Goal: Task Accomplishment & Management: Manage account settings

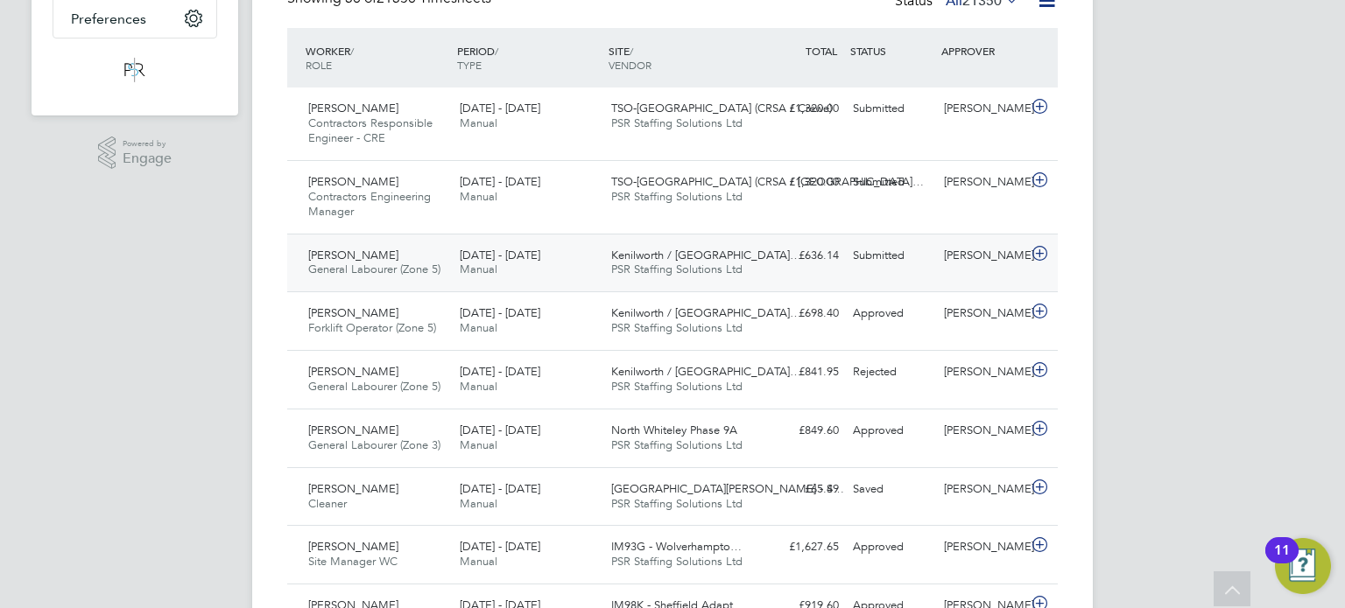
click at [894, 270] on div "Dyonn Robinson General Labourer (Zone 5) 18 - 24 Aug 2025 18 - 24 Aug 2025 Manu…" at bounding box center [672, 263] width 770 height 59
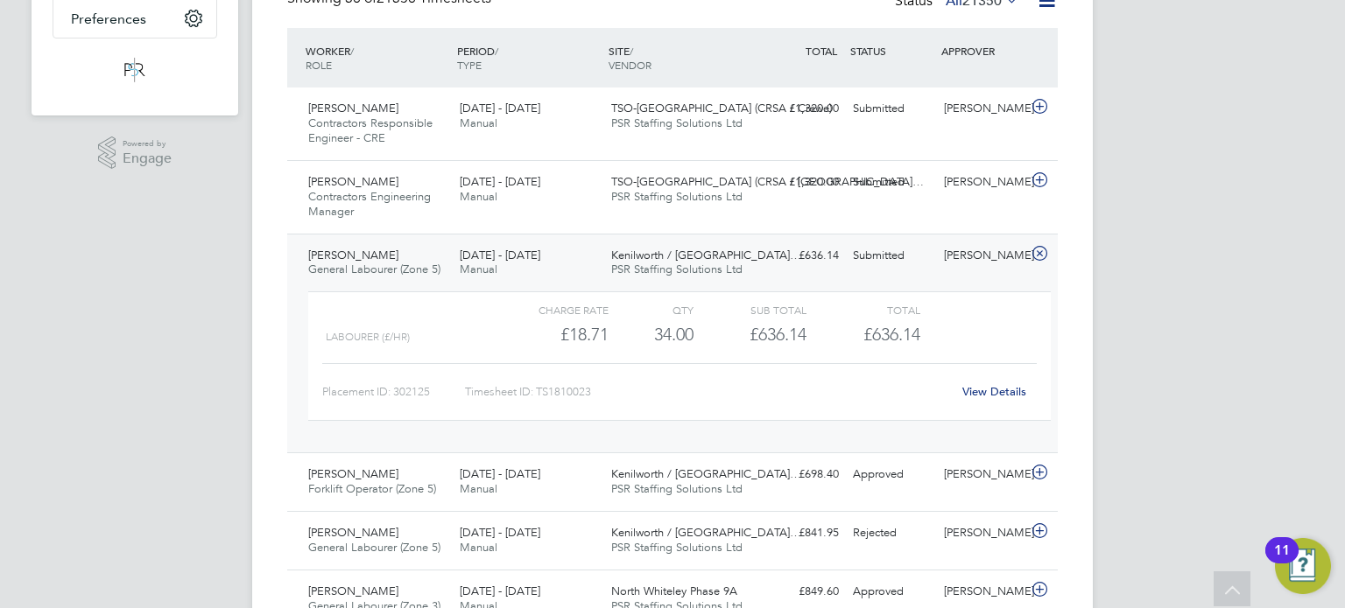
click at [894, 270] on div "Dyonn Robinson General Labourer (Zone 5) 18 - 24 Aug 2025 18 - 24 Aug 2025 Manu…" at bounding box center [672, 344] width 770 height 220
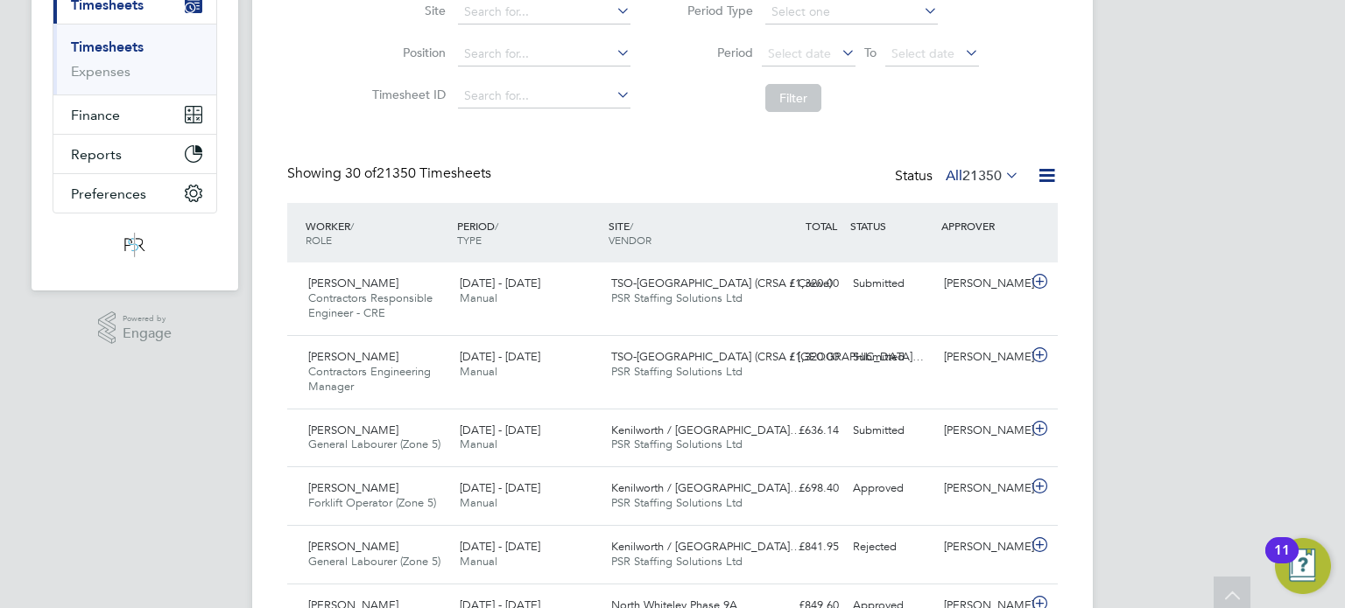
scroll to position [247, 0]
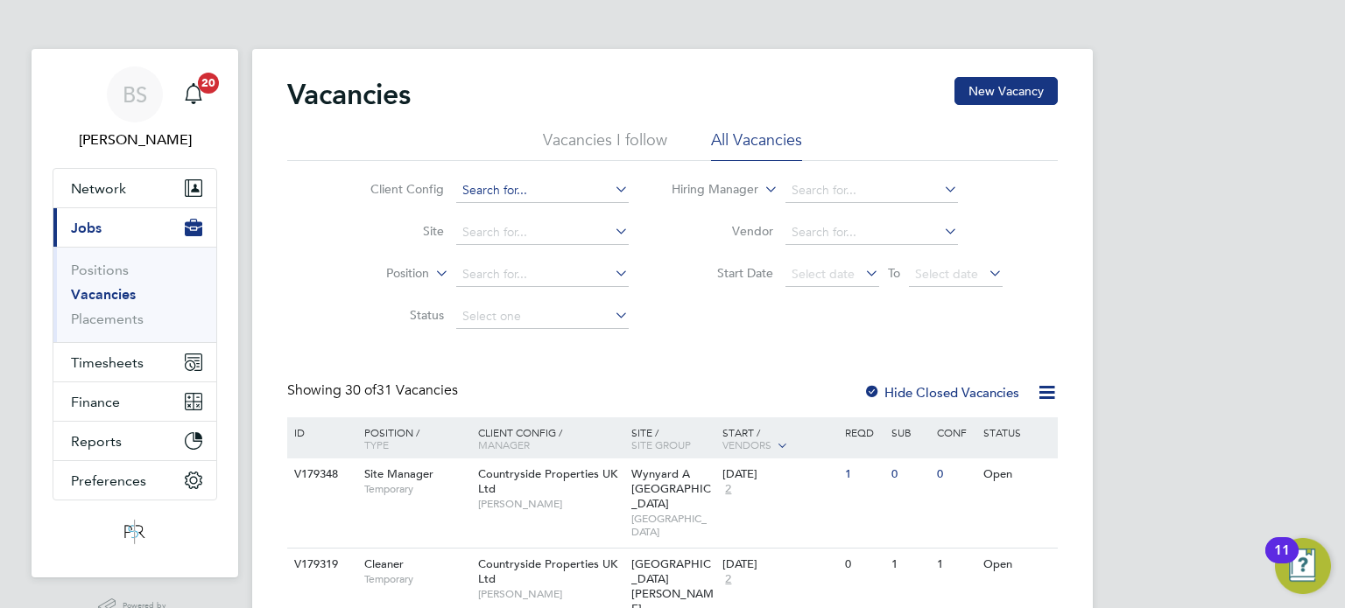
drag, startPoint x: 518, startPoint y: 191, endPoint x: 533, endPoint y: 198, distance: 16.4
click at [518, 191] on input at bounding box center [542, 191] width 172 height 25
click at [532, 209] on li "Countryside Properties UK Ltd" at bounding box center [546, 214] width 182 height 24
type input "Countryside Properties UK Ltd"
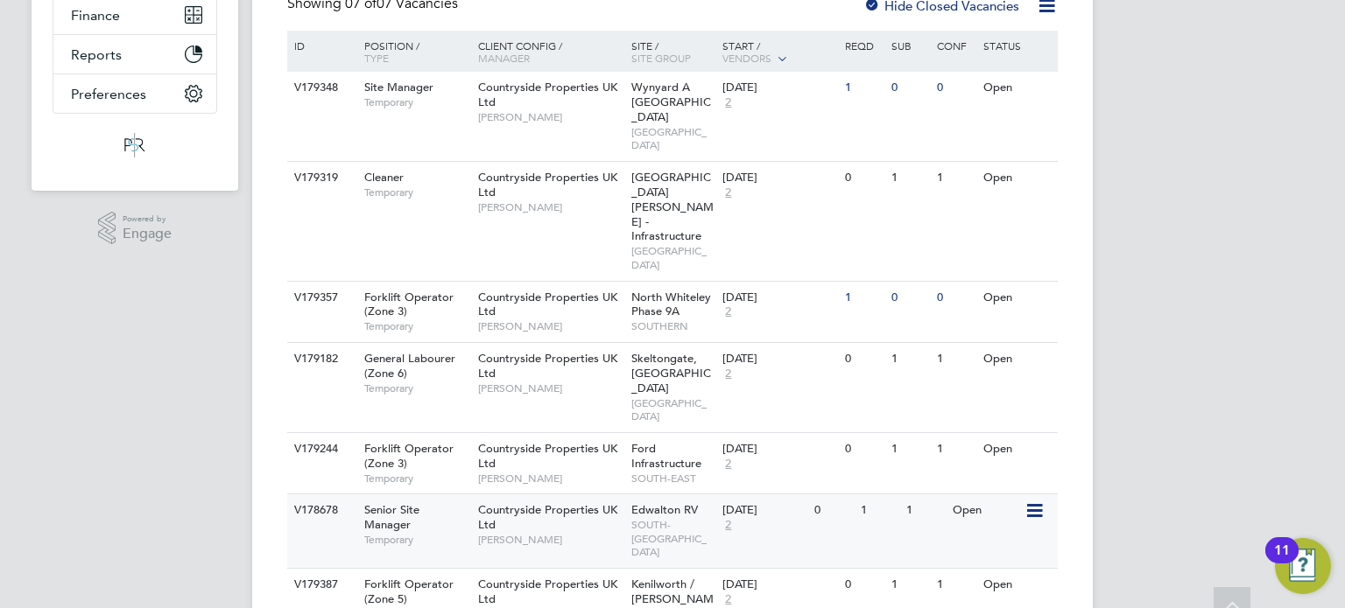
scroll to position [442, 0]
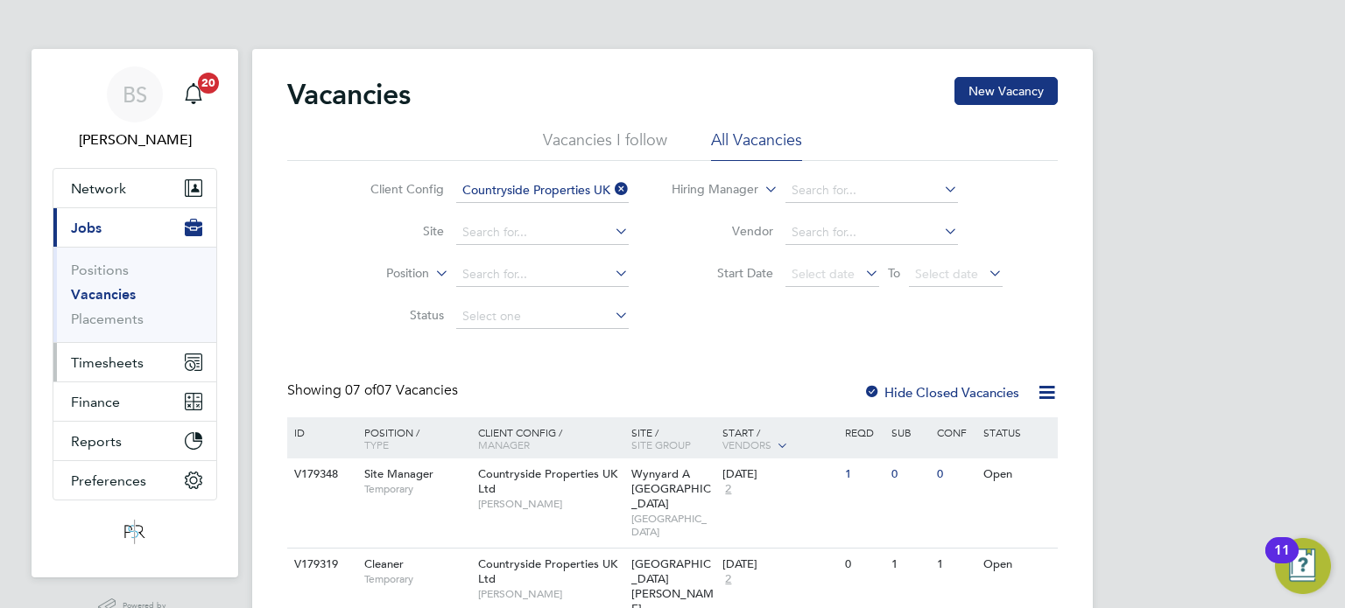
click at [91, 362] on span "Timesheets" at bounding box center [107, 363] width 73 height 17
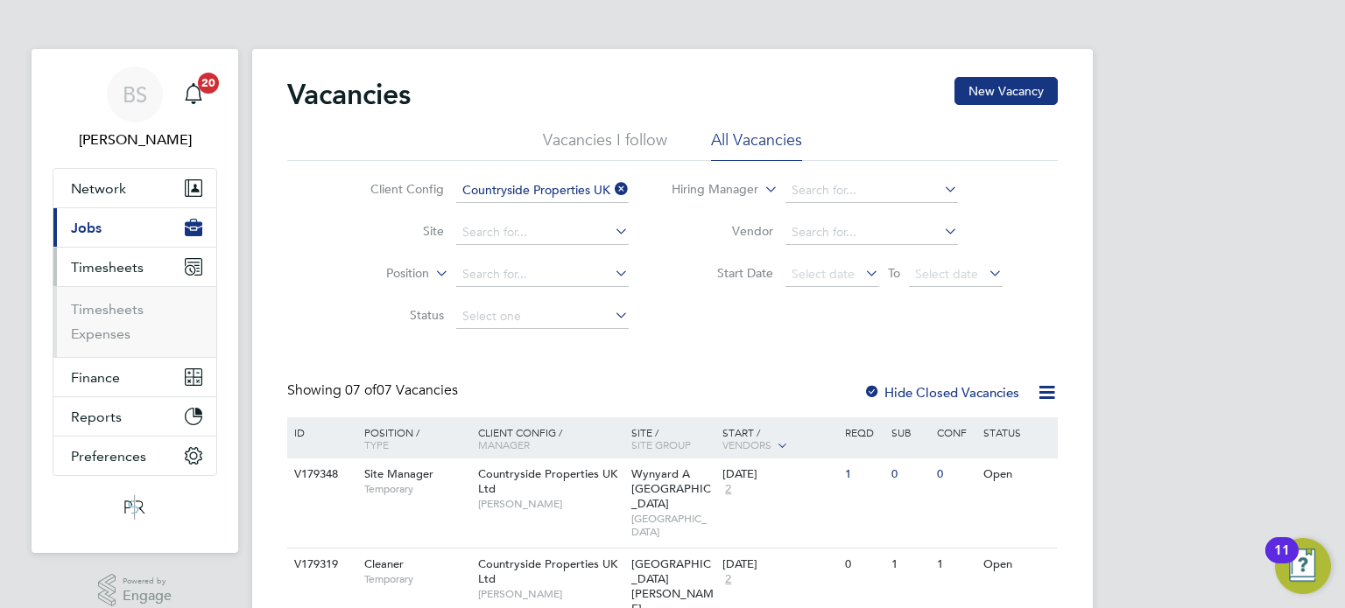
click at [147, 313] on li "Timesheets" at bounding box center [136, 313] width 131 height 25
click at [130, 311] on link "Timesheets" at bounding box center [107, 309] width 73 height 17
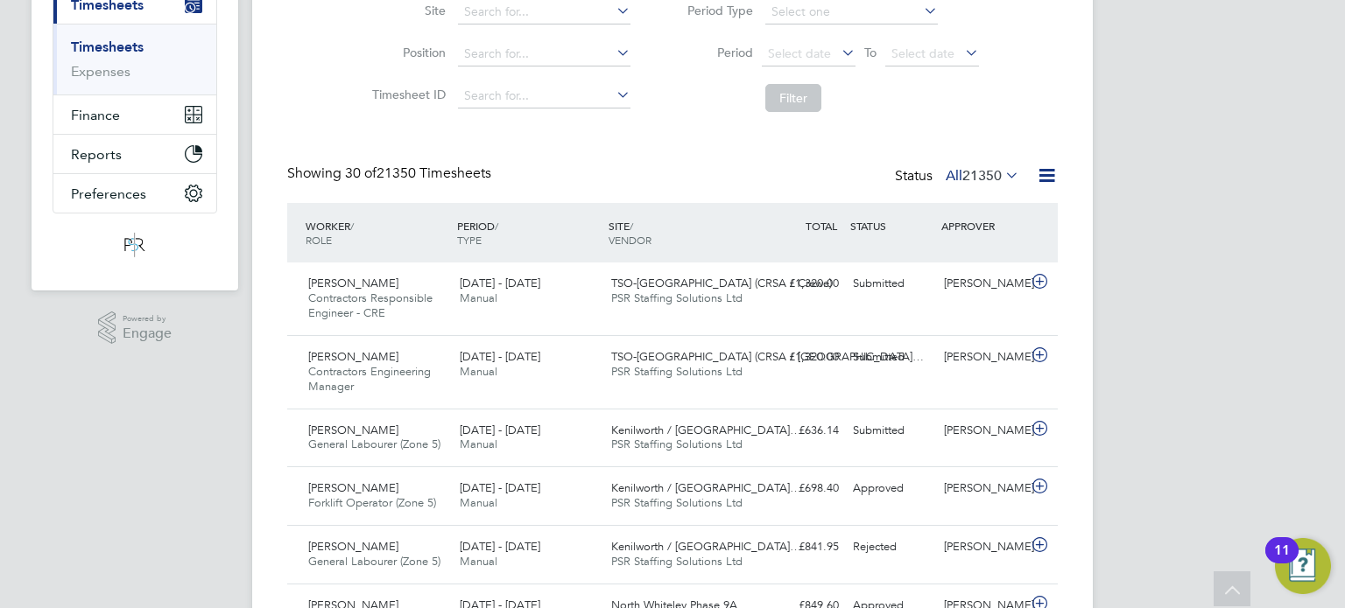
scroll to position [247, 0]
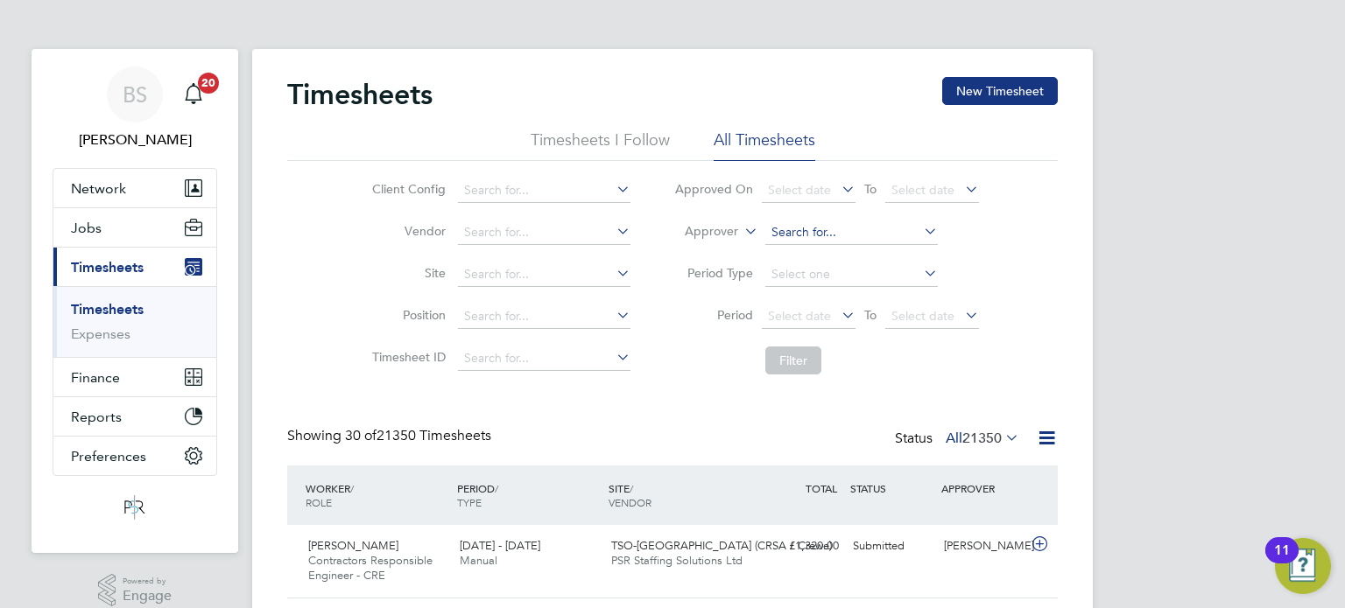
scroll to position [350, 0]
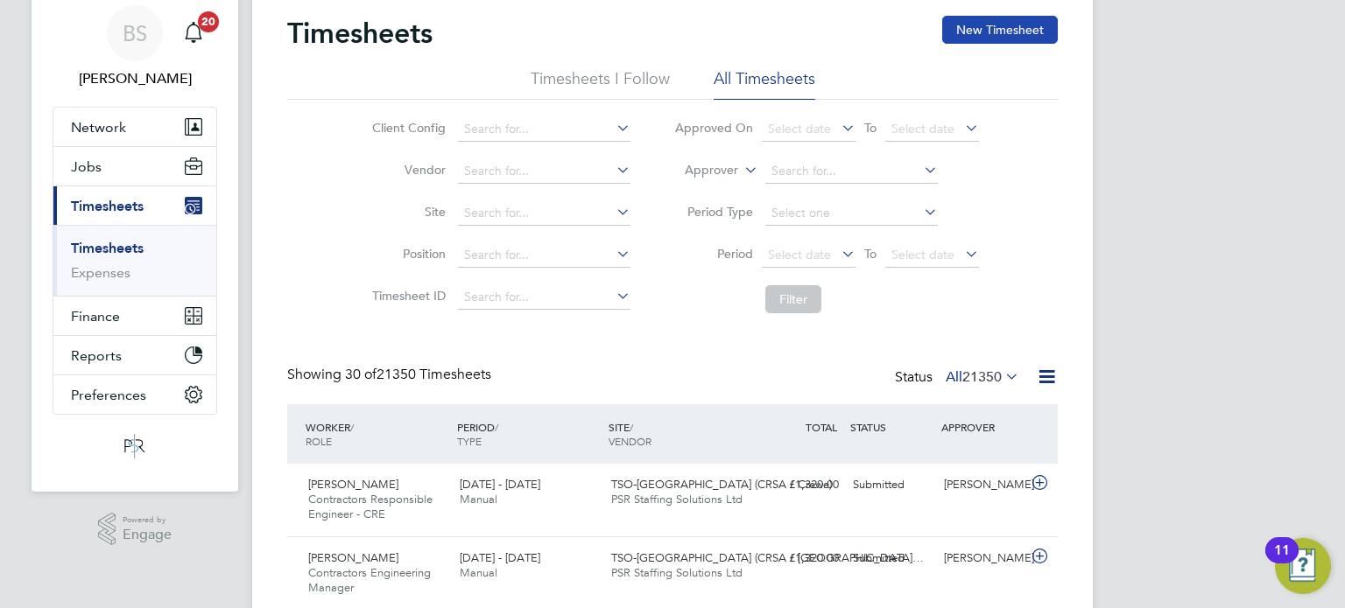
click at [987, 23] on button "New Timesheet" at bounding box center [1000, 30] width 116 height 28
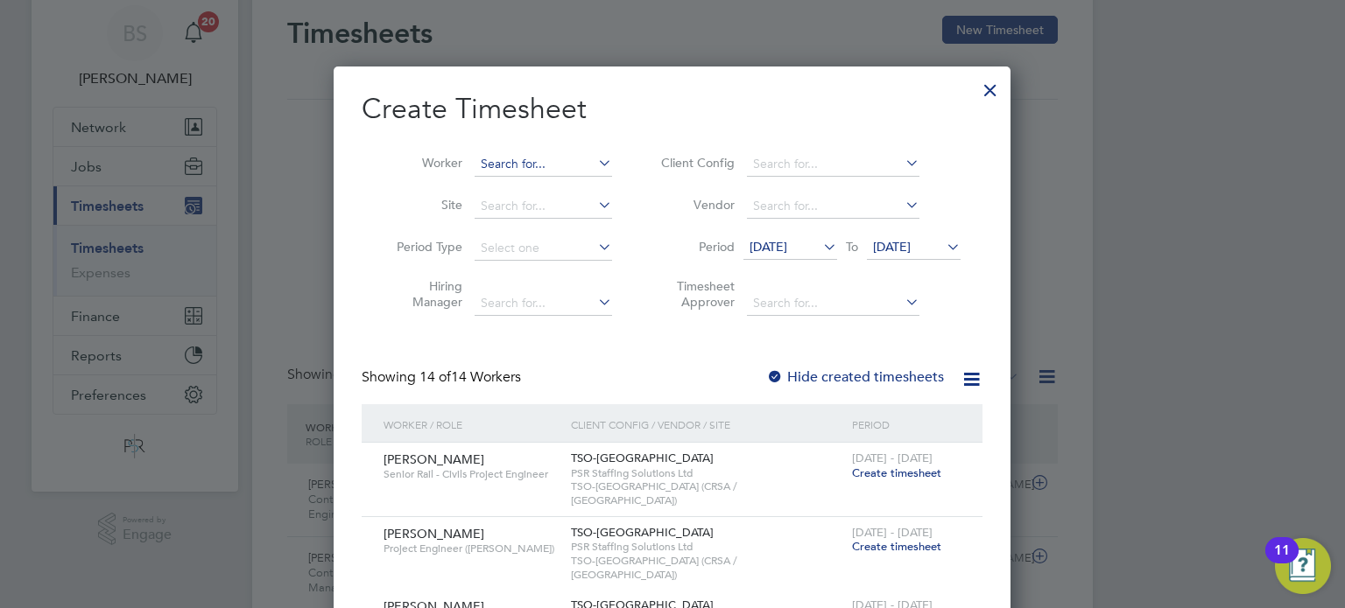
click at [539, 158] on input at bounding box center [542, 164] width 137 height 25
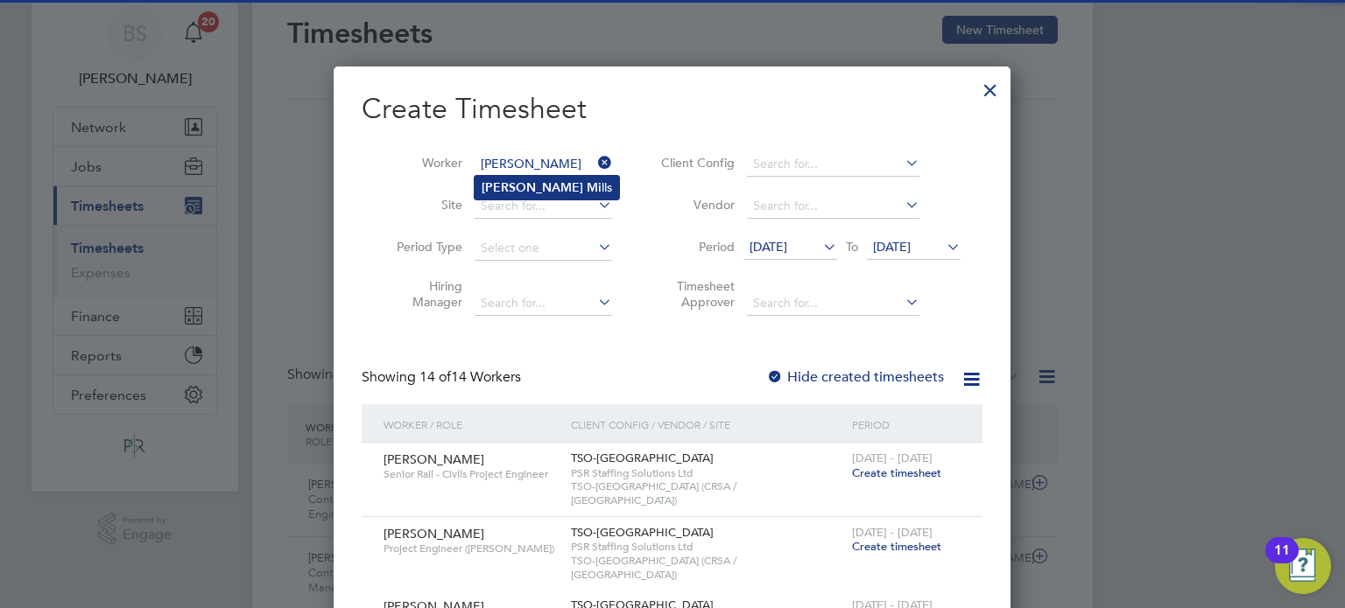
click at [553, 185] on li "Joshua Mi lls" at bounding box center [546, 188] width 144 height 24
type input "[PERSON_NAME]"
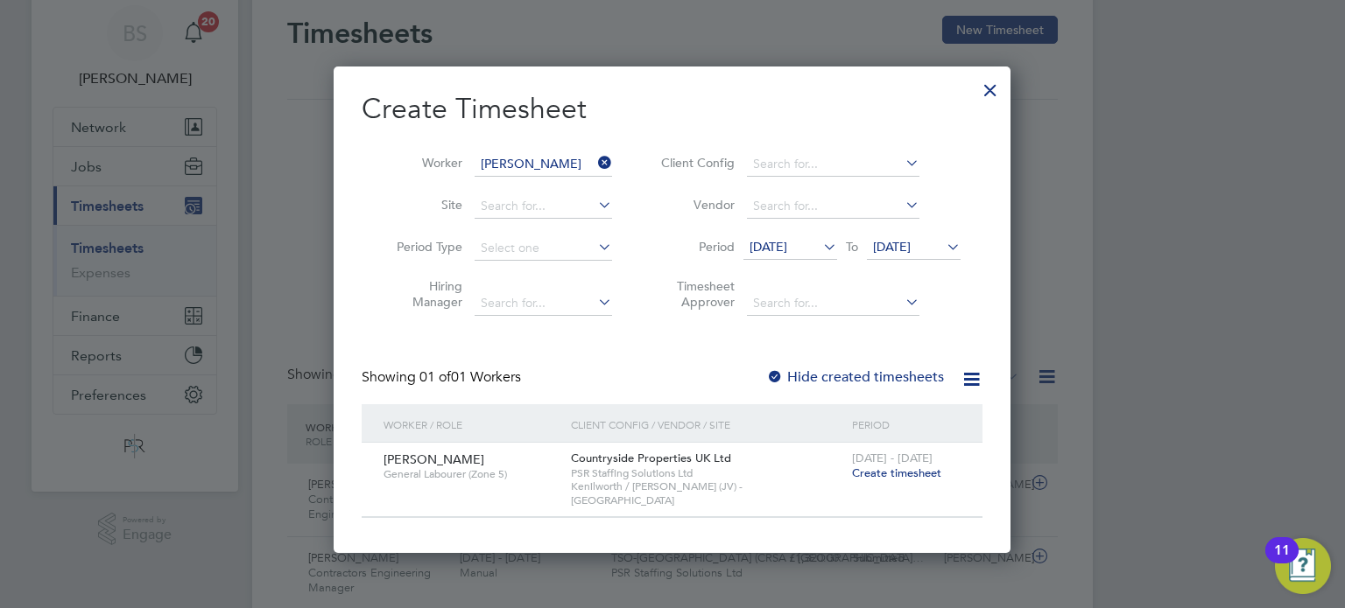
click at [886, 478] on span "Create timesheet" at bounding box center [896, 473] width 89 height 15
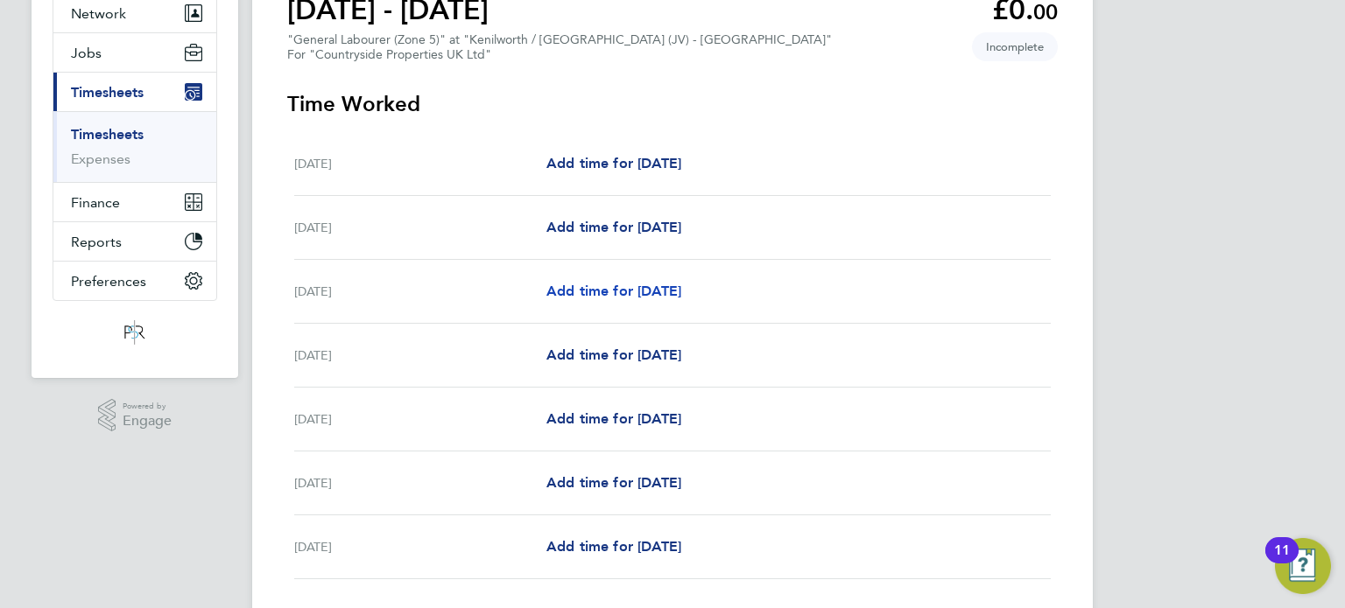
click at [616, 285] on span "Add time for Wed 20 Aug" at bounding box center [613, 291] width 135 height 17
select select "30"
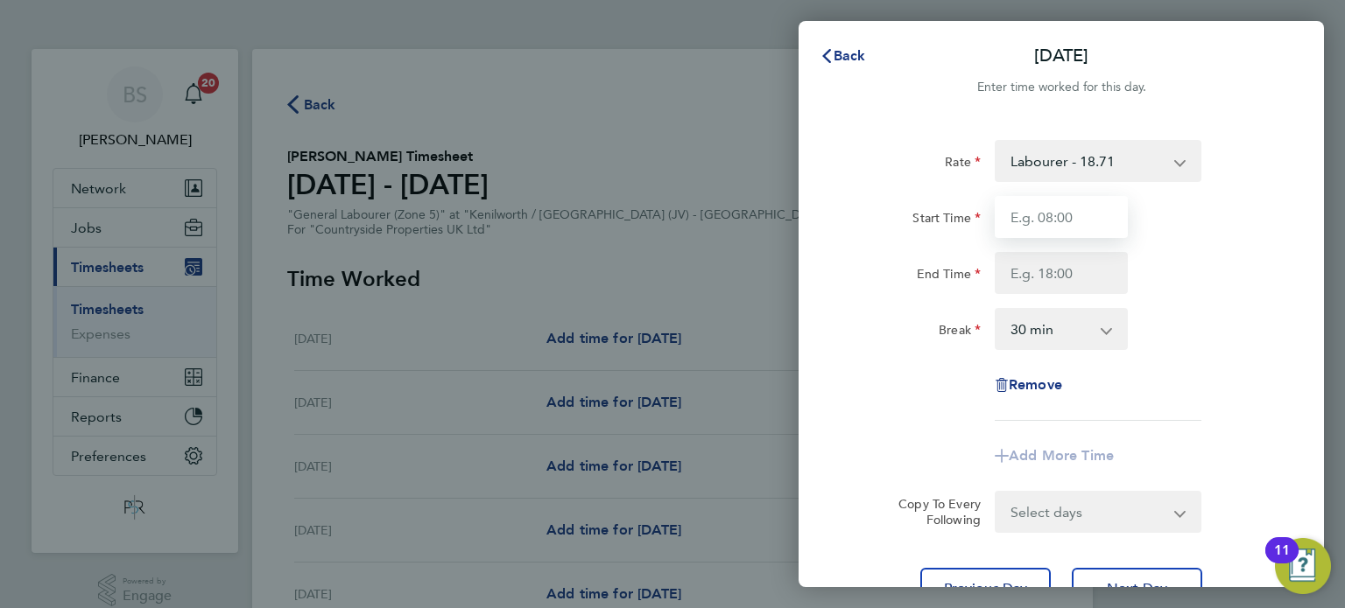
drag, startPoint x: 1078, startPoint y: 214, endPoint x: 1078, endPoint y: 233, distance: 18.4
click at [1078, 219] on input "Start Time" at bounding box center [1060, 217] width 133 height 42
type input "07:30"
click at [1061, 260] on input "End Time" at bounding box center [1060, 273] width 133 height 42
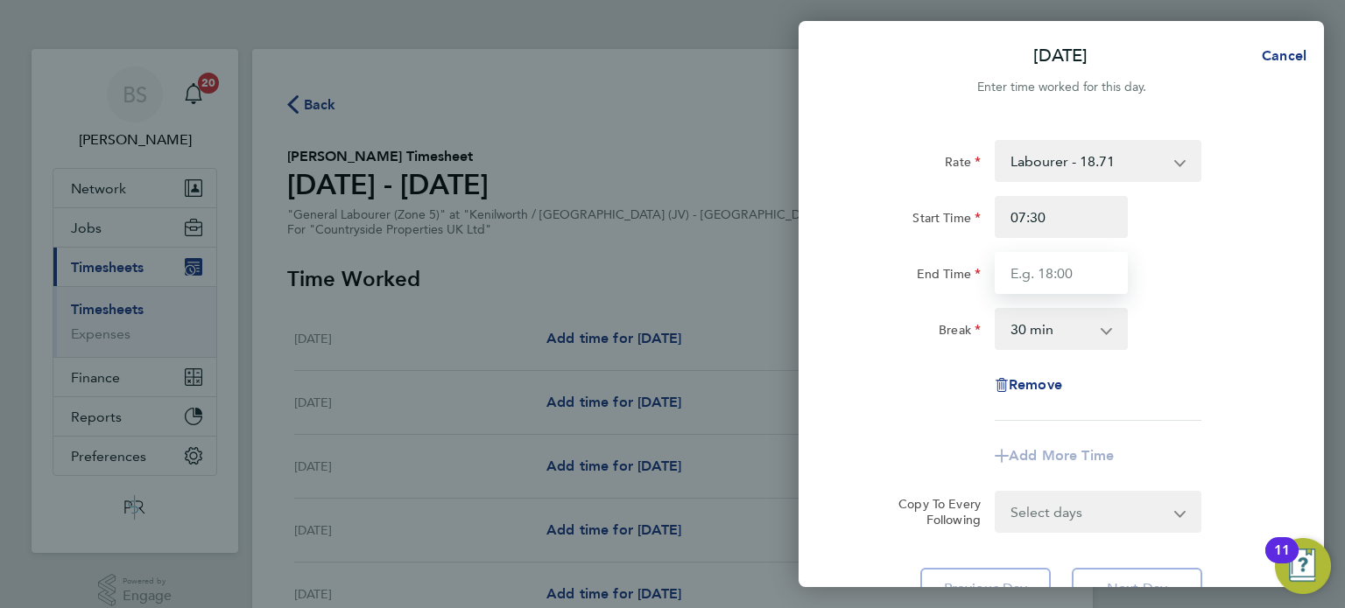
click at [1060, 268] on input "End Time" at bounding box center [1060, 273] width 133 height 42
type input "17:00"
click at [1185, 272] on div "End Time 17:00" at bounding box center [1060, 273] width 441 height 42
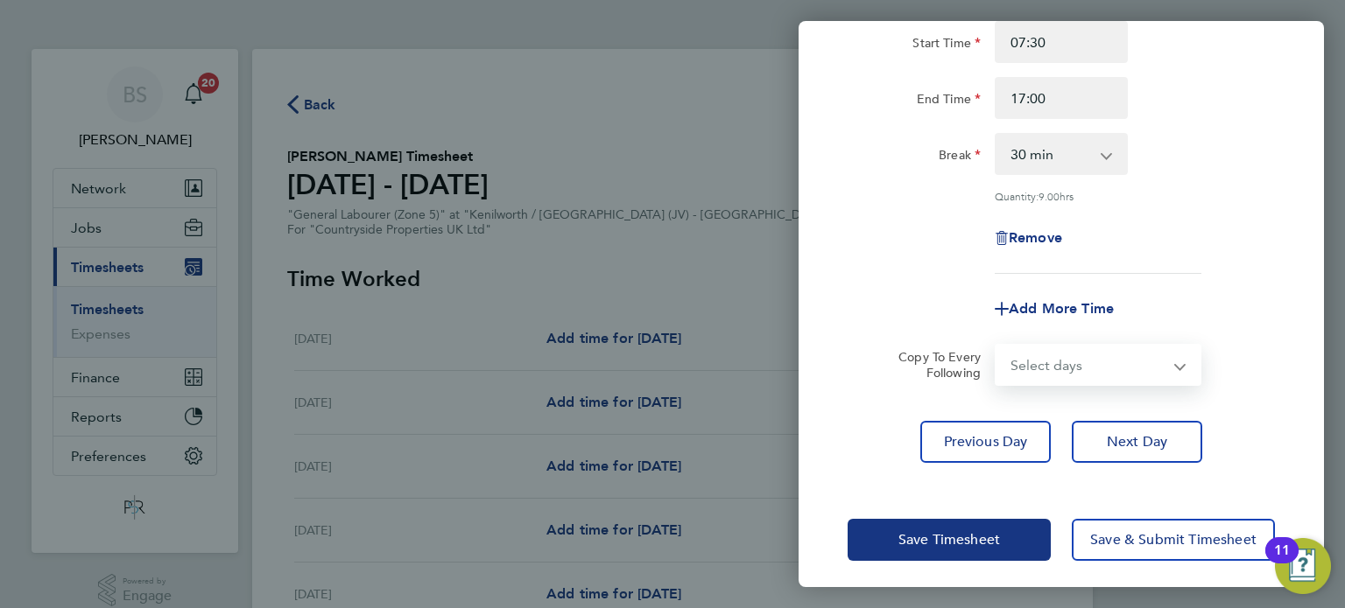
click at [1065, 380] on select "Select days Day Weekday (Mon-Fri) Weekend (Sat-Sun) Thursday Friday Saturday Su…" at bounding box center [1088, 365] width 184 height 39
select select "WEEKDAY"
click at [996, 346] on select "Select days Day Weekday (Mon-Fri) Weekend (Sat-Sun) Thursday Friday Saturday Su…" at bounding box center [1088, 365] width 184 height 39
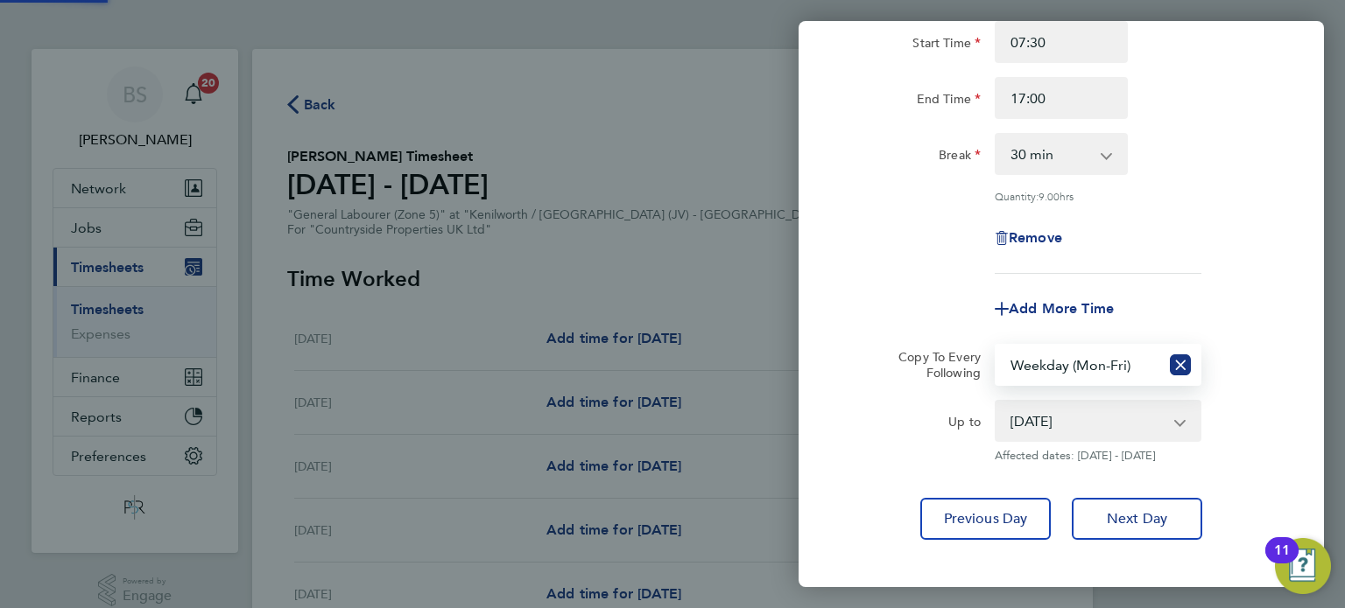
click at [1020, 413] on select "21 Aug 2025 22 Aug 2025 23 Aug 2025 24 Aug 2025" at bounding box center [1087, 421] width 182 height 39
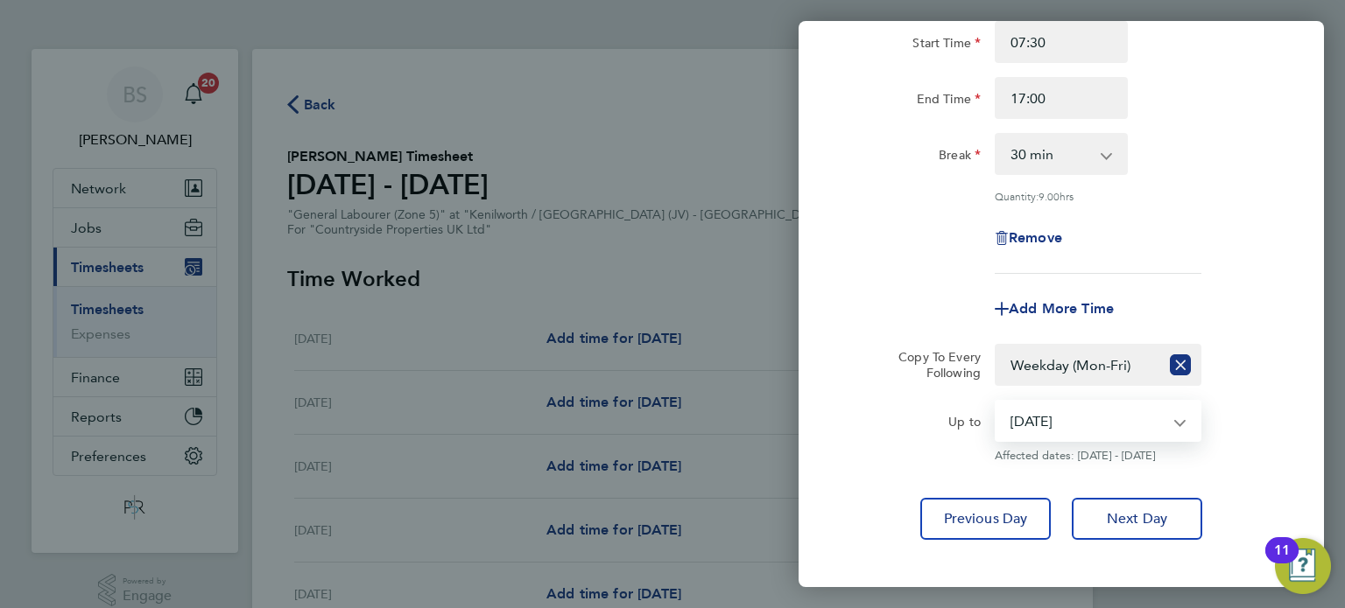
select select "2025-08-22"
click at [996, 402] on select "21 Aug 2025 22 Aug 2025 23 Aug 2025 24 Aug 2025" at bounding box center [1087, 421] width 182 height 39
click at [888, 443] on div "Up to" at bounding box center [913, 431] width 147 height 63
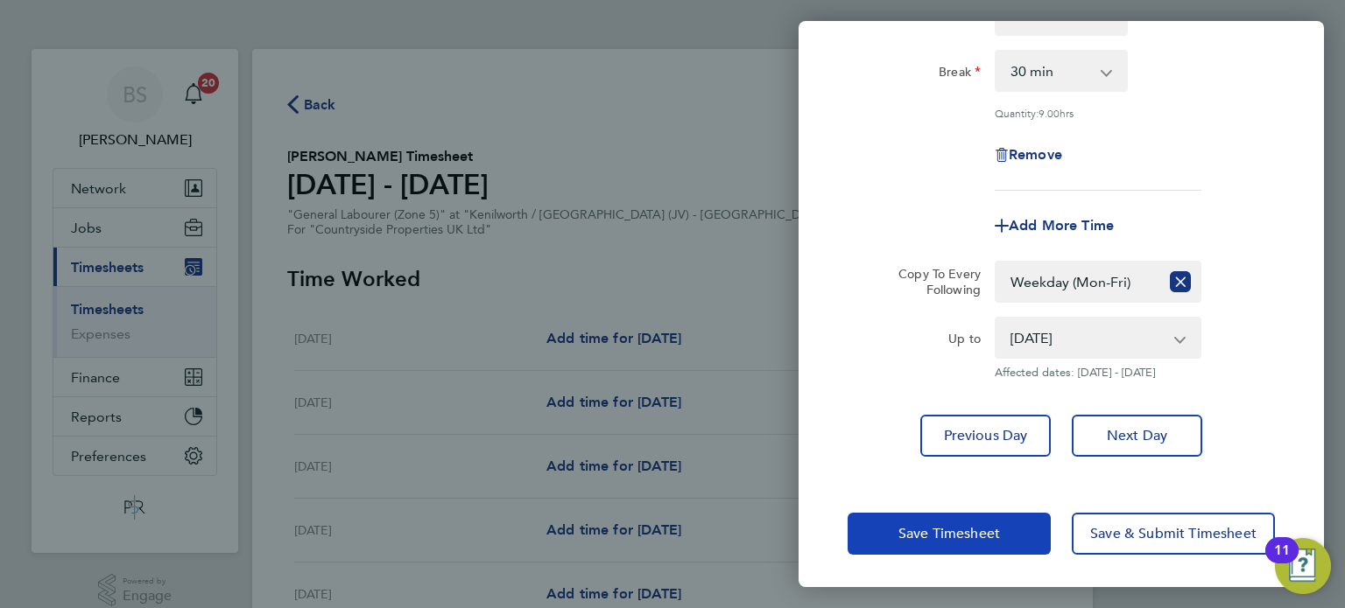
click at [942, 525] on span "Save Timesheet" at bounding box center [949, 534] width 102 height 18
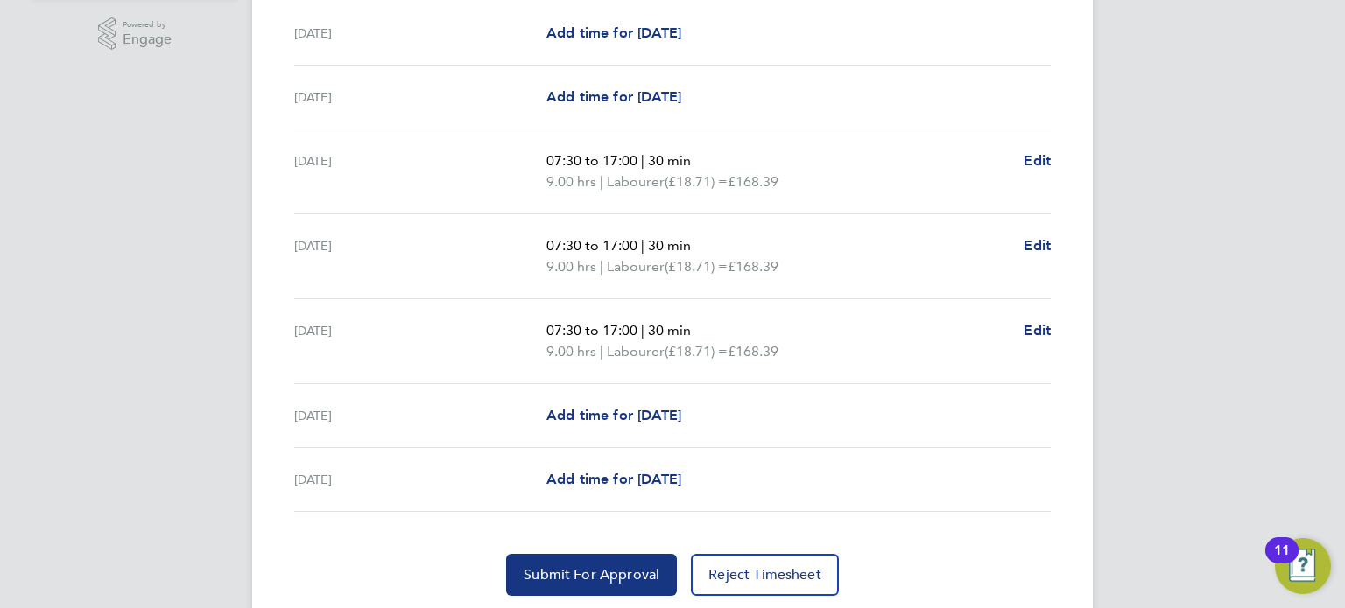
scroll to position [612, 0]
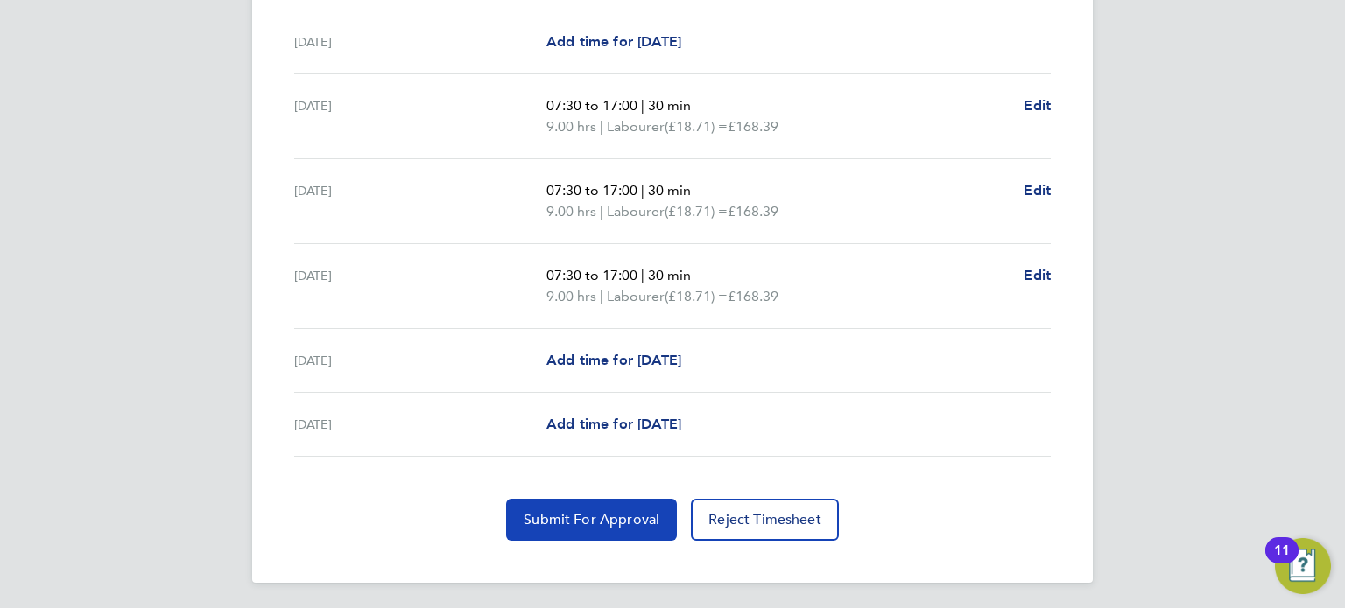
click at [588, 515] on span "Submit For Approval" at bounding box center [591, 520] width 136 height 18
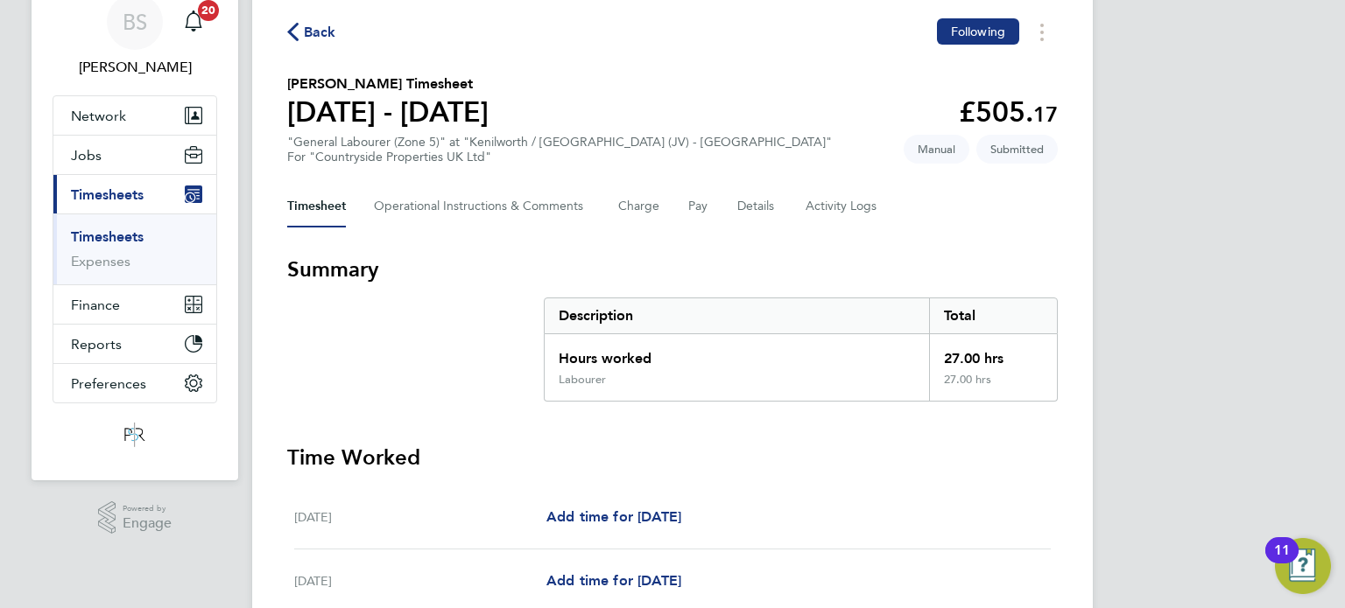
scroll to position [0, 0]
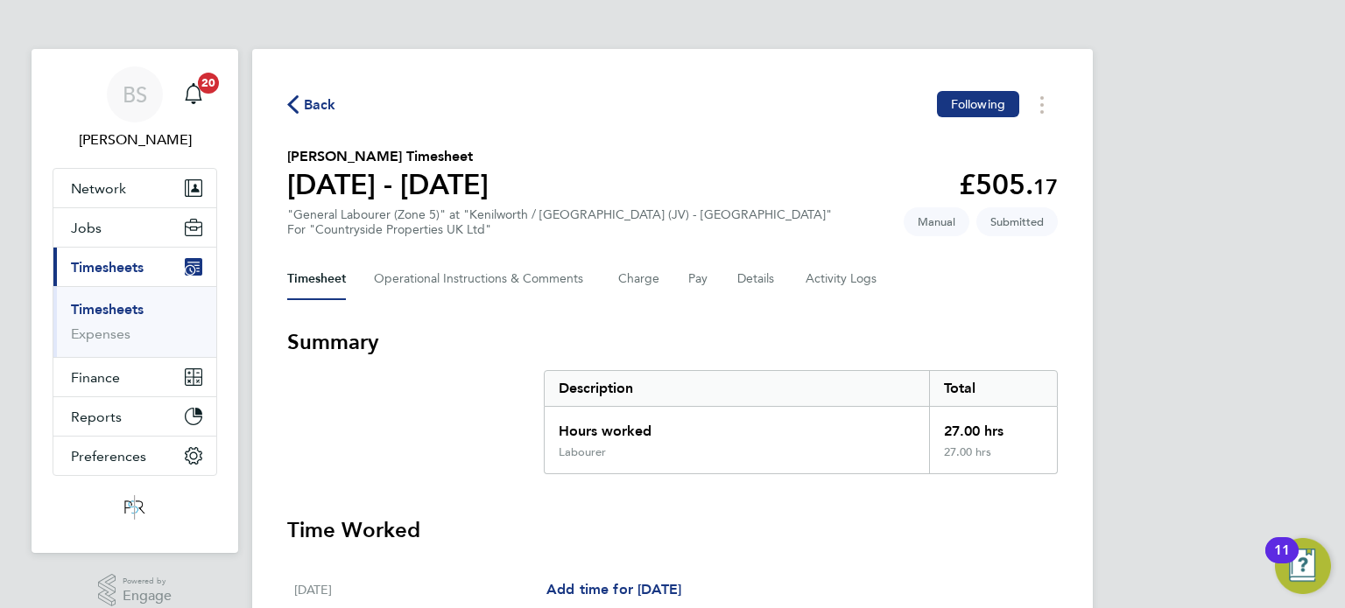
click at [319, 97] on span "Back" at bounding box center [320, 105] width 32 height 21
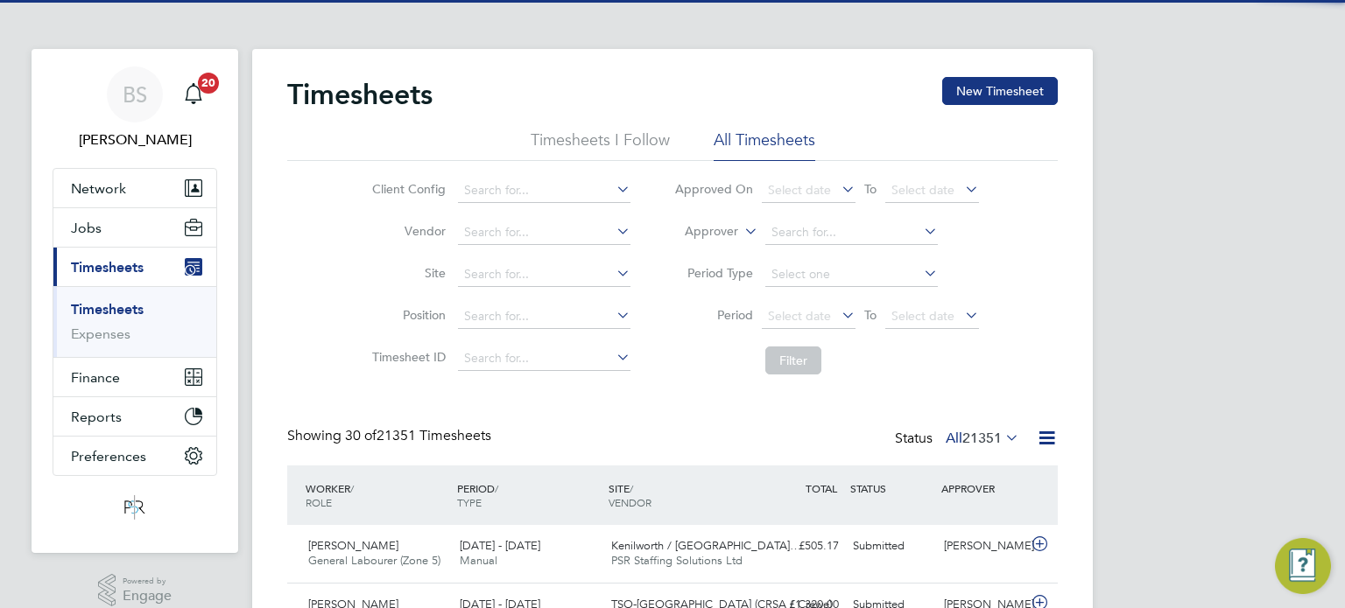
scroll to position [59, 152]
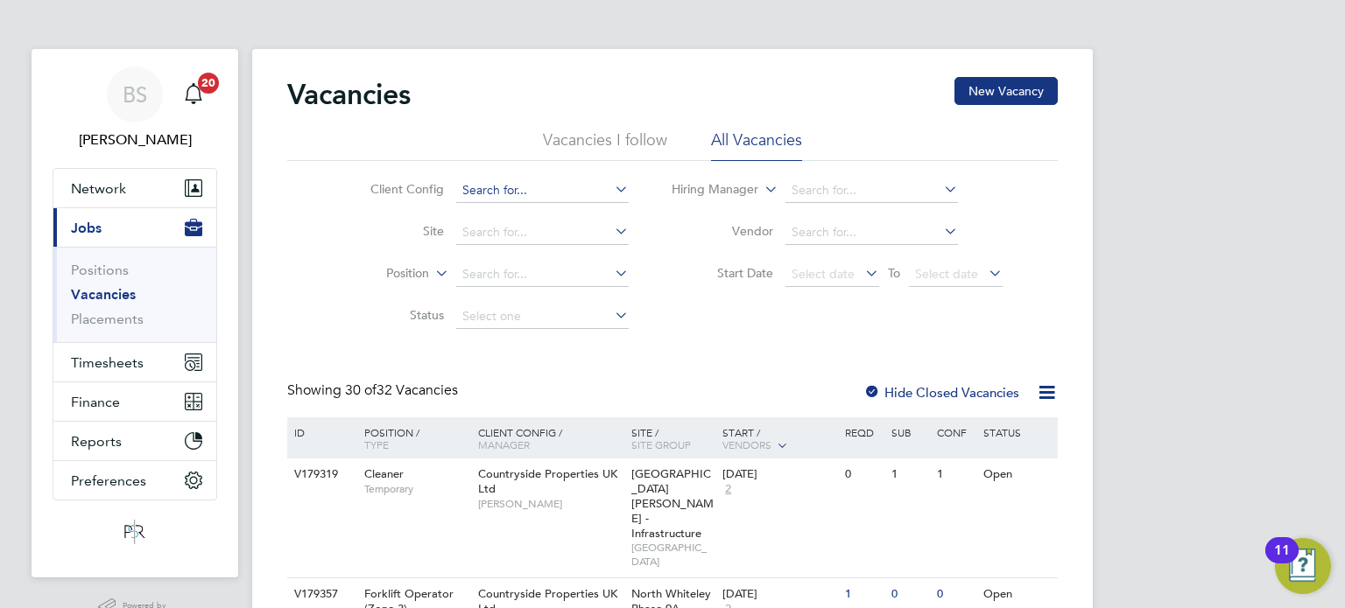
click at [504, 184] on input at bounding box center [542, 191] width 172 height 25
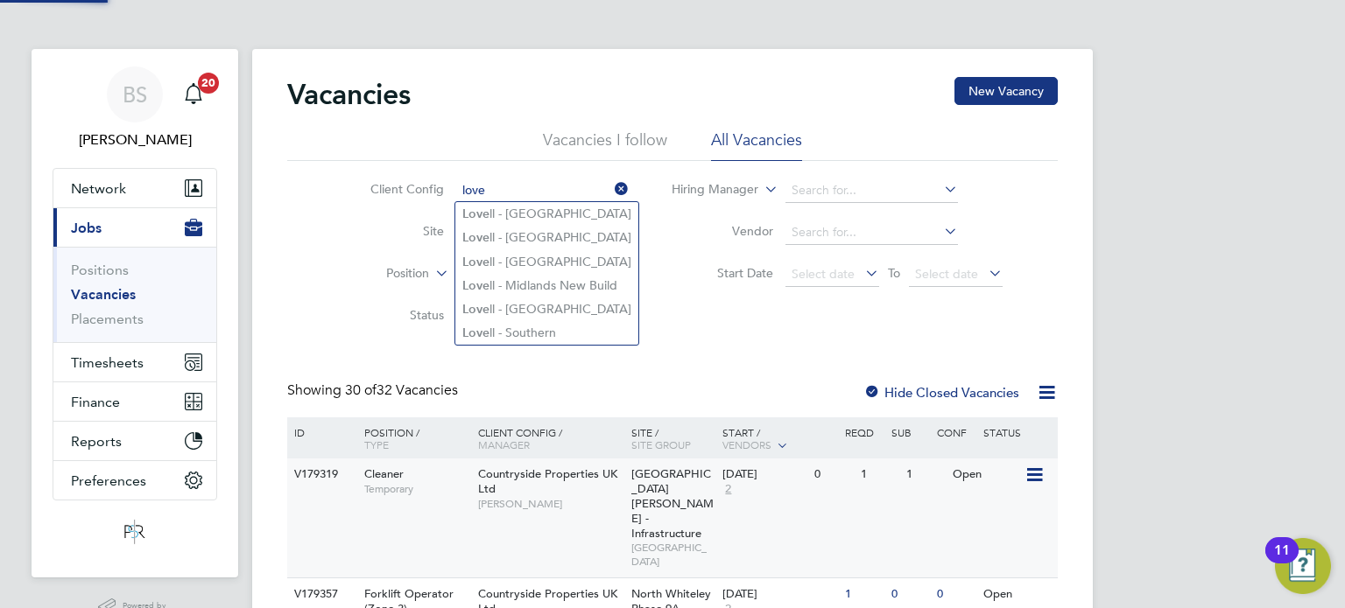
type input "love"
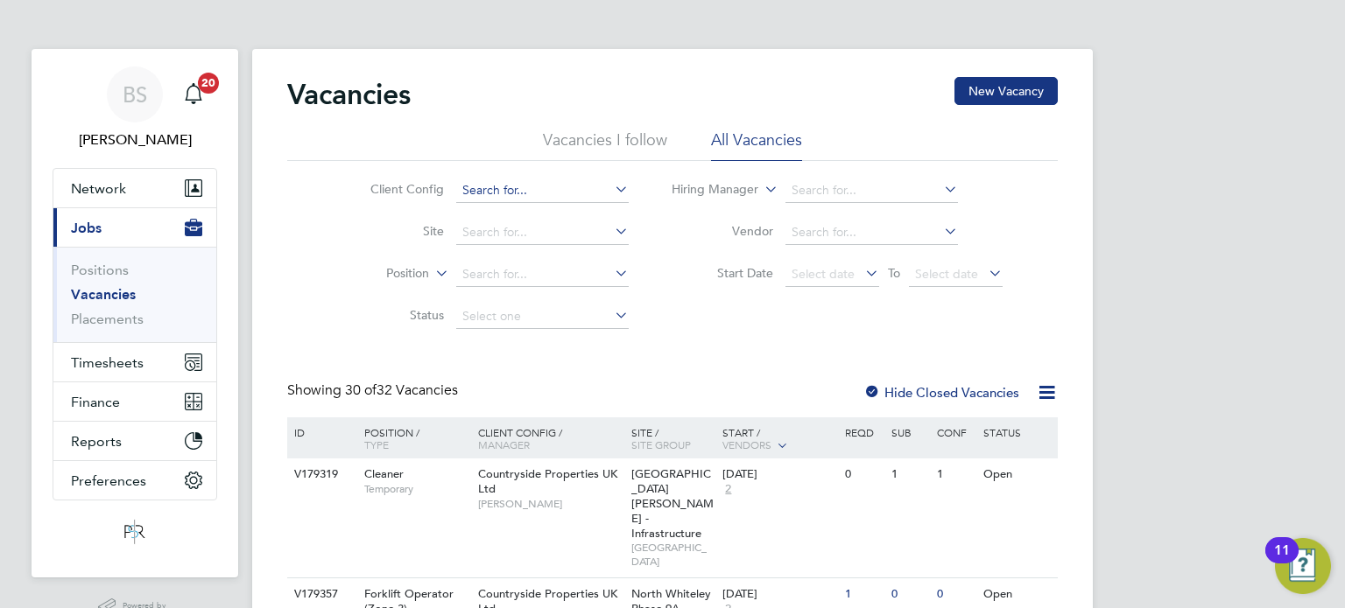
click at [509, 189] on input at bounding box center [542, 191] width 172 height 25
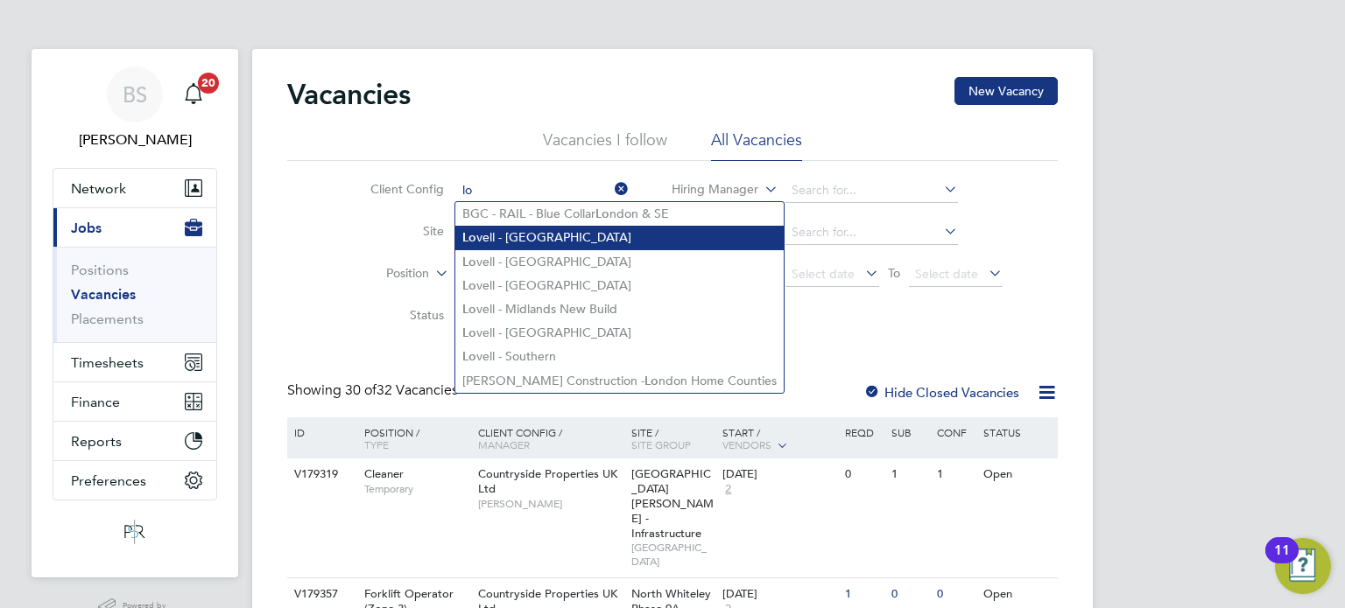
click at [535, 228] on li "Lo vell - [GEOGRAPHIC_DATA]" at bounding box center [619, 238] width 328 height 24
type input "Lovell - East Anglia"
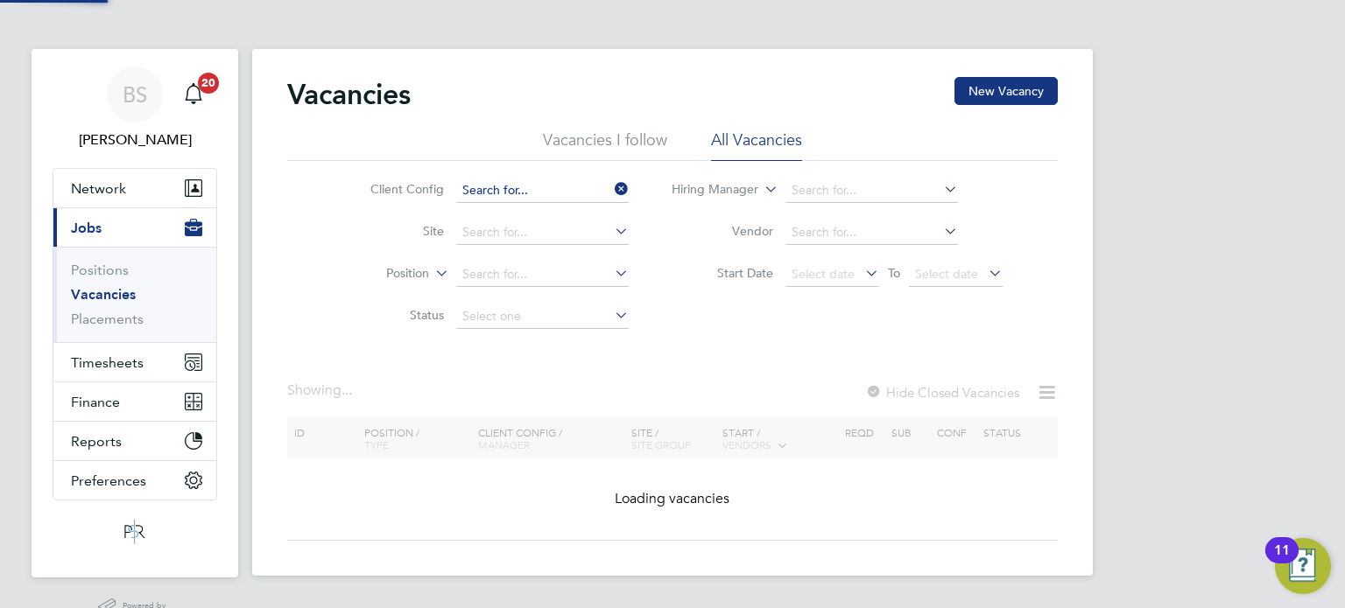
click at [518, 188] on input at bounding box center [542, 191] width 172 height 25
click at [485, 157] on ul "Vacancies I follow All Vacancies" at bounding box center [672, 146] width 770 height 32
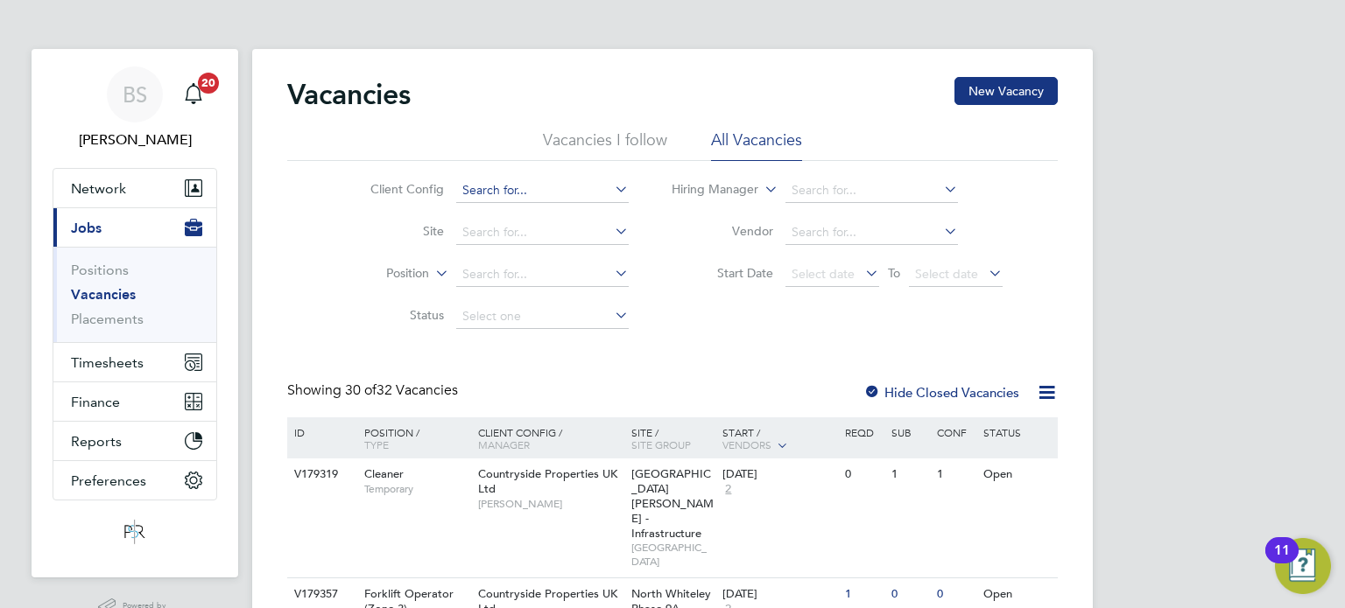
click at [508, 189] on input at bounding box center [542, 191] width 172 height 25
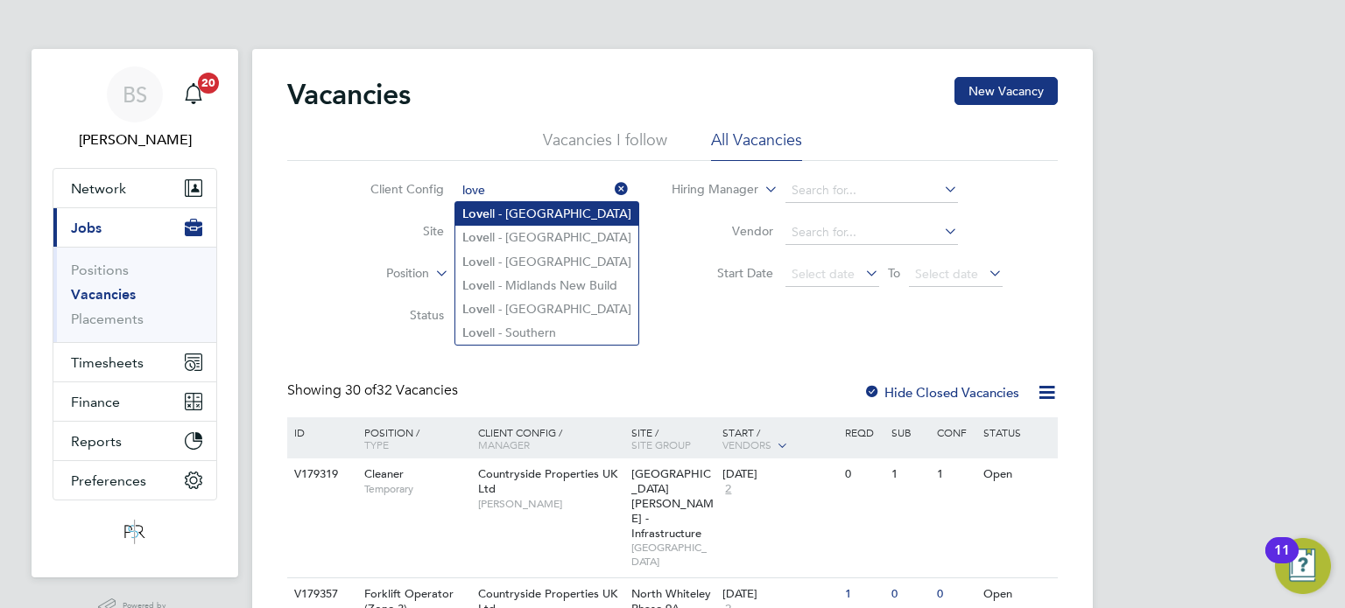
click at [517, 220] on li "Love ll - East Anglia" at bounding box center [546, 214] width 183 height 24
type input "Lovell - East Anglia"
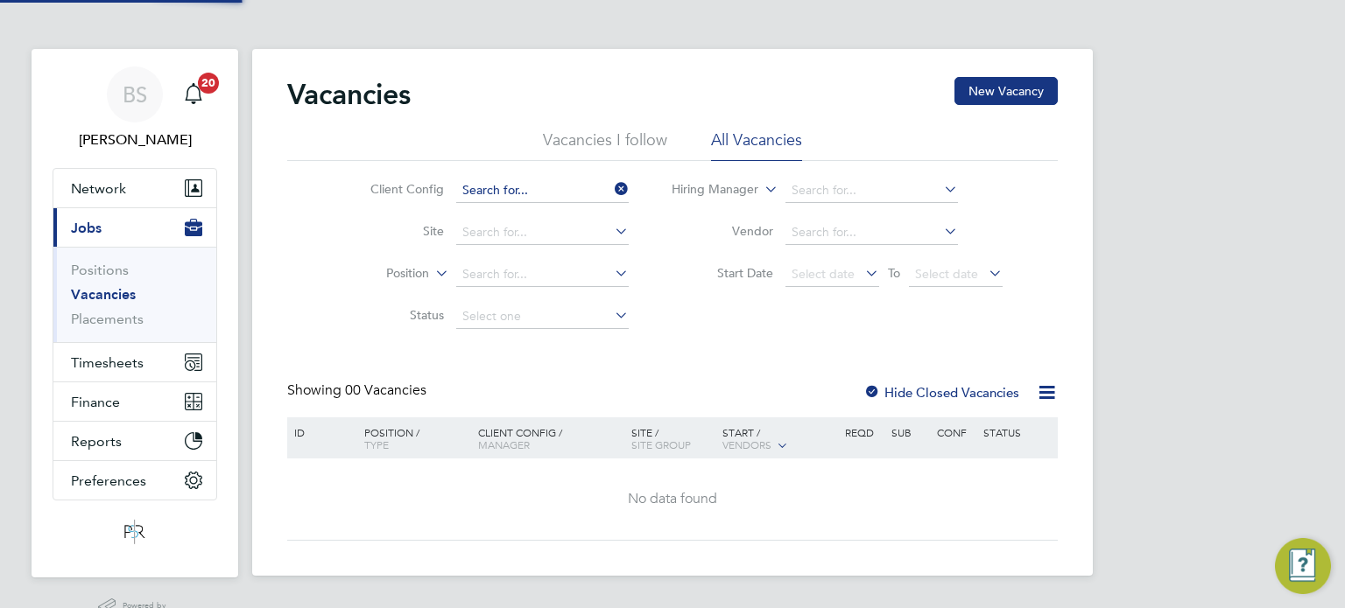
click at [534, 187] on input at bounding box center [542, 191] width 172 height 25
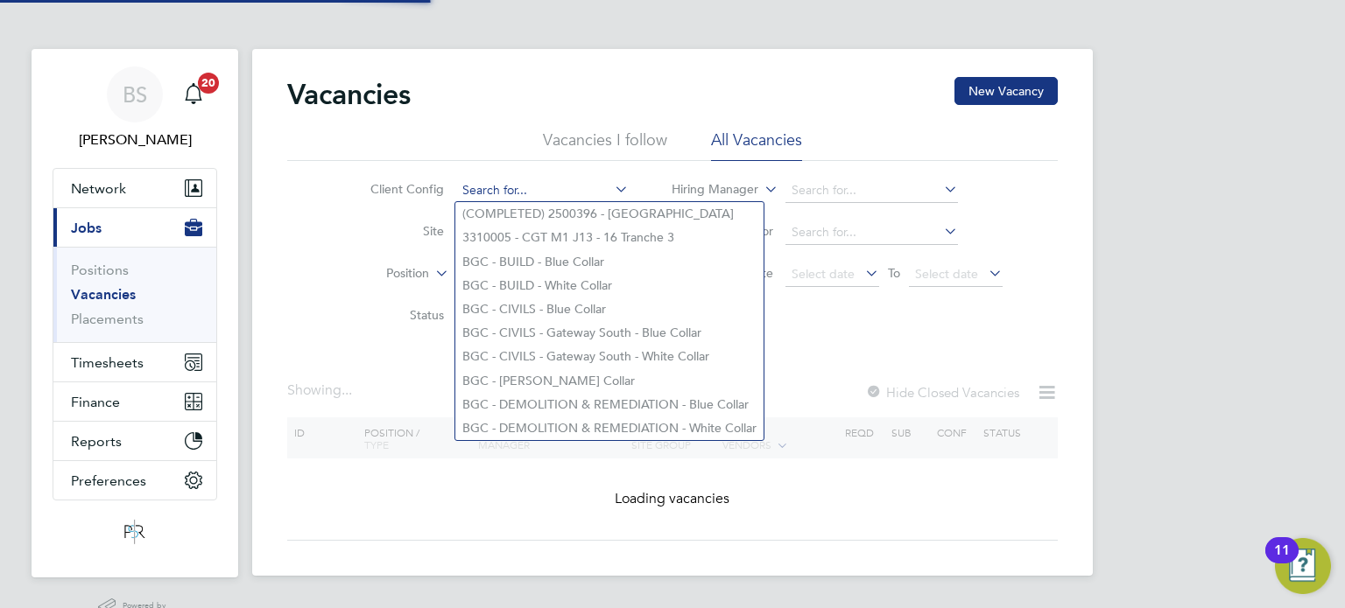
click at [526, 187] on input at bounding box center [542, 191] width 172 height 25
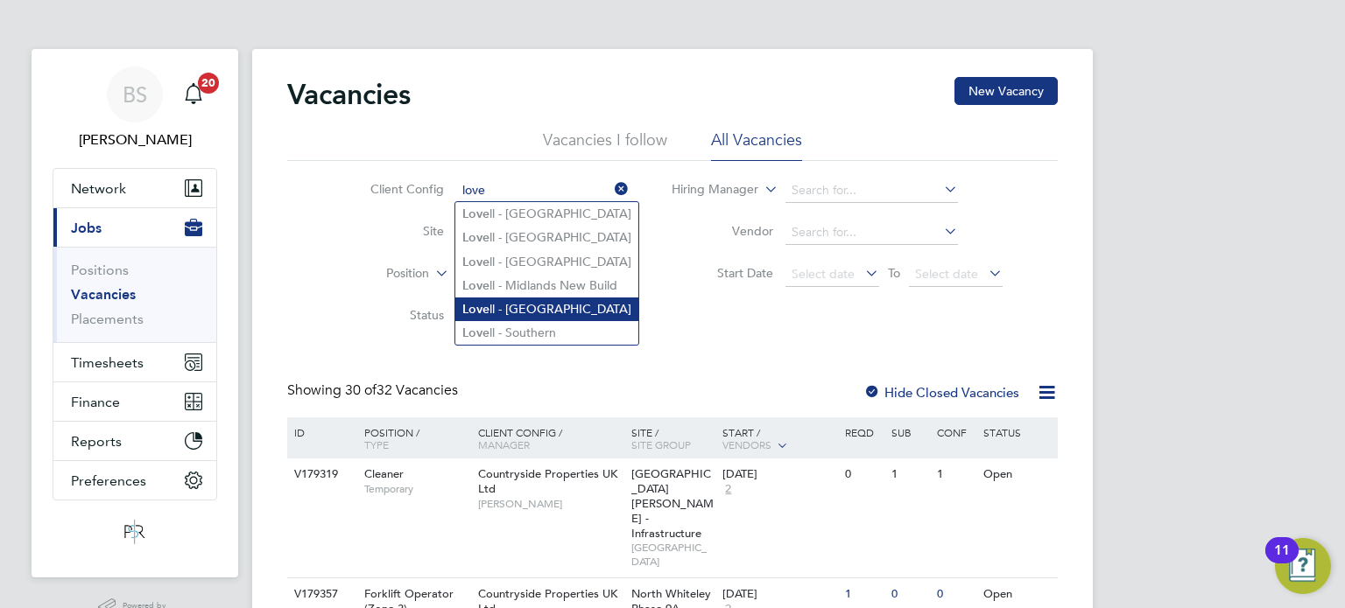
click at [518, 302] on li "Love ll - Scotland" at bounding box center [546, 310] width 183 height 24
type input "Lovell - Scotland"
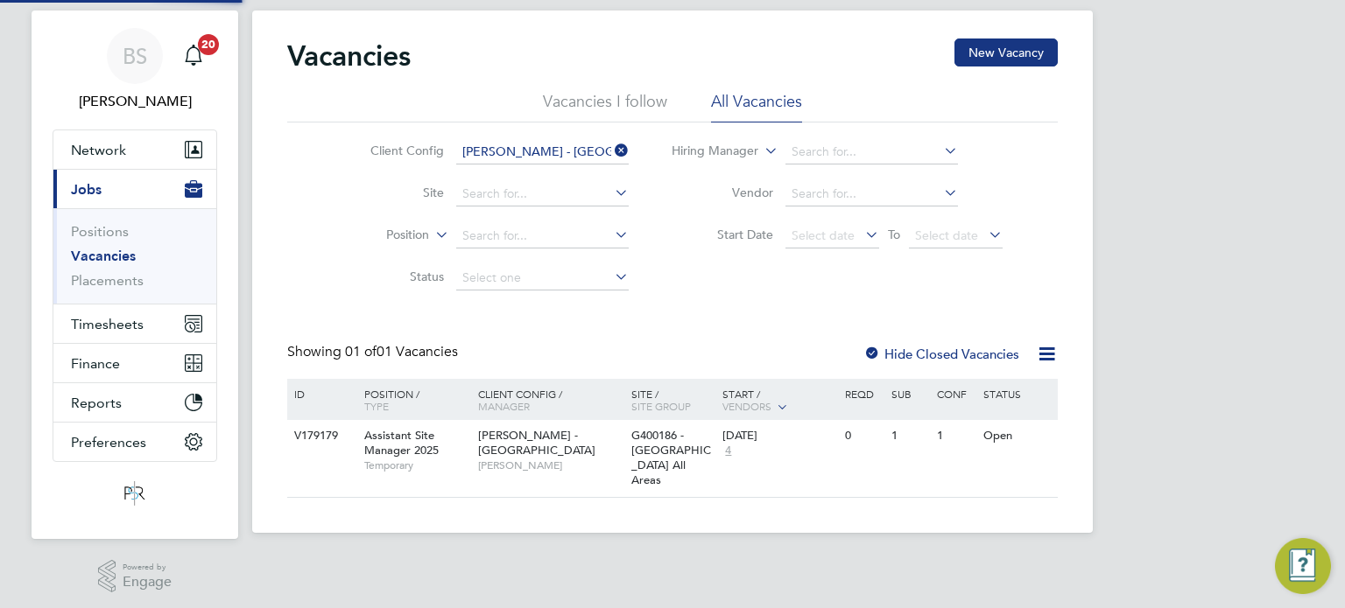
scroll to position [42, 0]
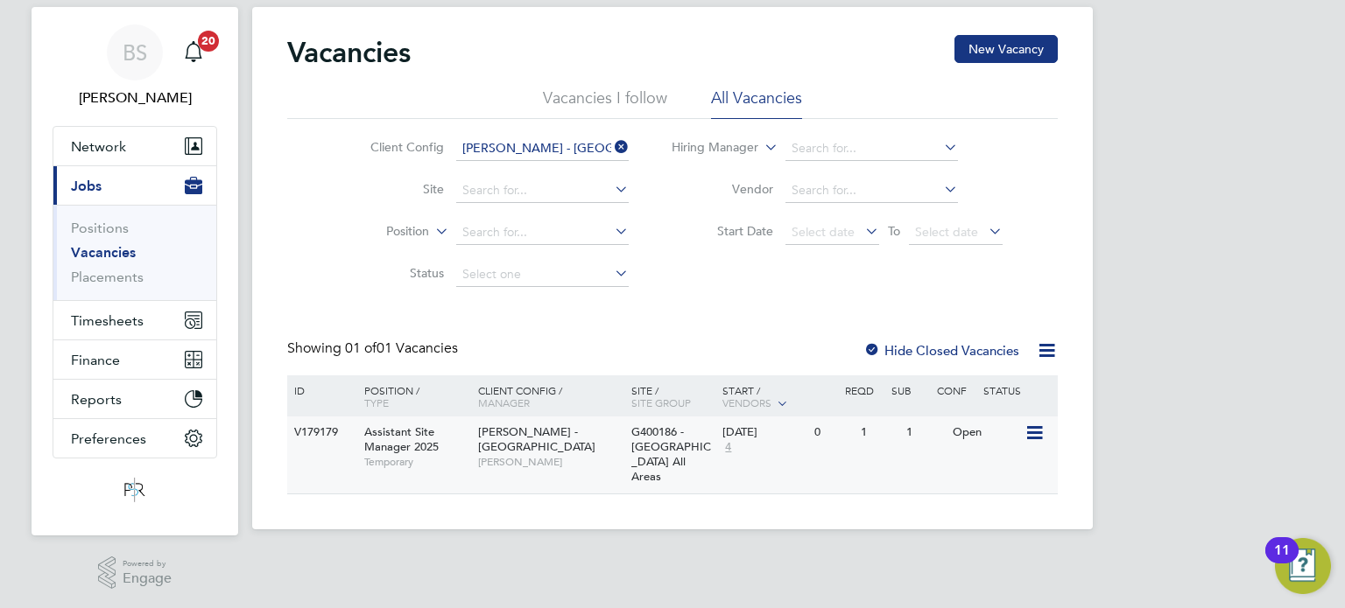
click at [592, 455] on span "David Todd" at bounding box center [550, 462] width 144 height 14
click at [134, 313] on span "Timesheets" at bounding box center [107, 321] width 73 height 17
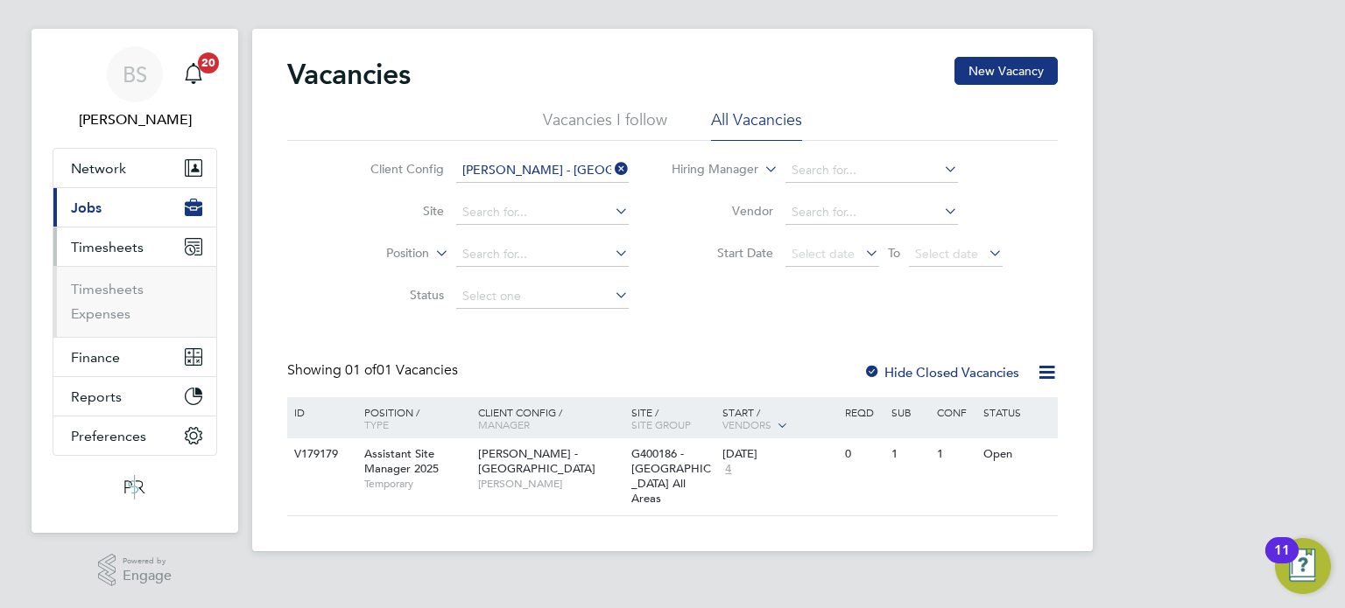
scroll to position [18, 0]
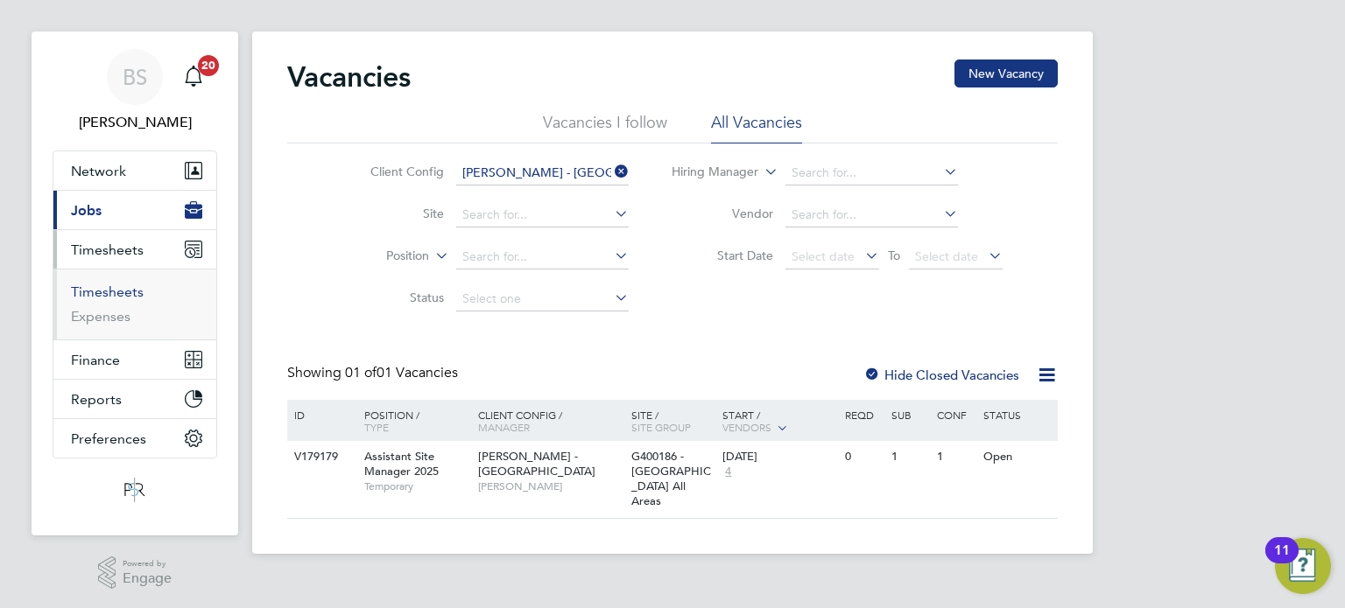
drag, startPoint x: 120, startPoint y: 285, endPoint x: 245, endPoint y: 304, distance: 126.7
click at [119, 286] on link "Timesheets" at bounding box center [107, 292] width 73 height 17
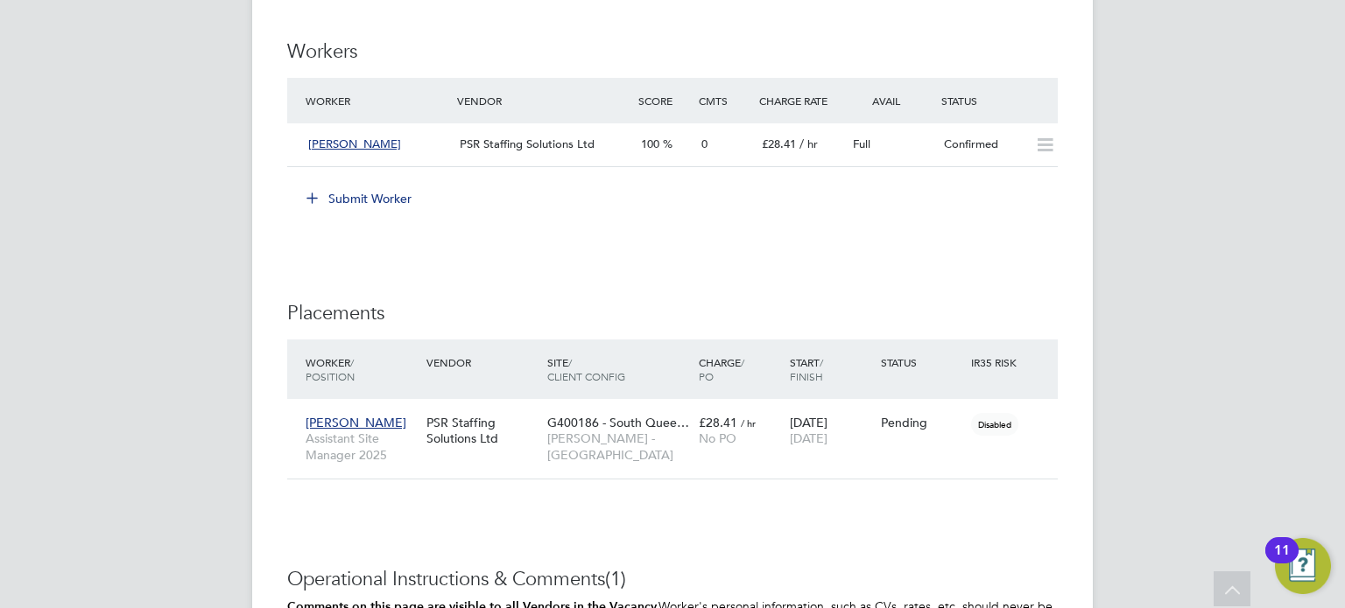
scroll to position [1401, 0]
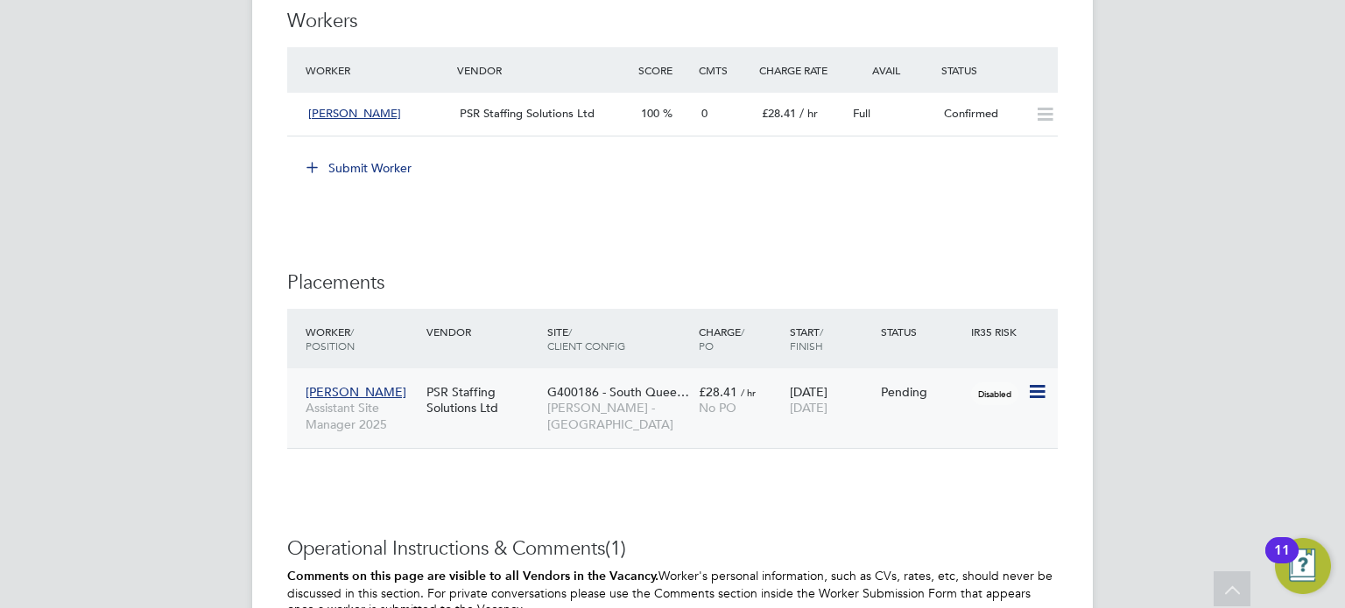
click at [678, 423] on div "G400186 - South Quee… Lovell - Scotland" at bounding box center [618, 409] width 151 height 66
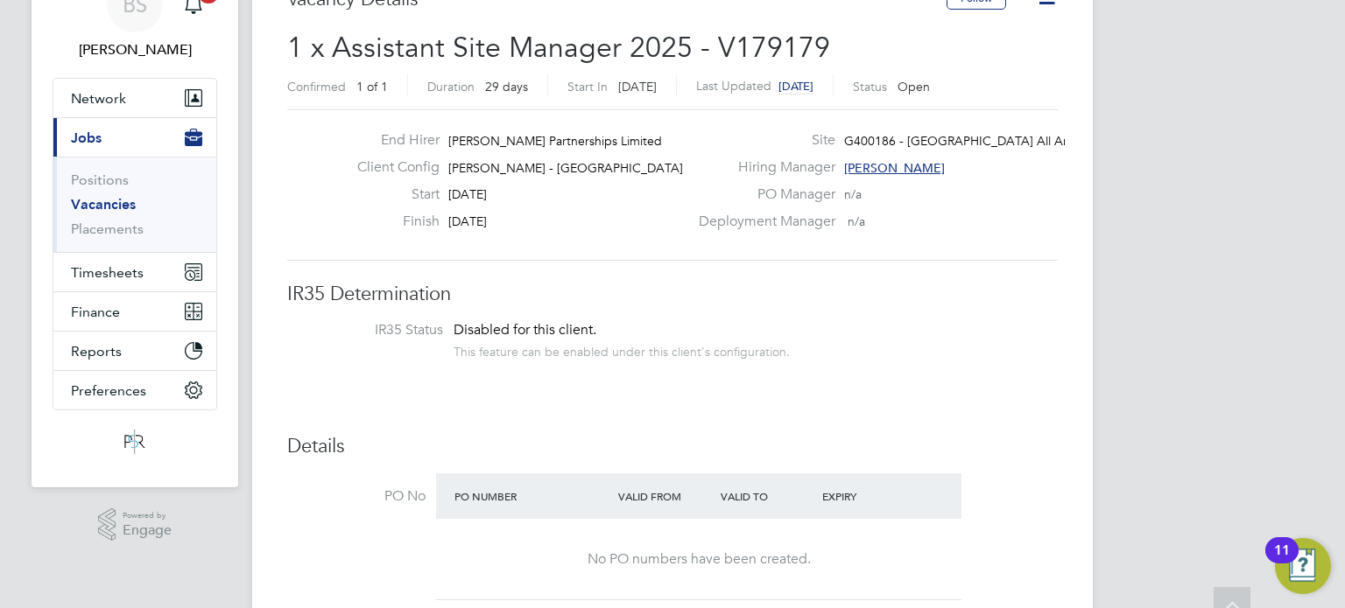
scroll to position [0, 0]
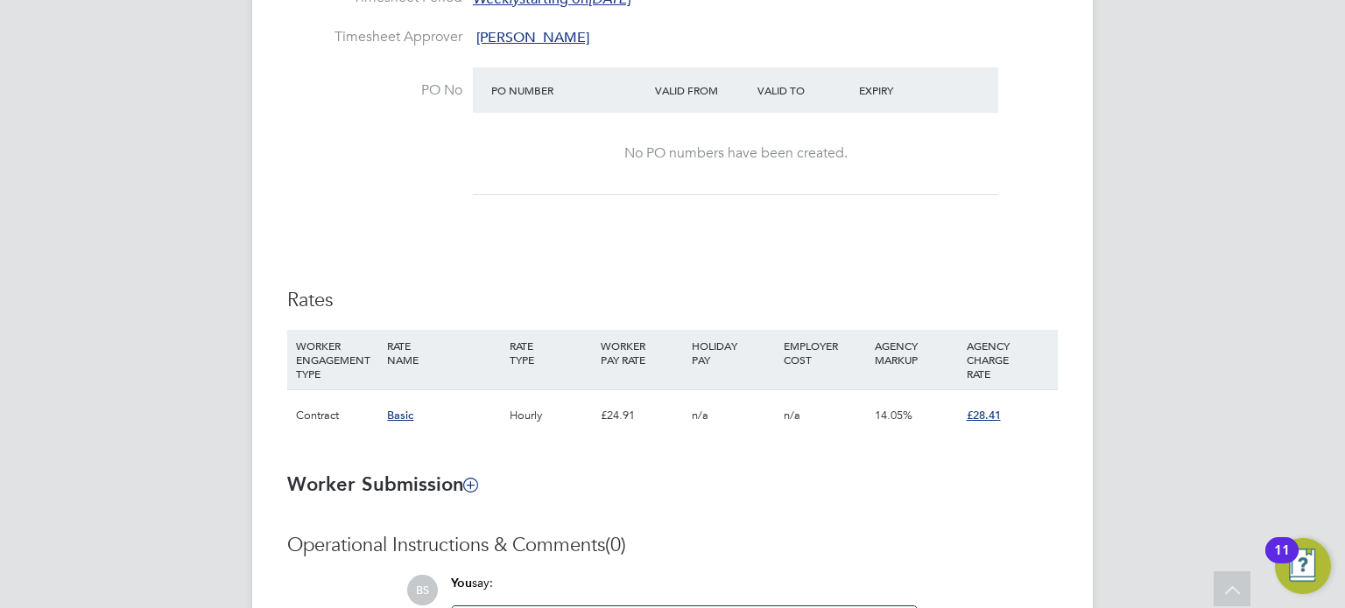
scroll to position [875, 0]
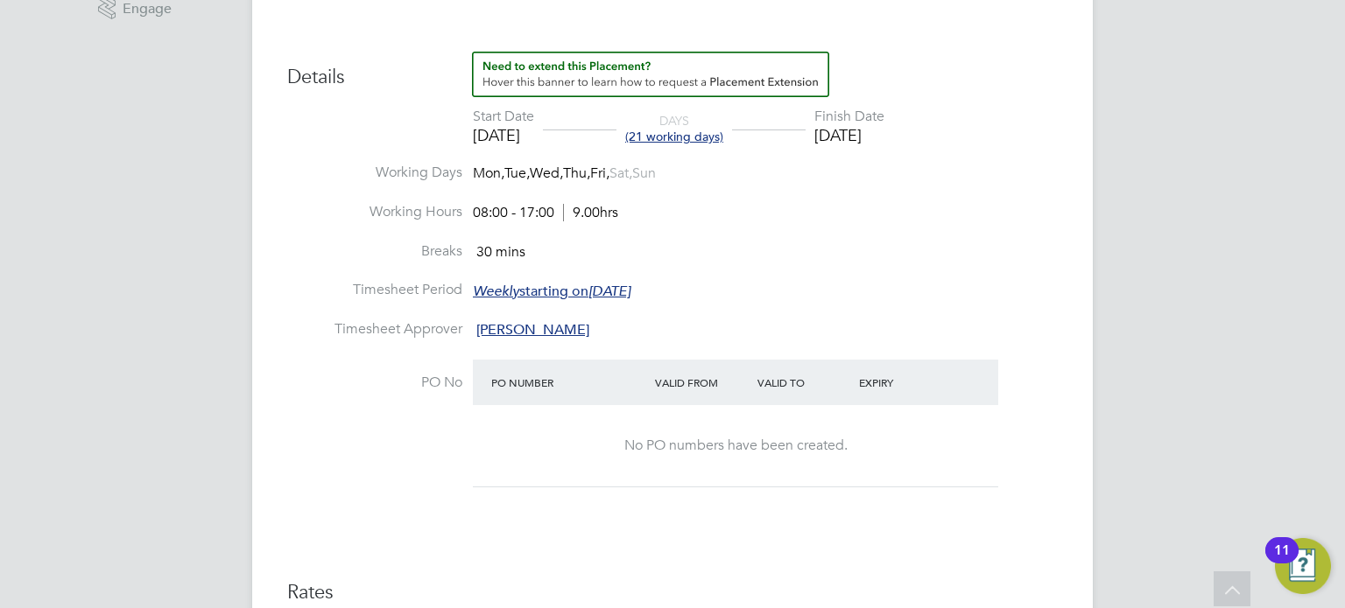
scroll to position [383, 0]
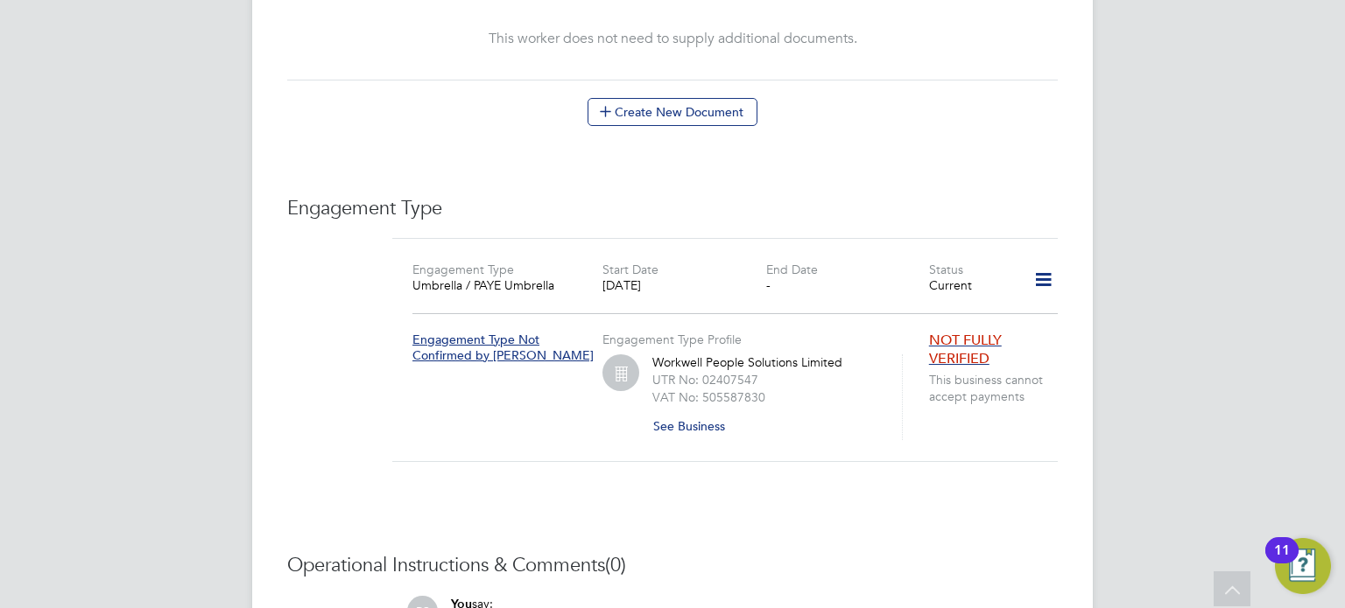
scroll to position [966, 0]
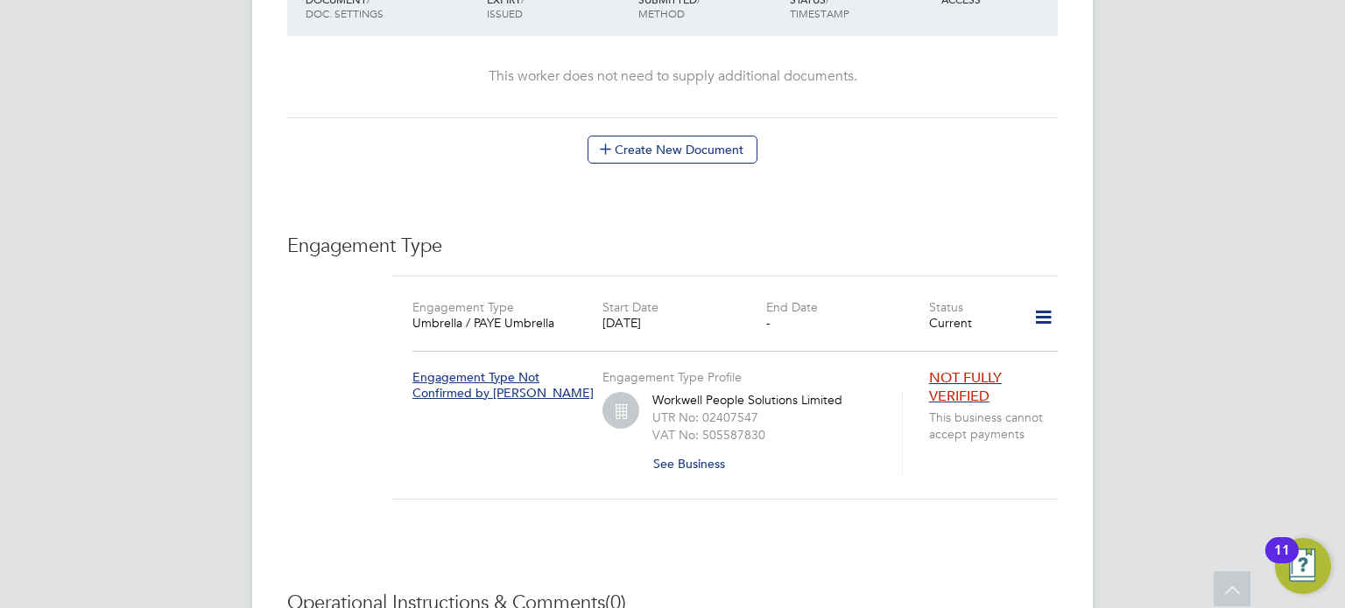
click at [1044, 298] on icon at bounding box center [1043, 318] width 31 height 40
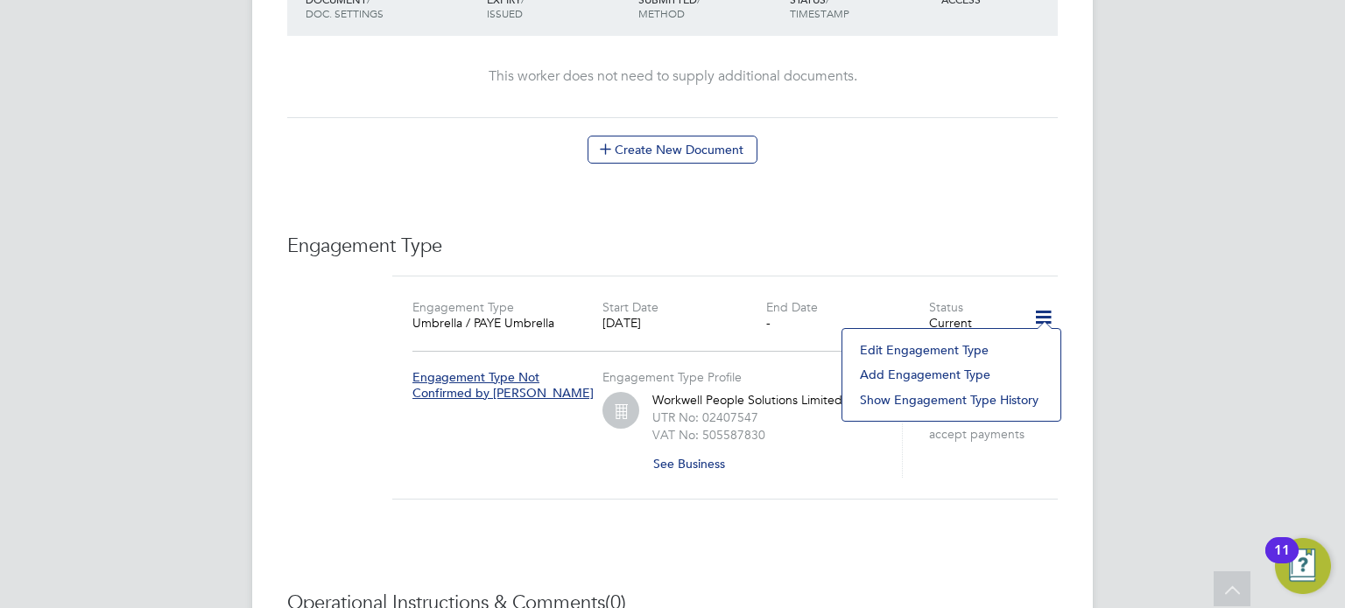
click at [959, 352] on li "Edit Engagement Type" at bounding box center [951, 350] width 200 height 25
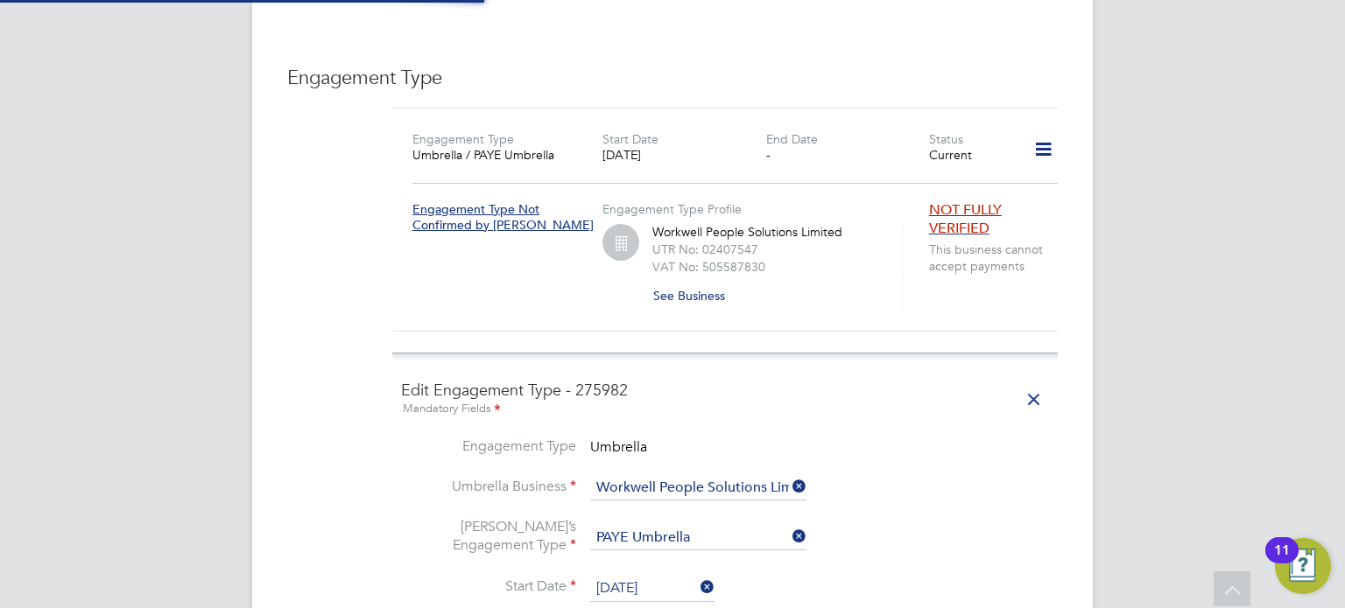
scroll to position [1229, 0]
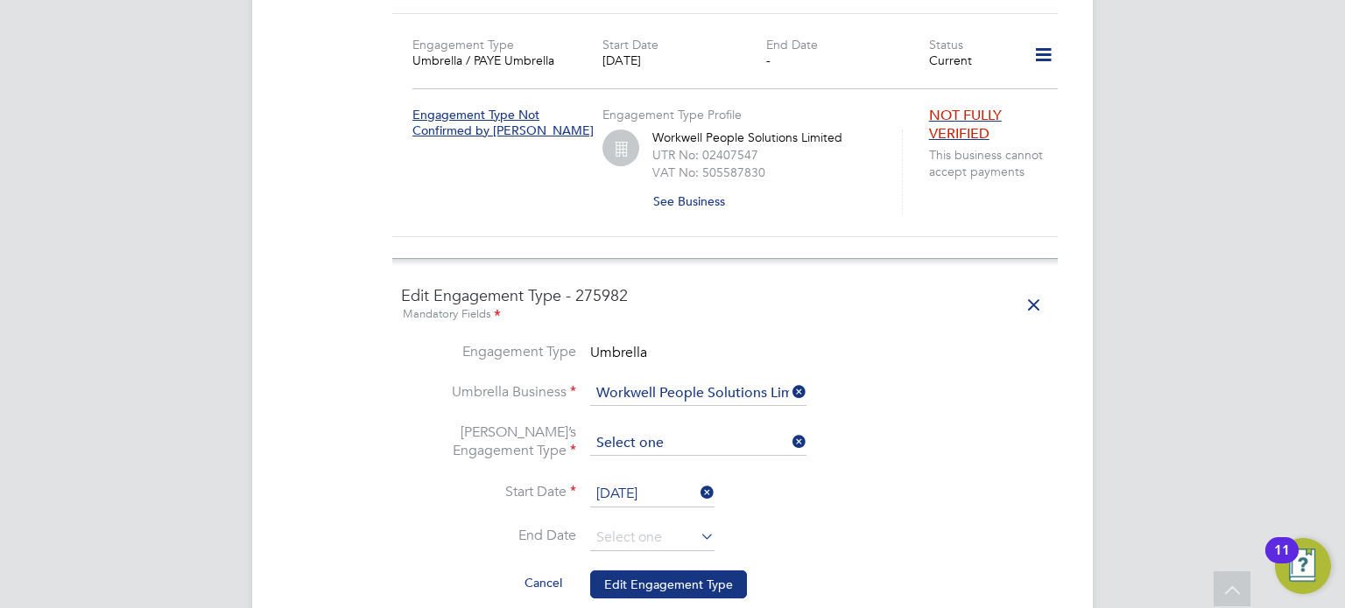
click at [614, 432] on input at bounding box center [698, 444] width 216 height 25
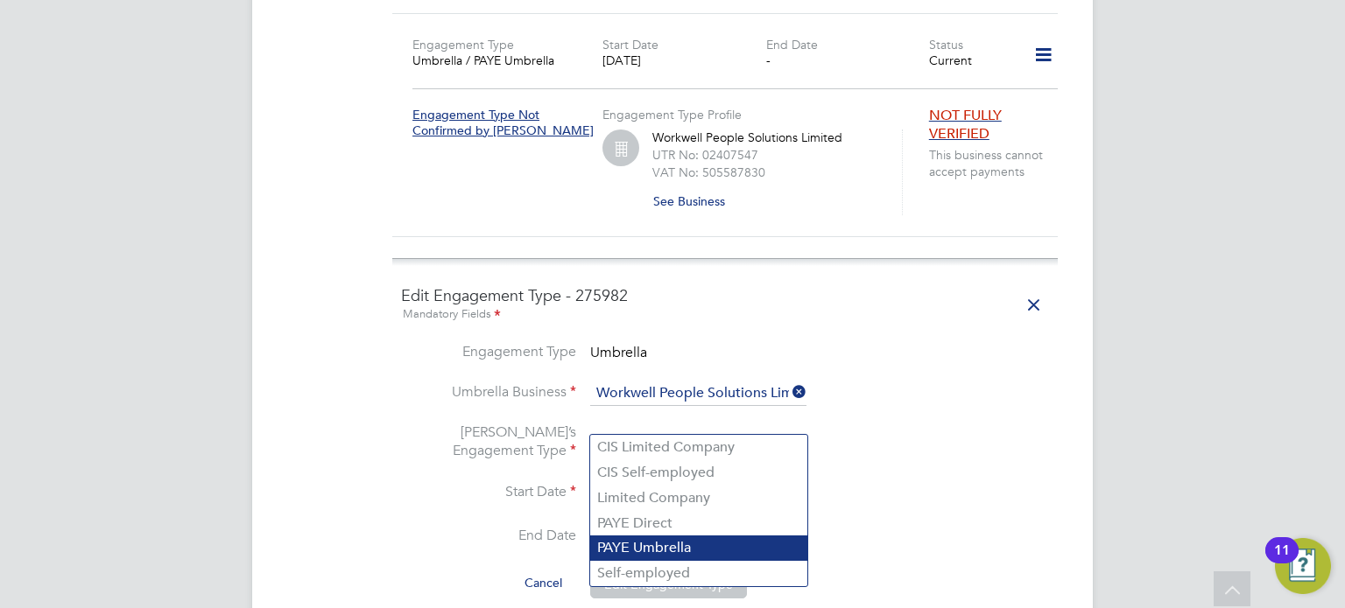
click at [639, 539] on li "PAYE Umbrella" at bounding box center [698, 548] width 217 height 25
type input "PAYE Umbrella"
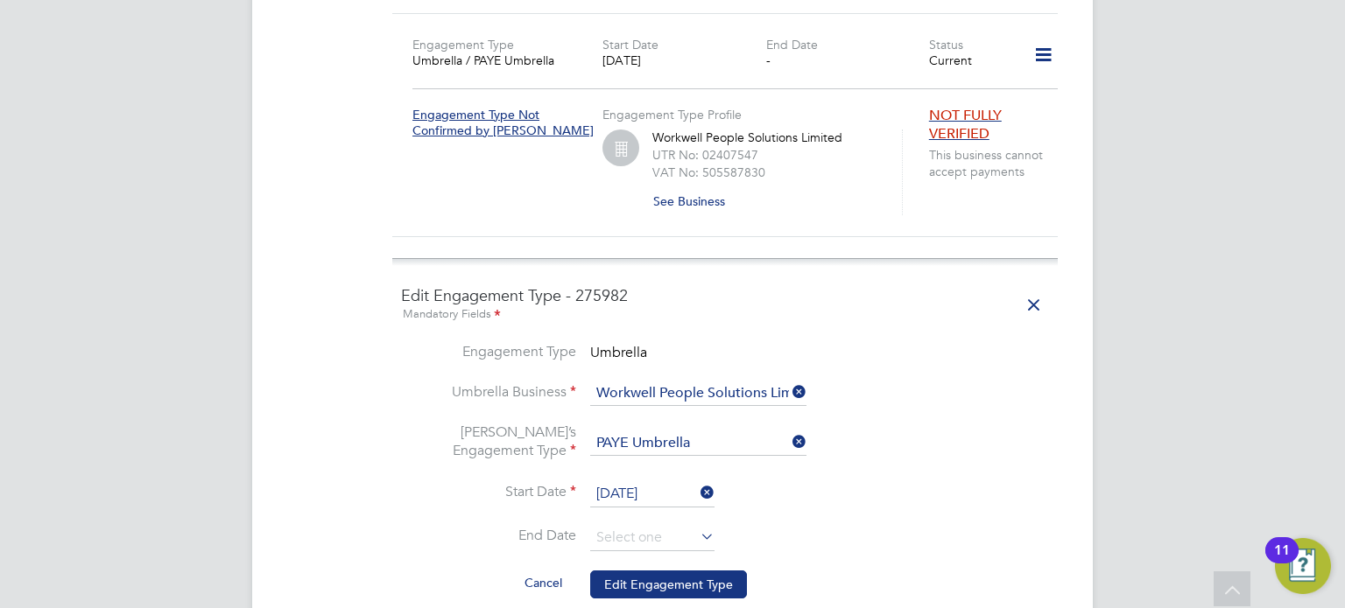
click at [907, 490] on li "Start Date [DATE]" at bounding box center [725, 503] width 648 height 44
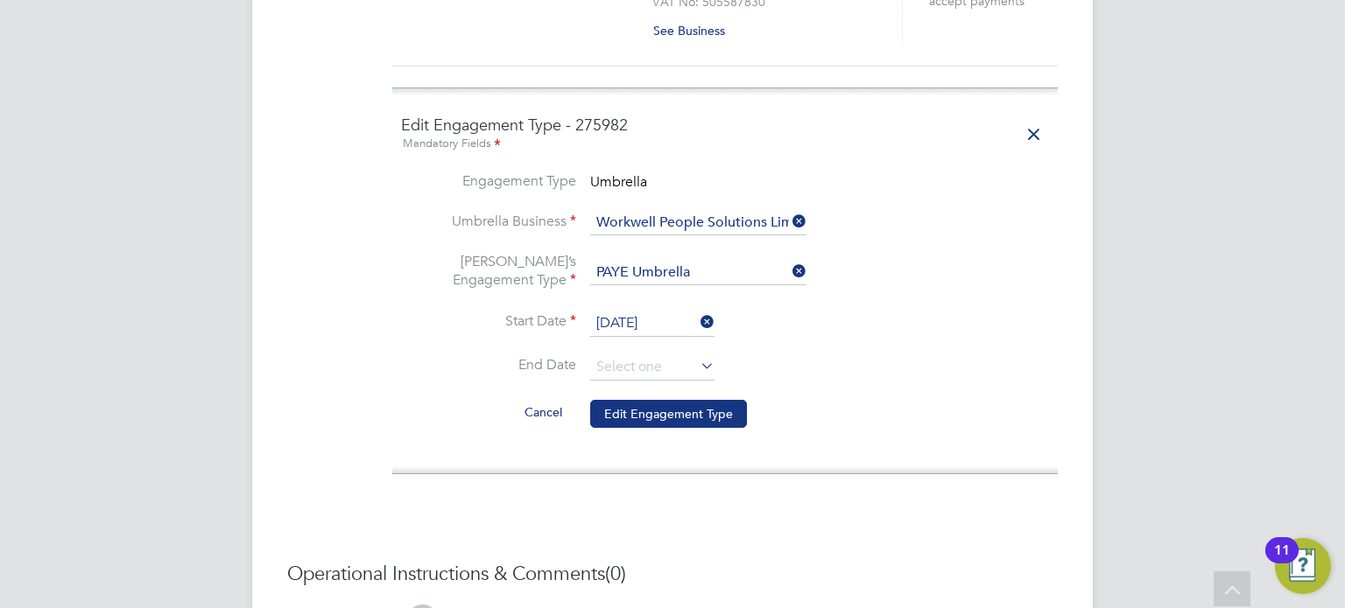
scroll to position [1404, 0]
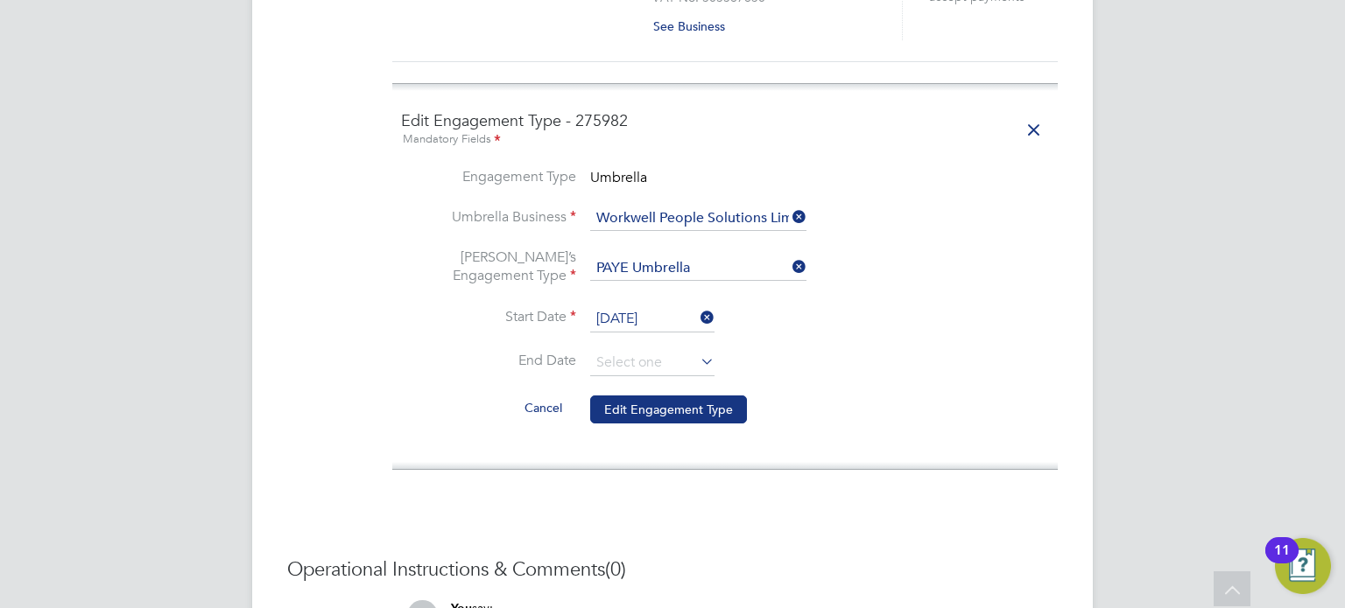
click at [569, 394] on button "Cancel" at bounding box center [543, 408] width 66 height 28
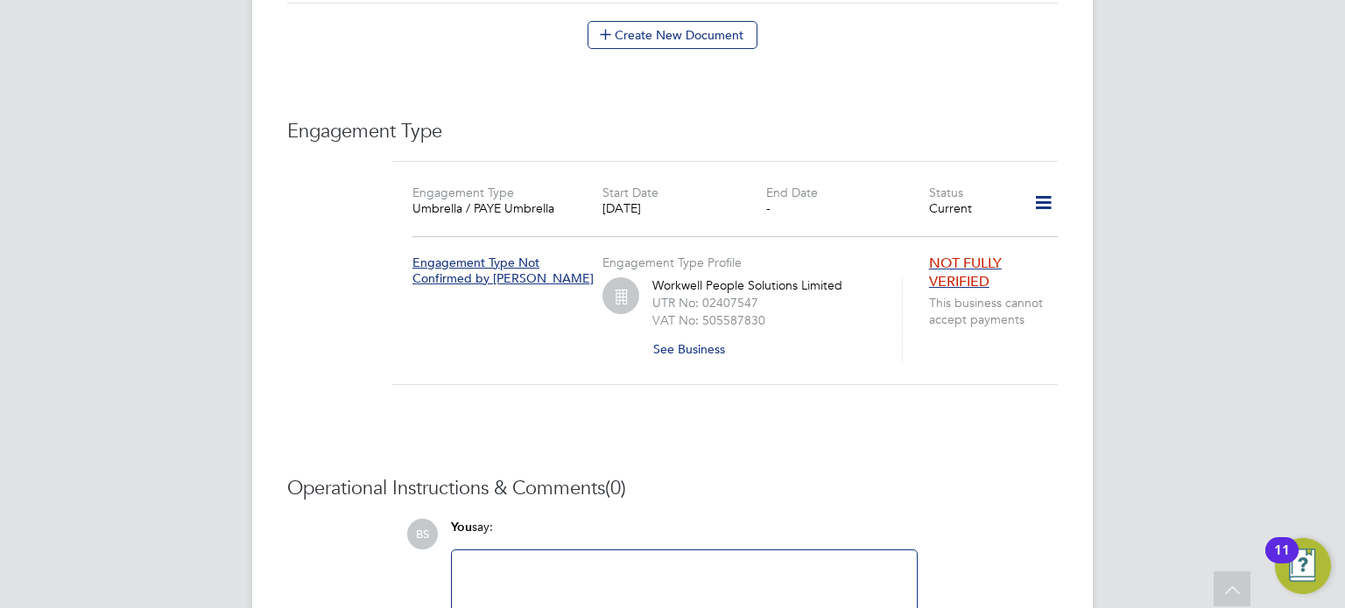
scroll to position [1142, 0]
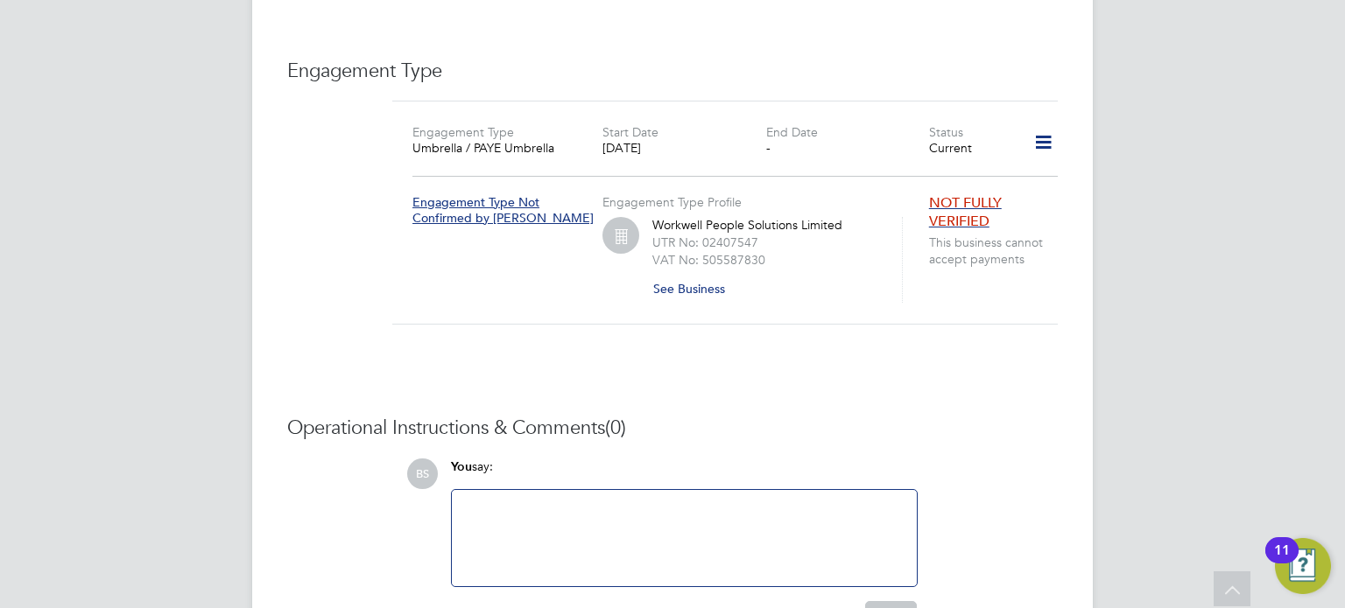
click at [1046, 125] on icon at bounding box center [1043, 143] width 31 height 40
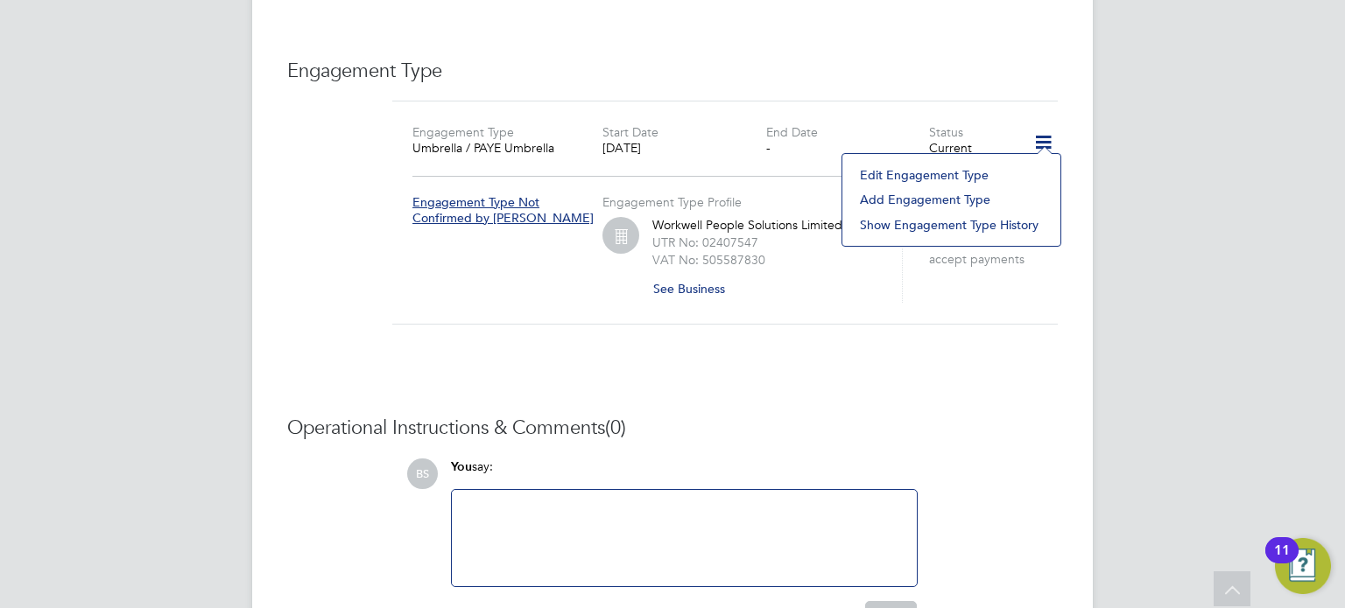
click at [949, 172] on li "Edit Engagement Type" at bounding box center [951, 175] width 200 height 25
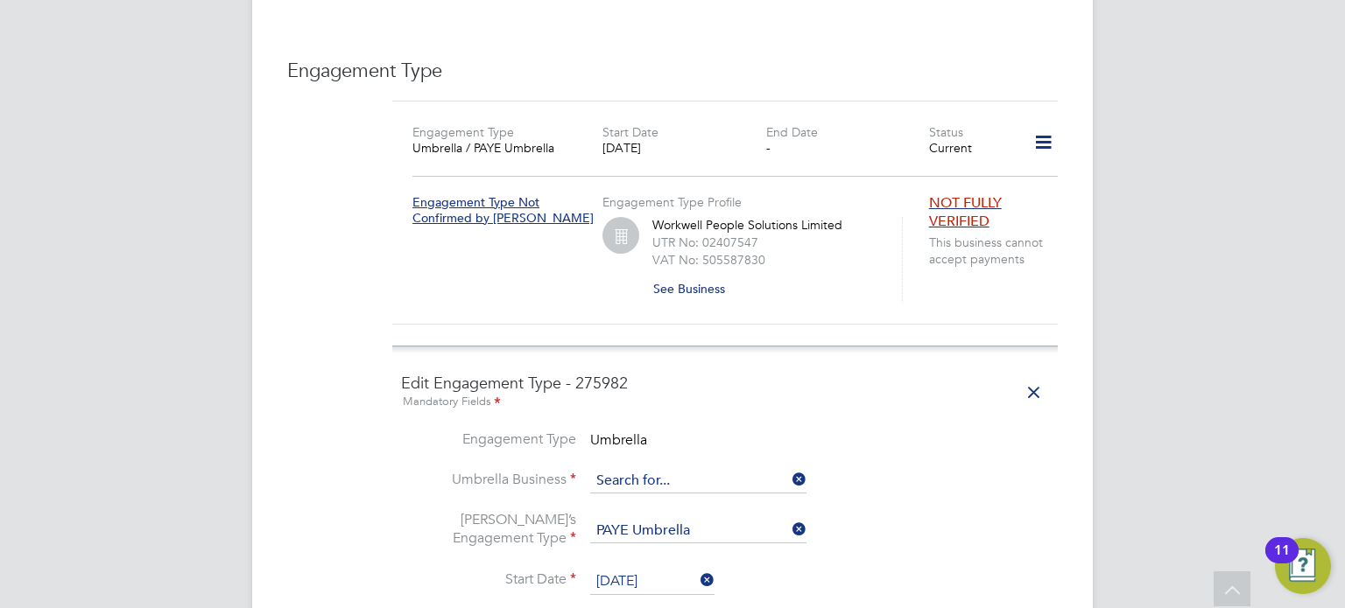
drag, startPoint x: 672, startPoint y: 460, endPoint x: 664, endPoint y: 465, distance: 9.0
click at [669, 469] on input at bounding box center [698, 481] width 216 height 25
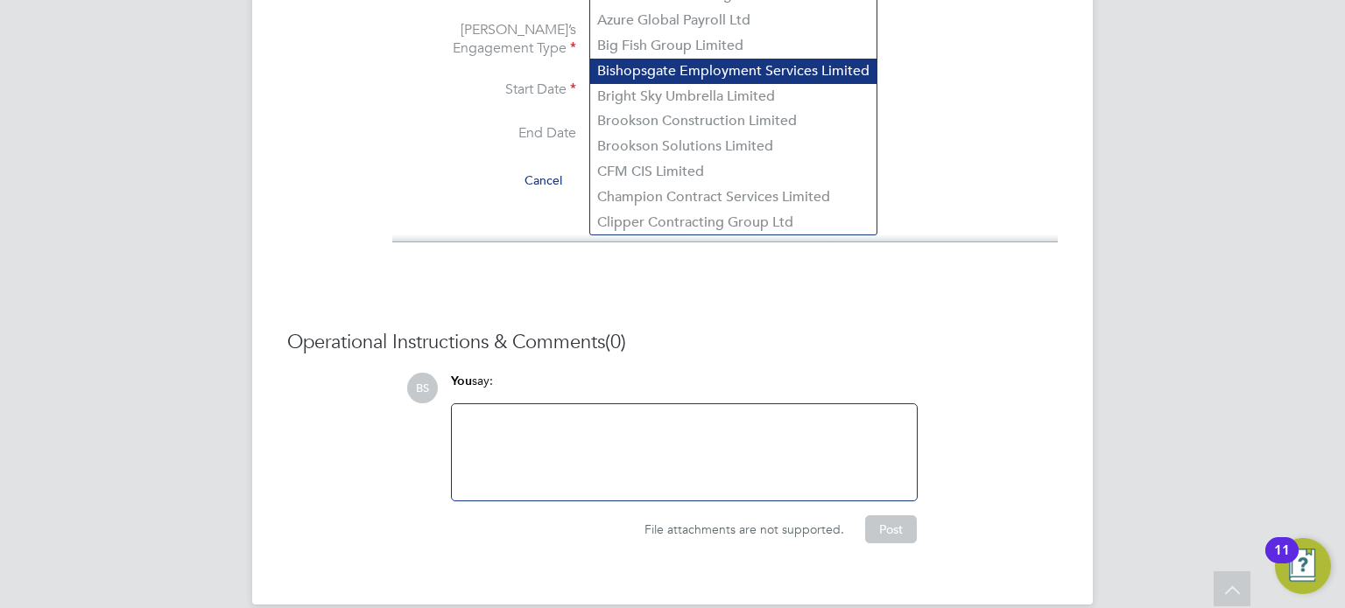
scroll to position [1194, 0]
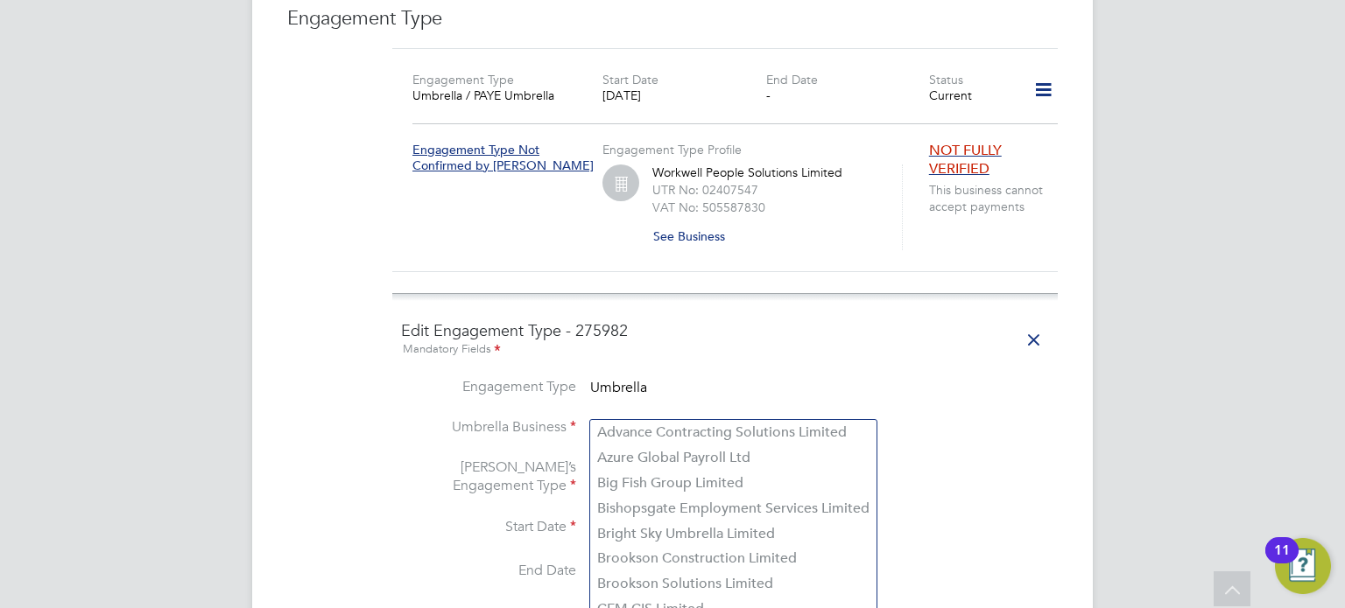
click at [630, 417] on input at bounding box center [698, 429] width 216 height 25
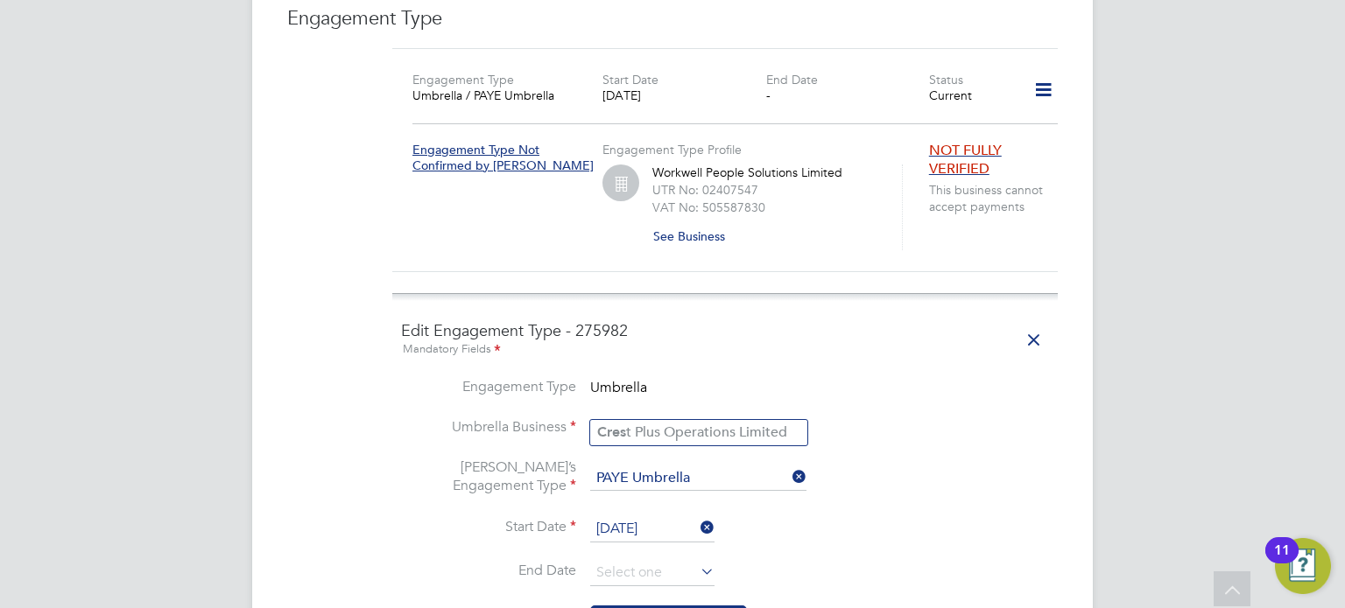
click at [633, 426] on li "Cres t Plus Operations Limited" at bounding box center [698, 432] width 217 height 25
type input "Crest Plus Operations Limited"
click at [949, 434] on li "Umbrella Business Crest Plus Operations Limited" at bounding box center [725, 438] width 648 height 42
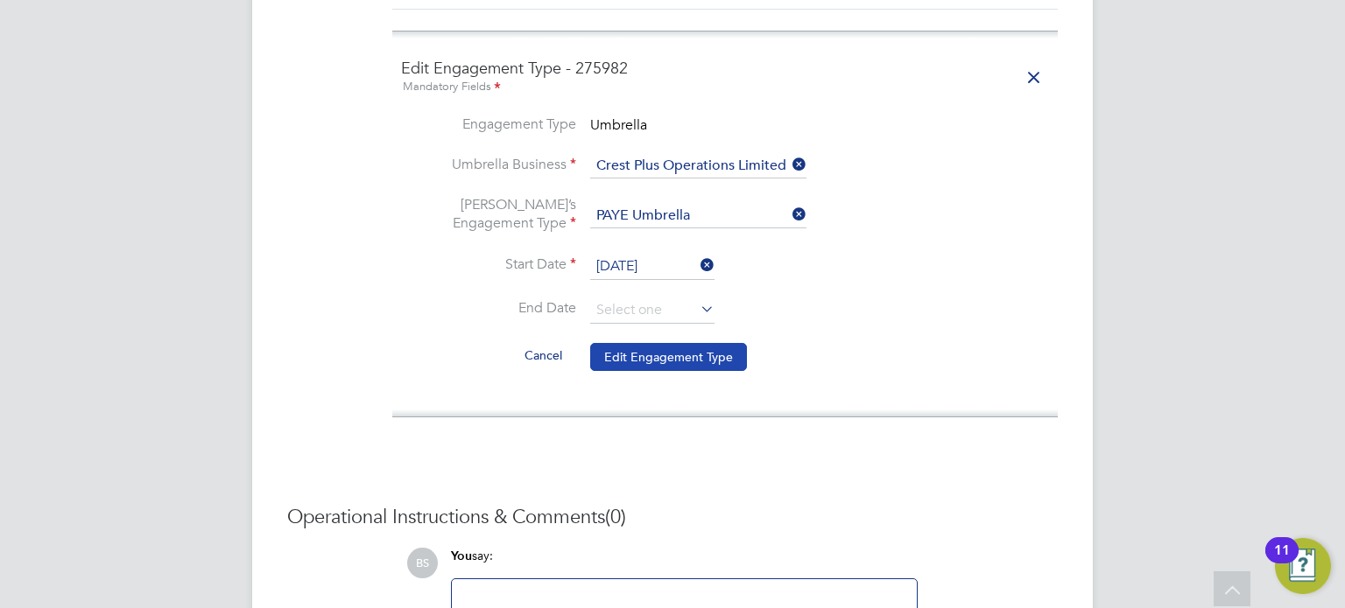
click at [718, 343] on button "Edit Engagement Type" at bounding box center [668, 357] width 157 height 28
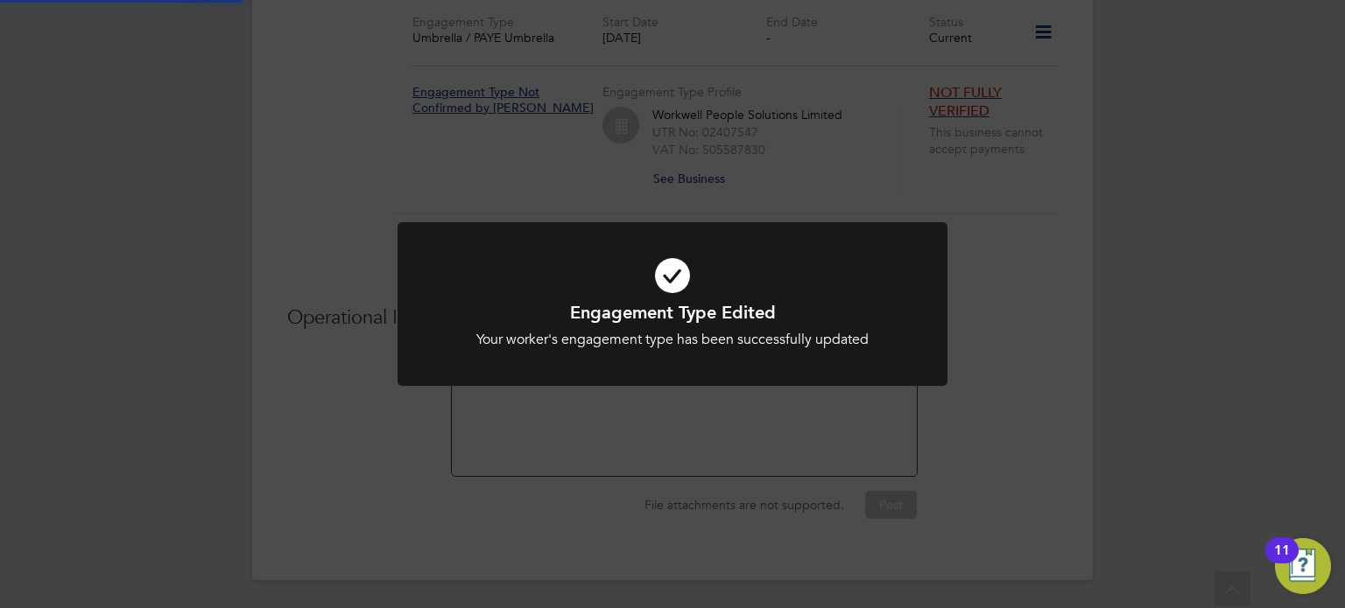
scroll to position [1229, 0]
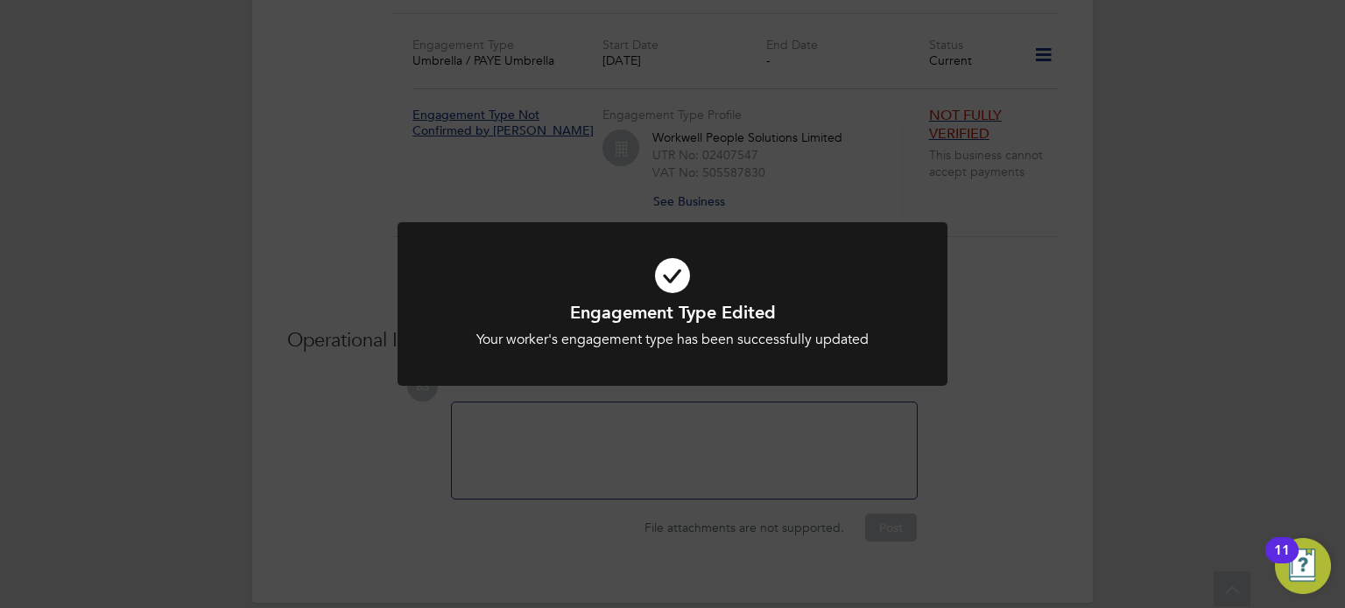
click at [1226, 403] on div "Engagement Type Edited Your worker's engagement type has been successfully upda…" at bounding box center [672, 304] width 1345 height 608
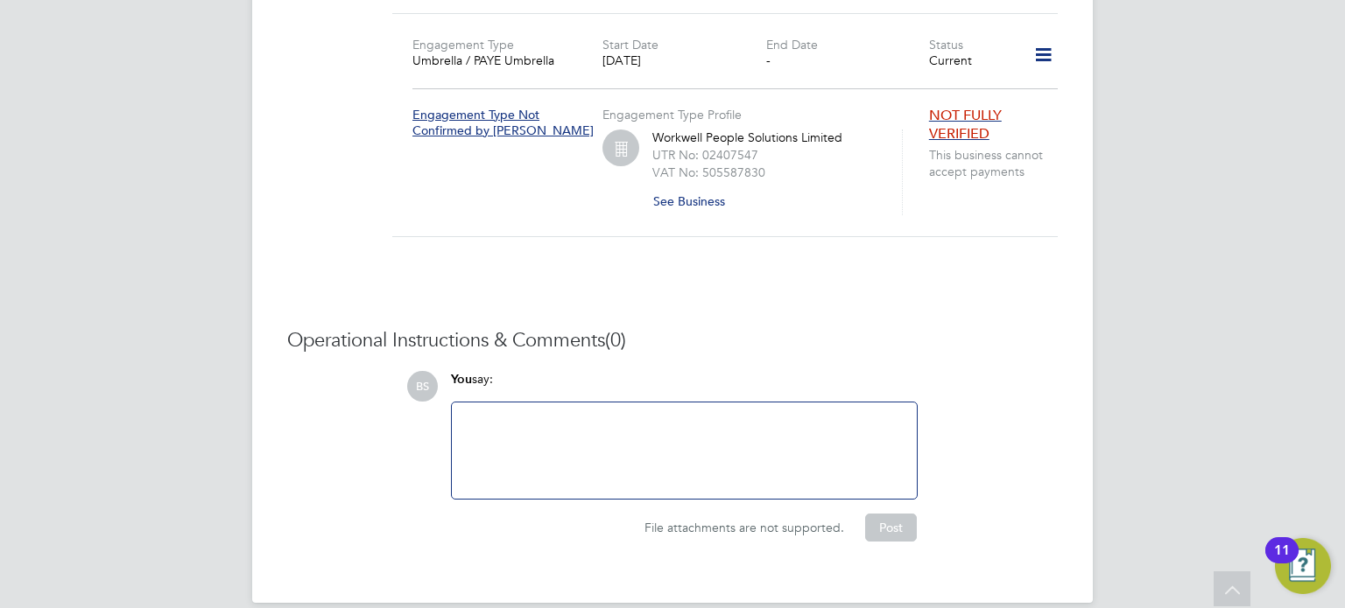
scroll to position [966, 0]
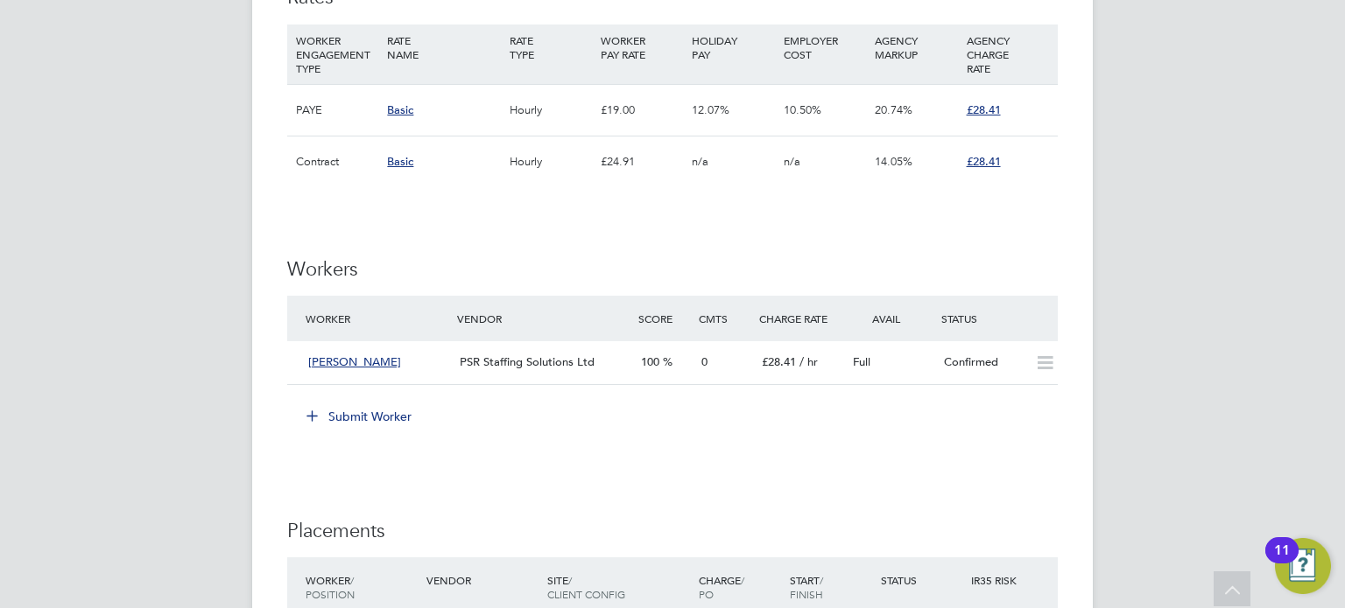
scroll to position [1175, 0]
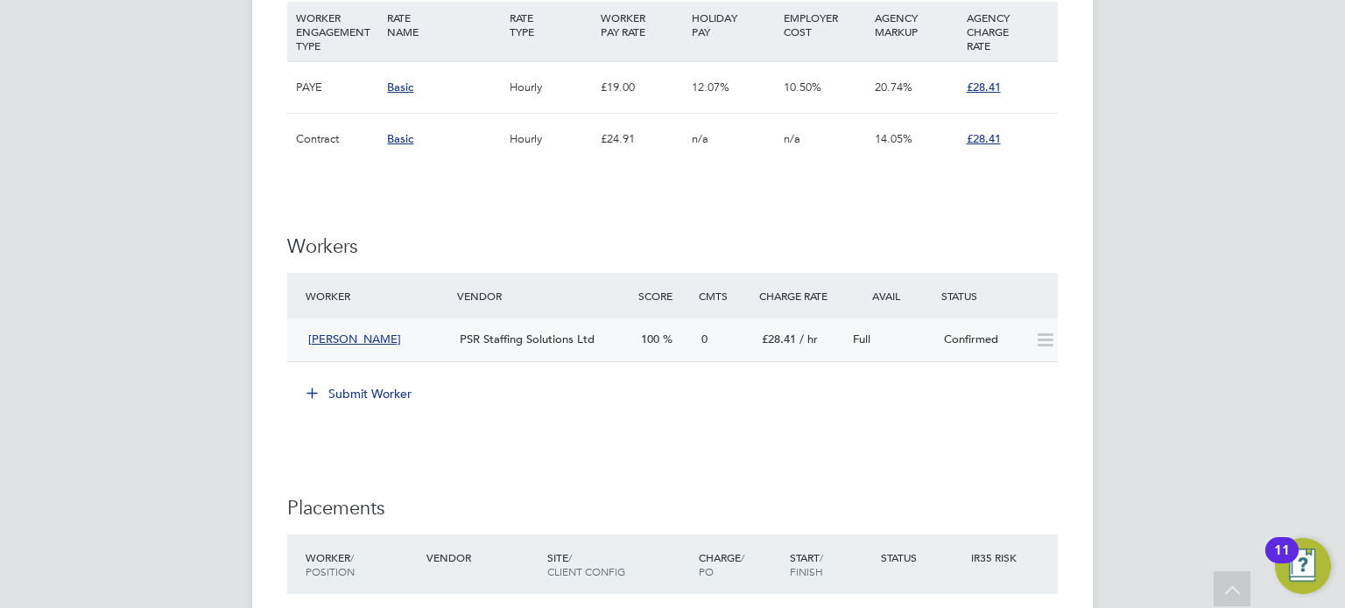
click at [361, 332] on span "Martin Mccabe" at bounding box center [354, 339] width 93 height 15
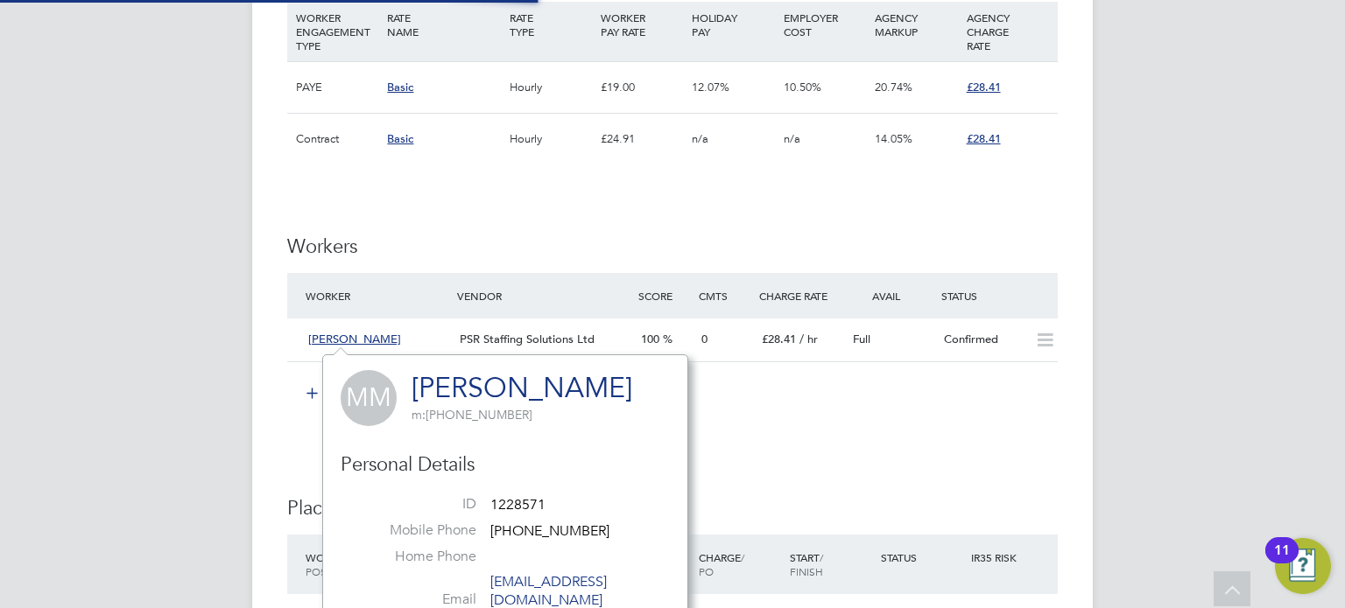
scroll to position [410, 365]
click at [558, 395] on link "Martin Mccabe" at bounding box center [521, 388] width 221 height 34
click at [1282, 230] on div "BS Beth Seddon Notifications 20 Applications: Network Team Members Businesses S…" at bounding box center [672, 24] width 1345 height 2399
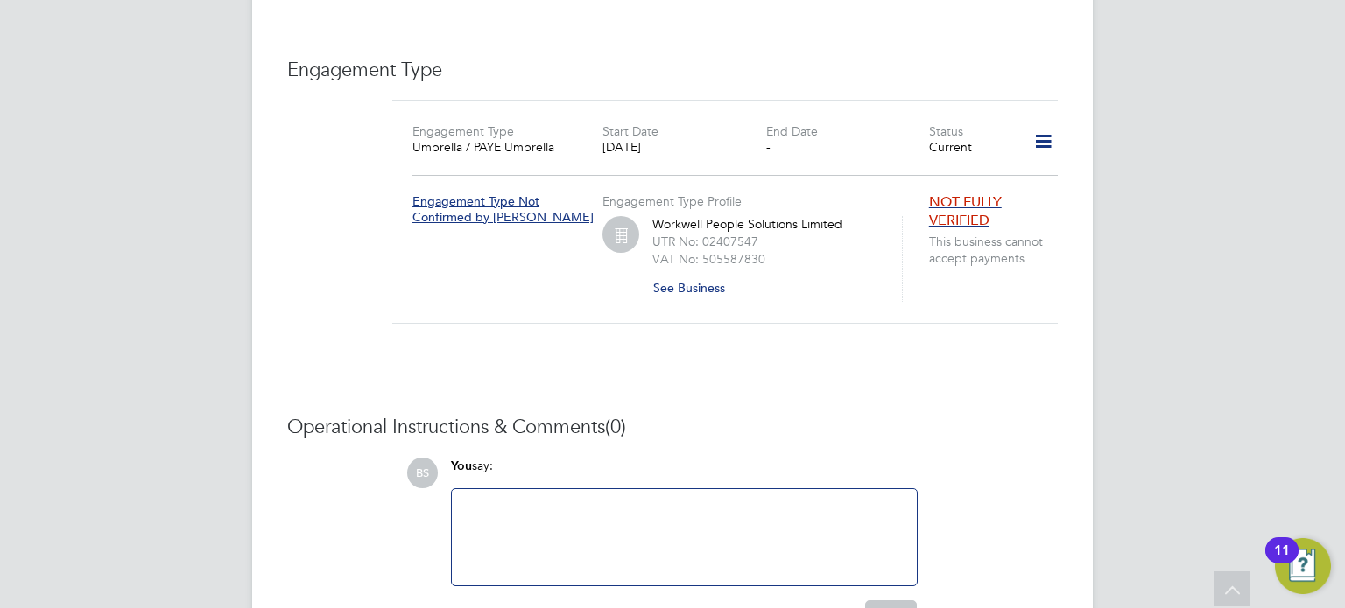
scroll to position [1050, 0]
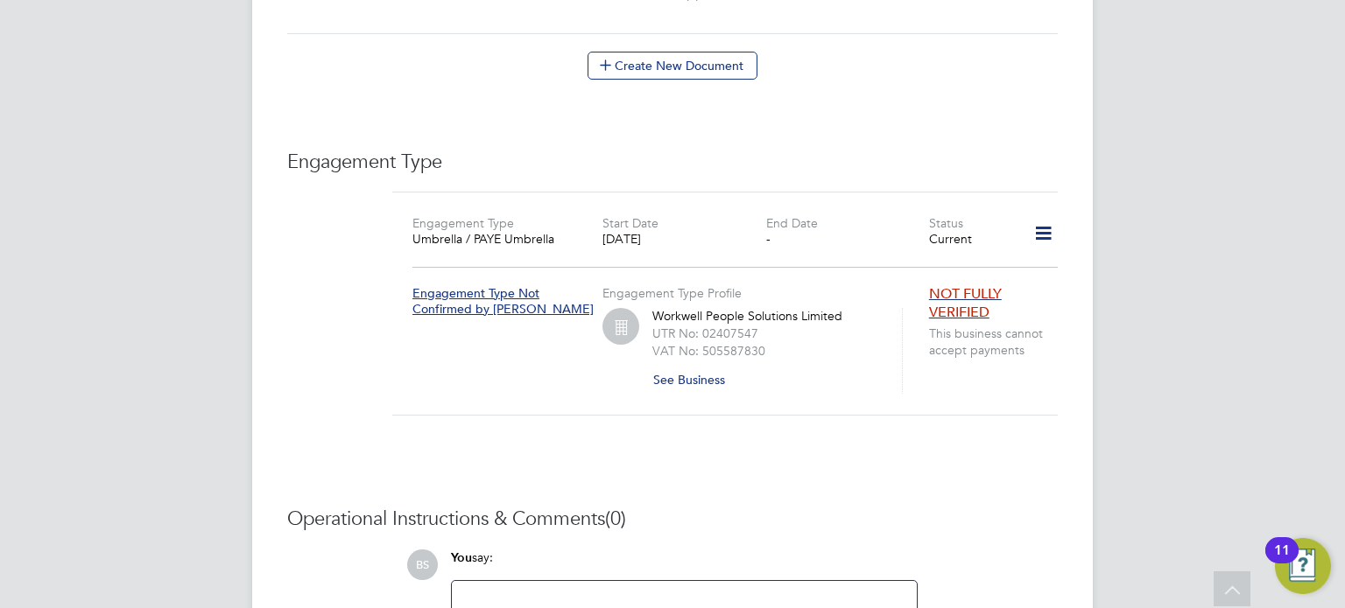
click at [1037, 217] on icon at bounding box center [1043, 234] width 31 height 40
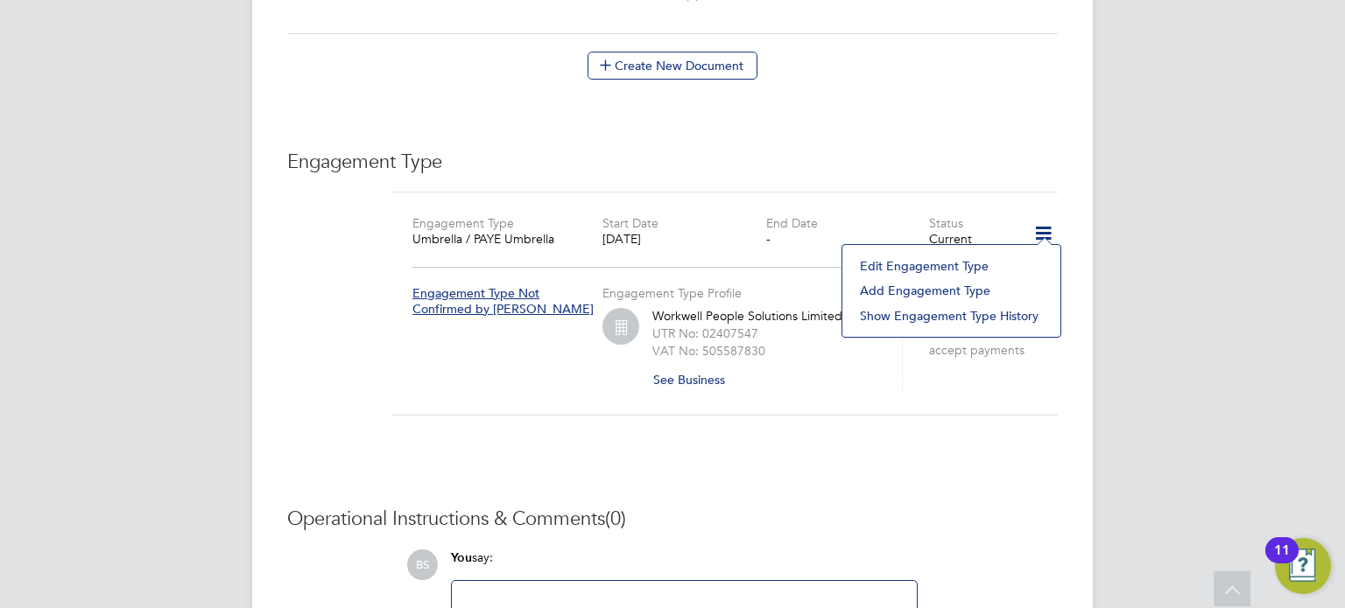
click at [928, 269] on li "Edit Engagement Type" at bounding box center [951, 266] width 200 height 25
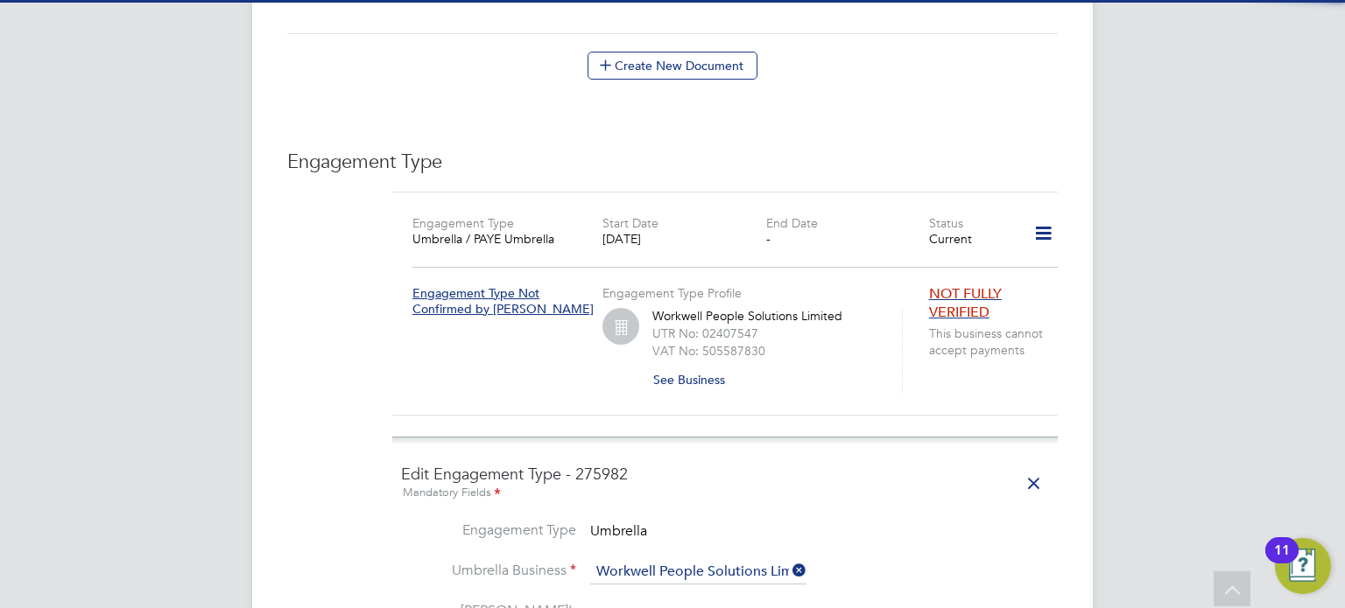
click at [1043, 229] on icon at bounding box center [1043, 234] width 31 height 40
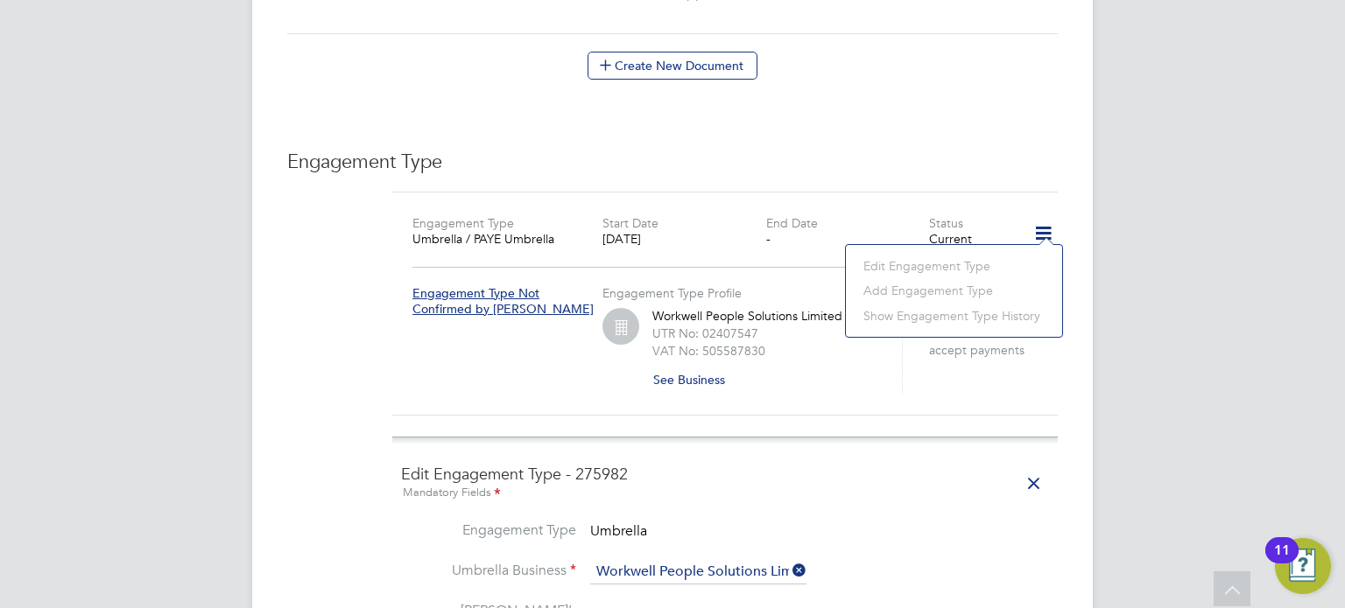
click at [1162, 221] on div "BS Beth Seddon Notifications 20 Applications: Current page: Network Team Member…" at bounding box center [672, 82] width 1345 height 2265
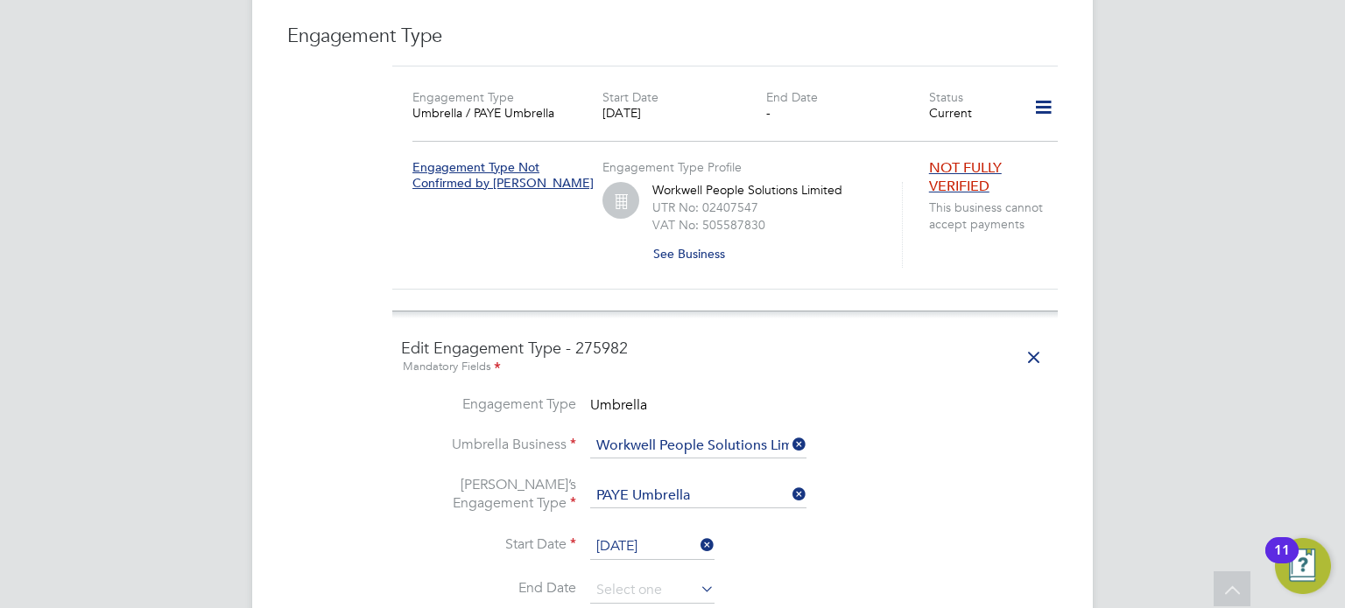
scroll to position [1313, 0]
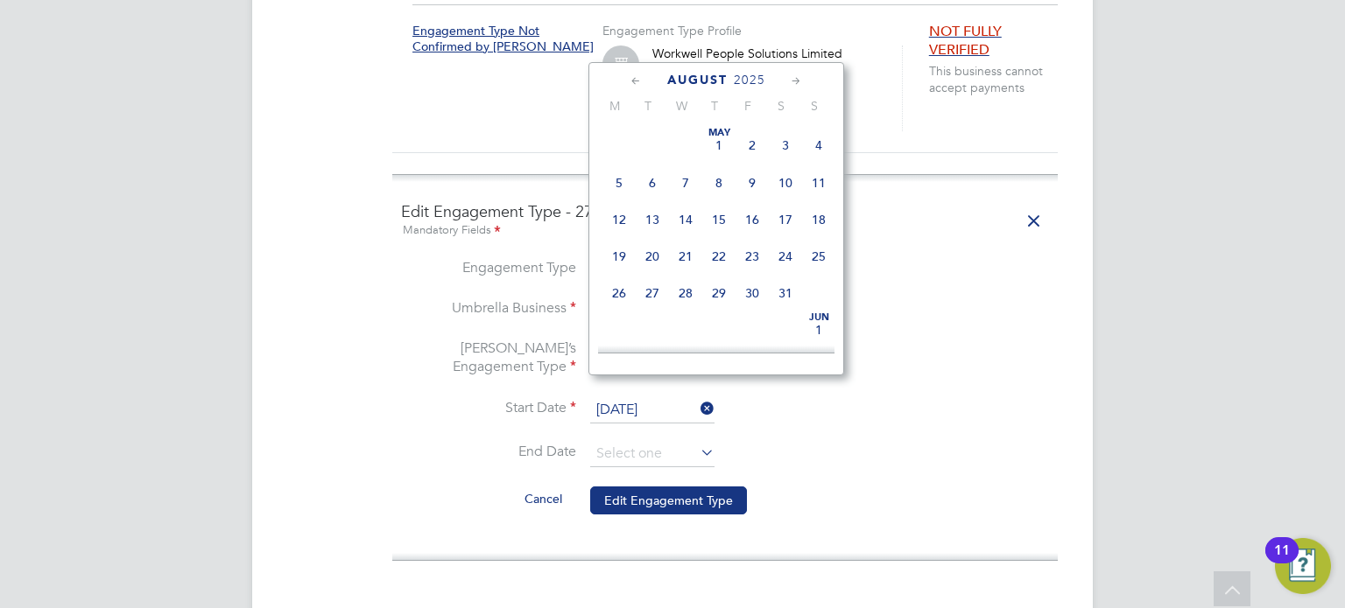
click at [643, 397] on input "[DATE]" at bounding box center [652, 410] width 124 height 26
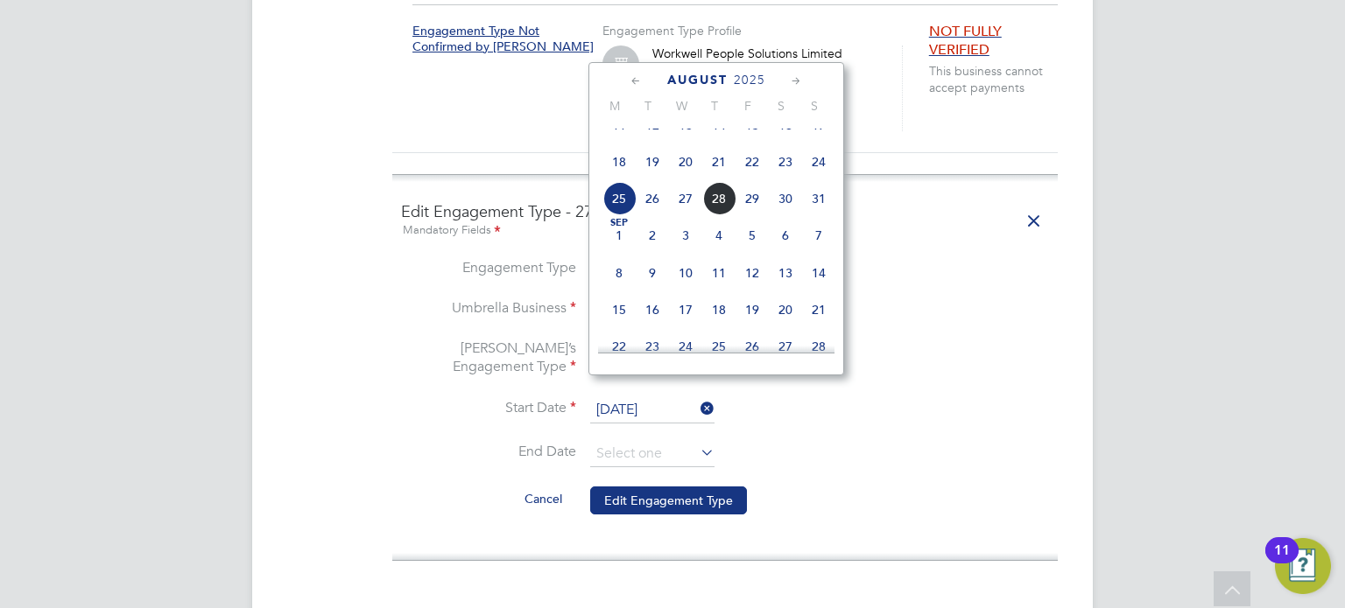
click at [816, 179] on span "24" at bounding box center [818, 161] width 33 height 33
type input "24 Aug 2025"
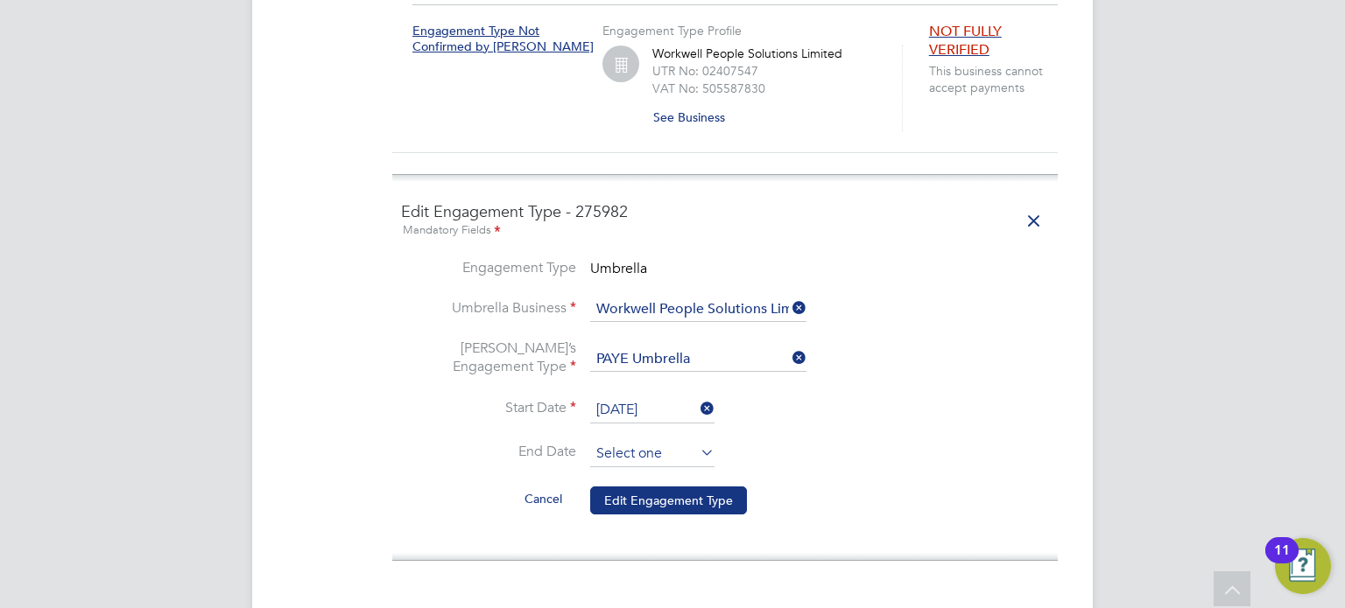
click at [634, 441] on input at bounding box center [652, 454] width 124 height 26
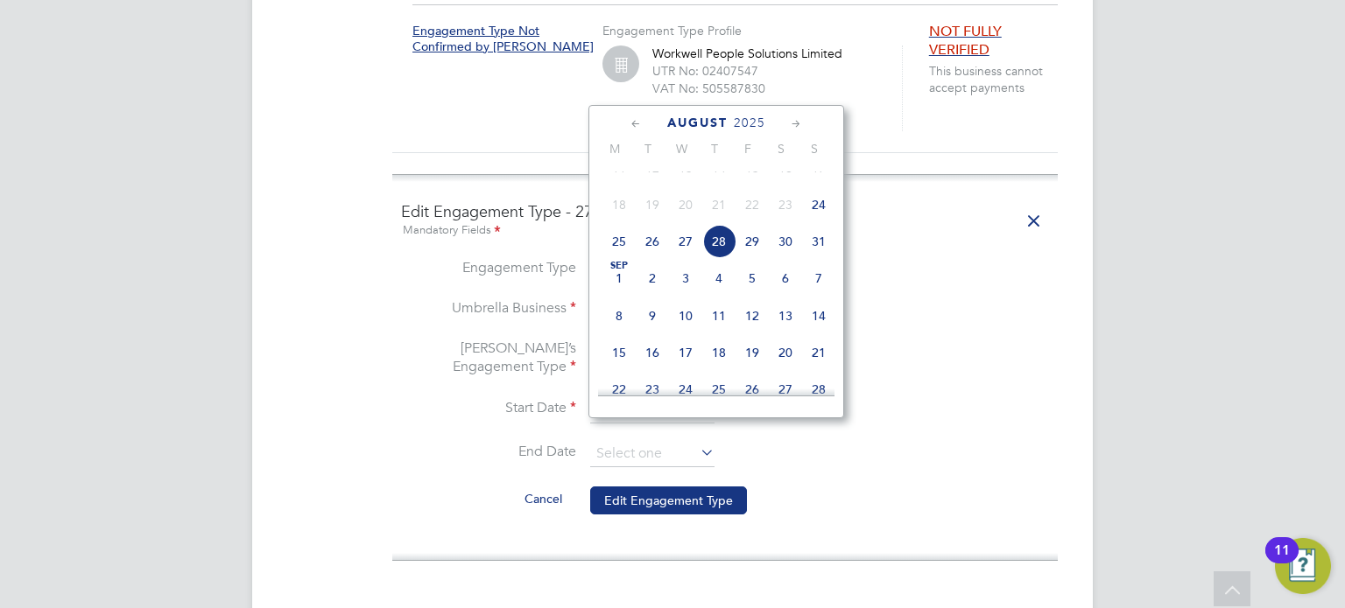
click at [819, 221] on span "24" at bounding box center [818, 204] width 33 height 33
type input "24 Aug 2025"
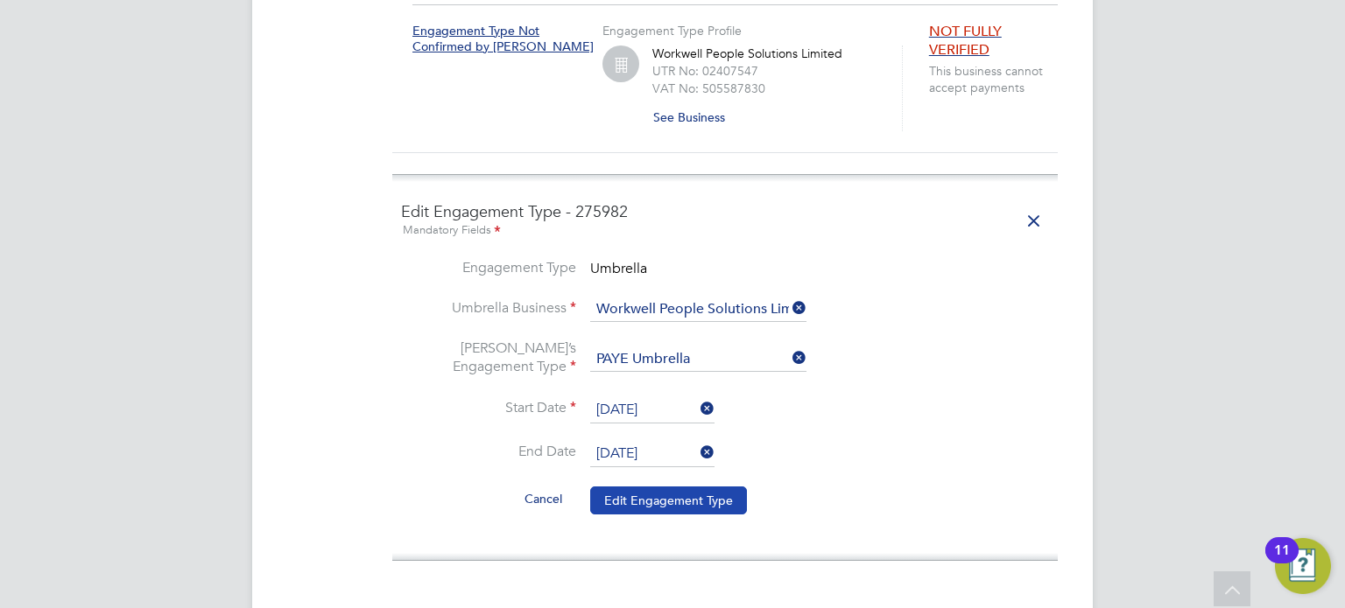
click at [676, 487] on button "Edit Engagement Type" at bounding box center [668, 501] width 157 height 28
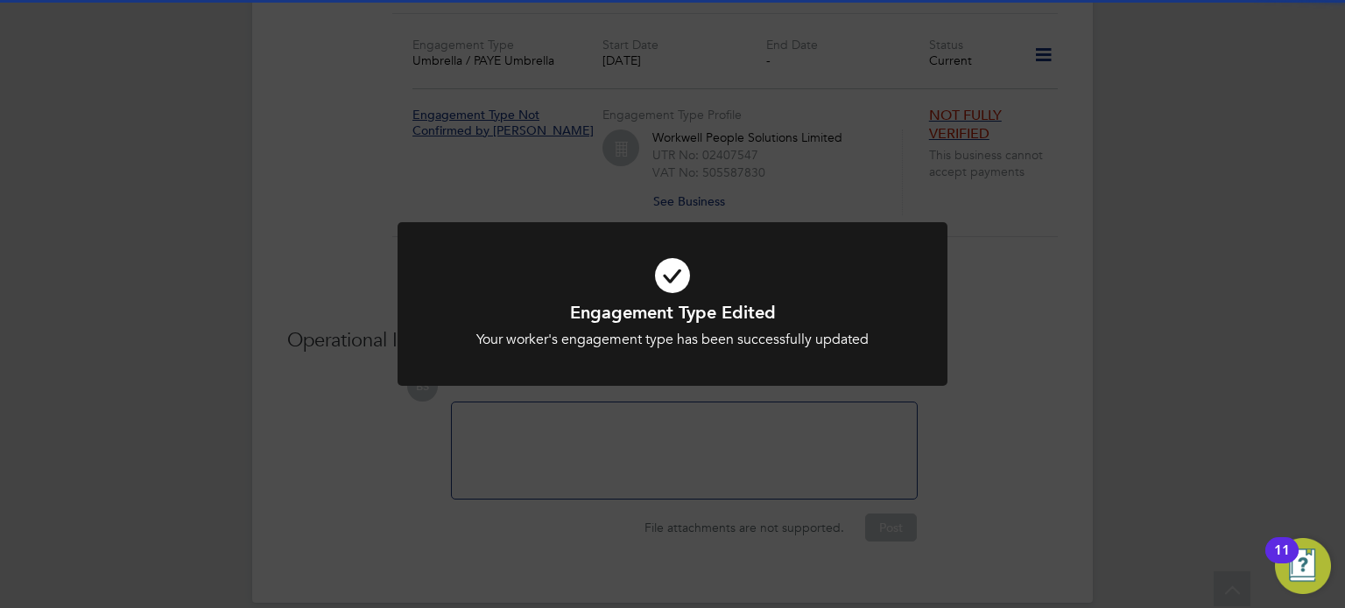
click at [1171, 327] on div "Engagement Type Edited Your worker's engagement type has been successfully upda…" at bounding box center [672, 304] width 1345 height 608
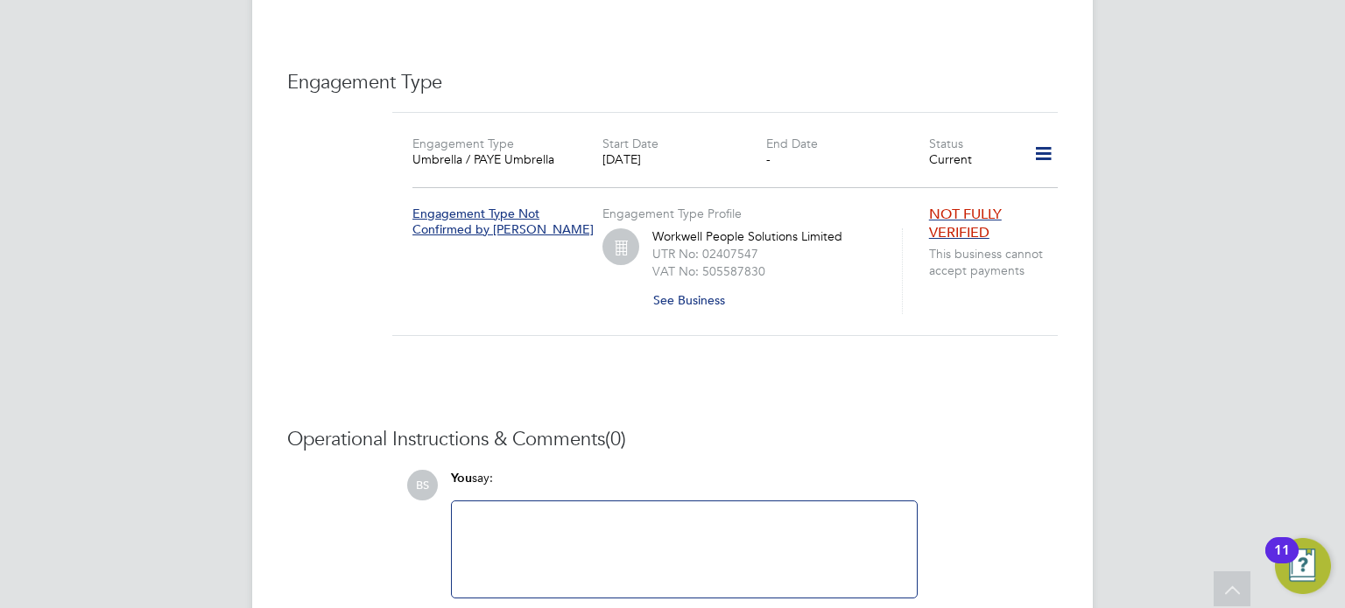
scroll to position [1054, 0]
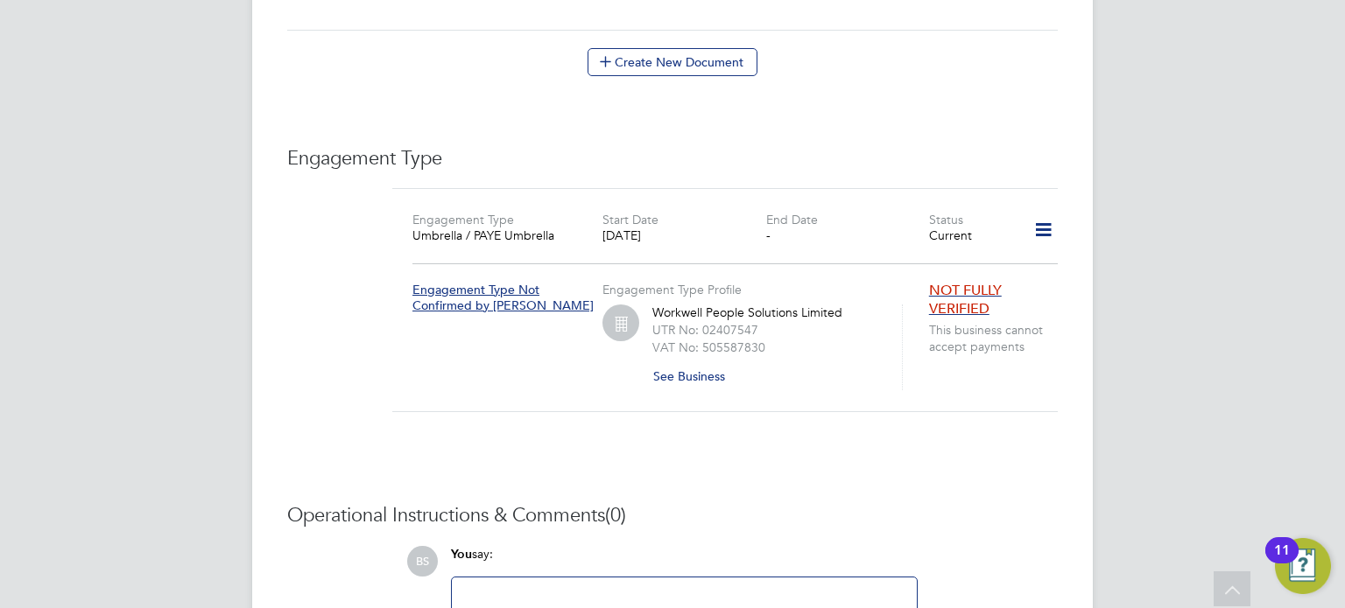
click at [1041, 217] on icon at bounding box center [1043, 230] width 31 height 40
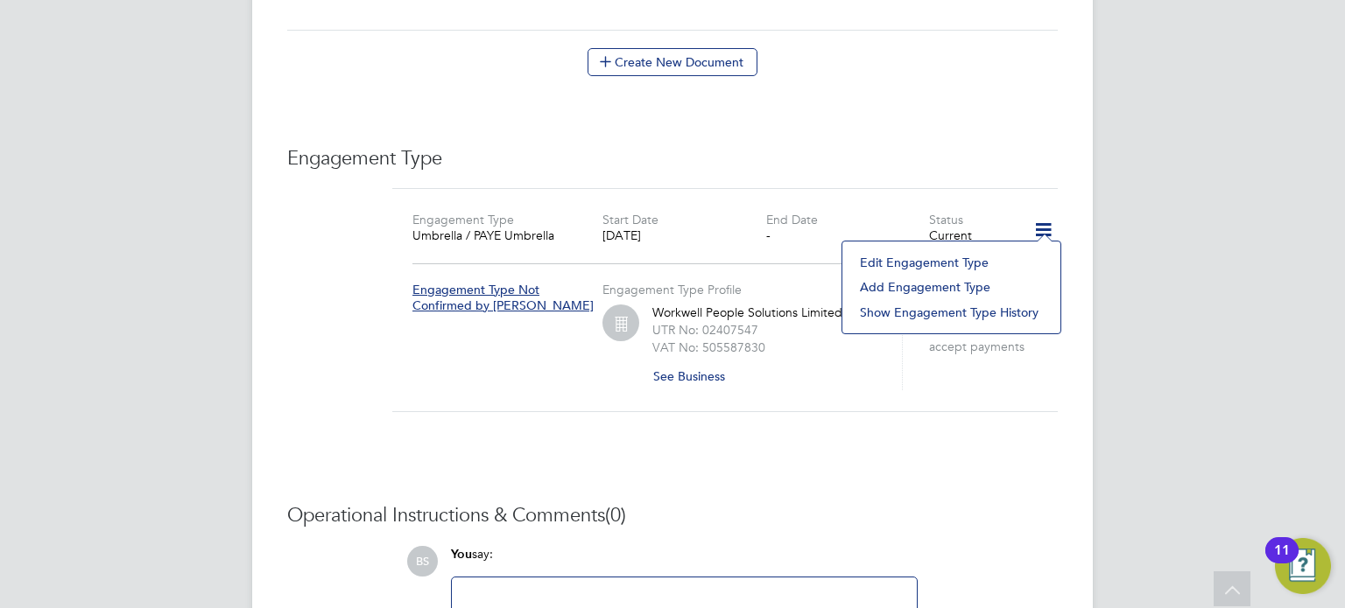
click at [936, 258] on li "Edit Engagement Type" at bounding box center [951, 262] width 200 height 25
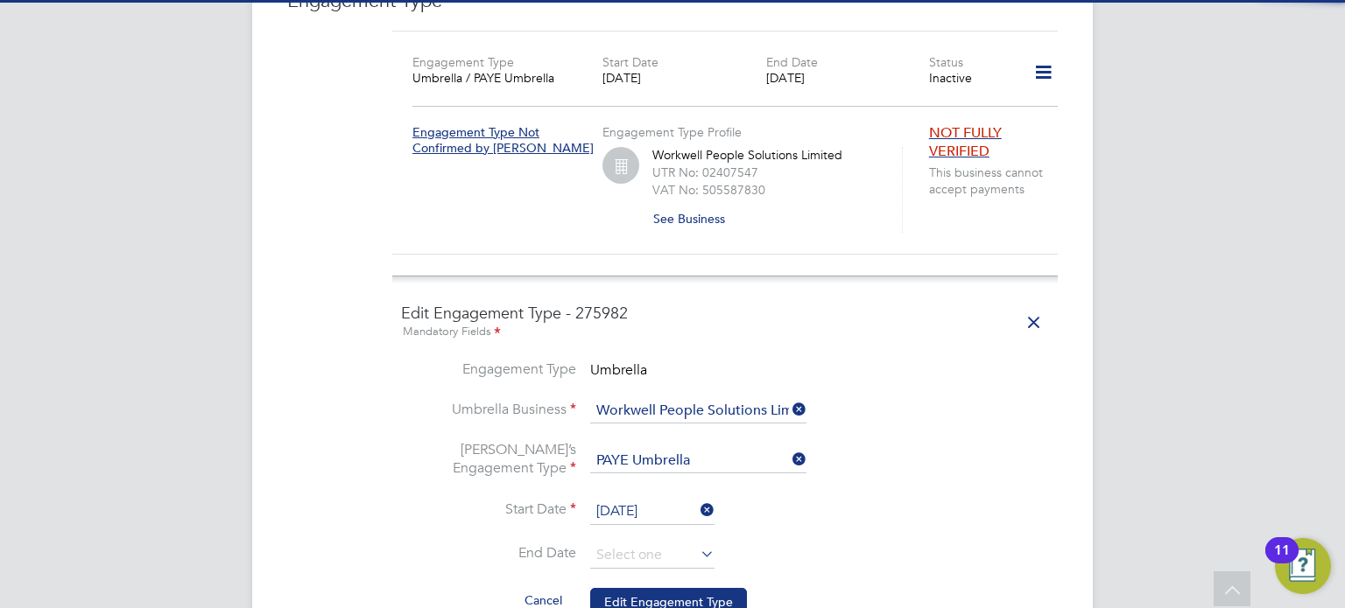
scroll to position [1229, 0]
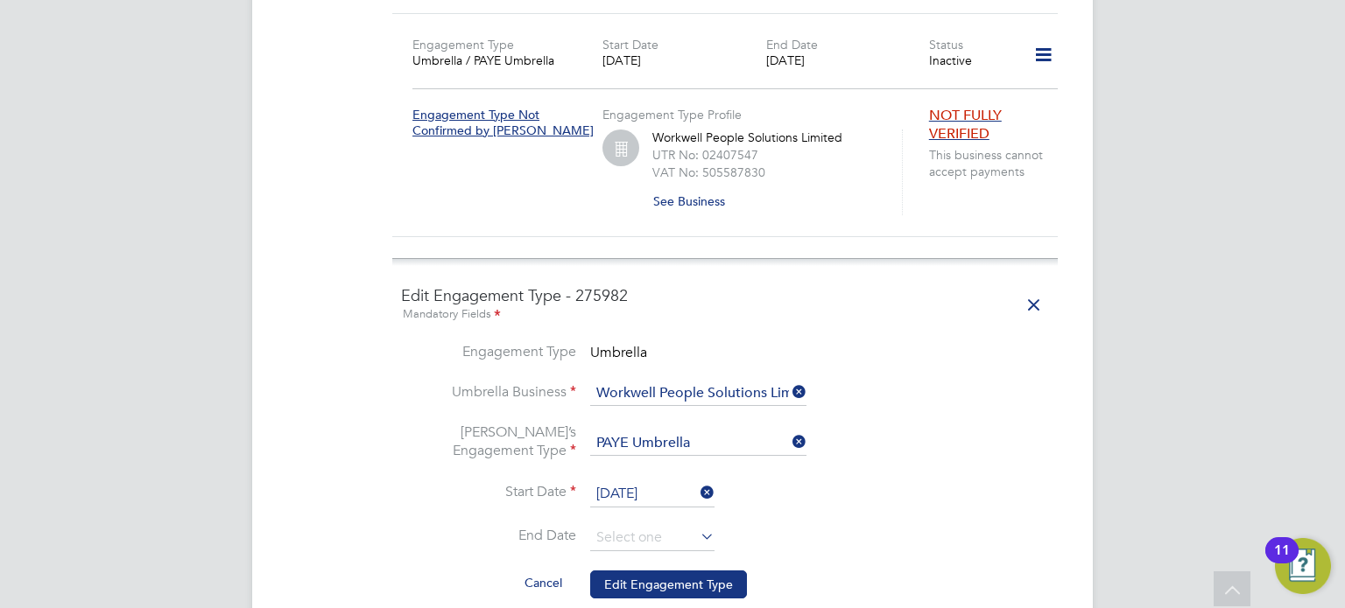
click at [1026, 291] on icon at bounding box center [1033, 305] width 31 height 40
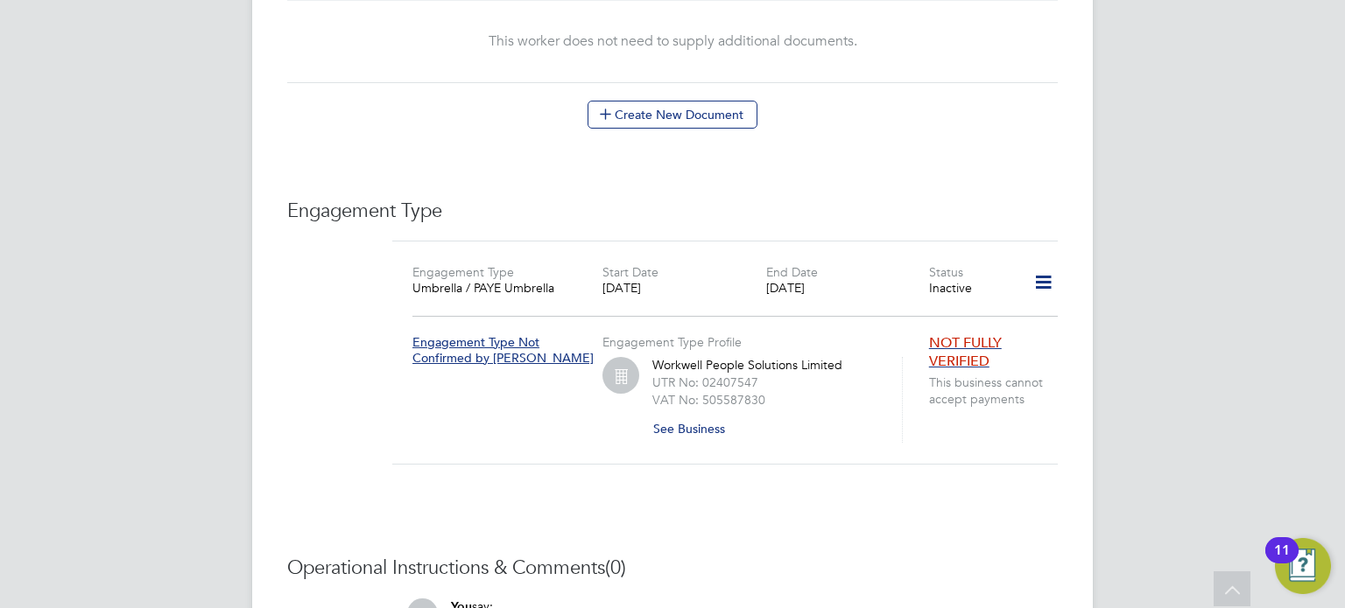
scroll to position [879, 0]
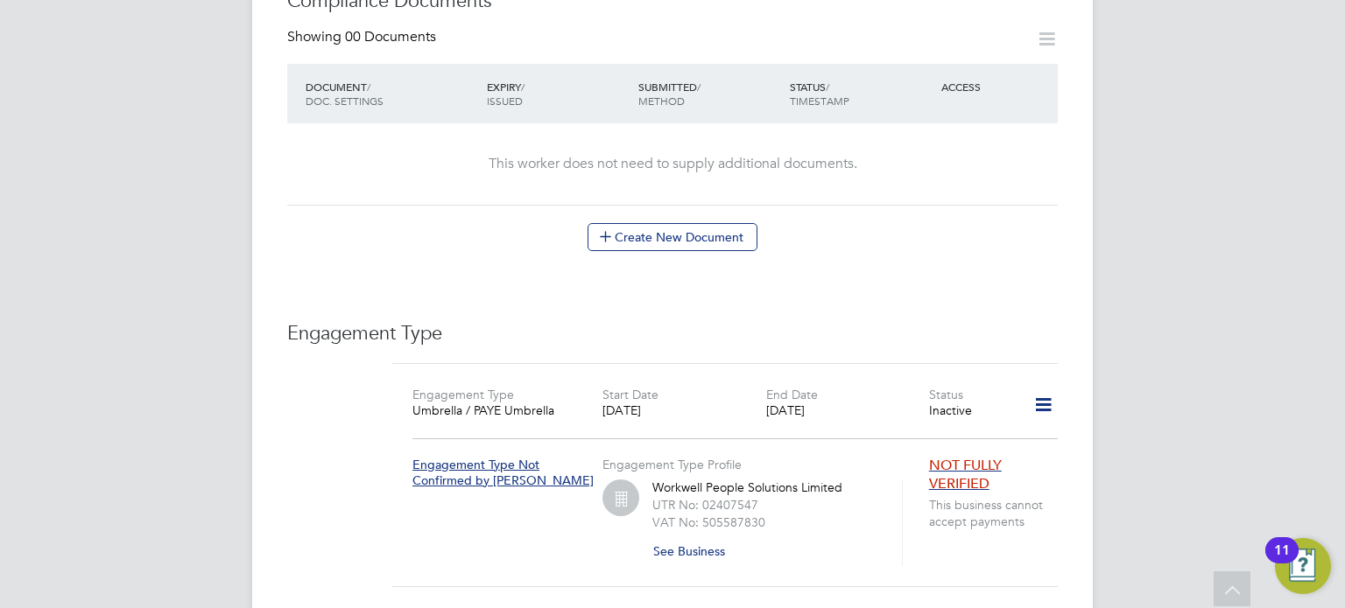
click at [1038, 387] on icon at bounding box center [1043, 405] width 31 height 40
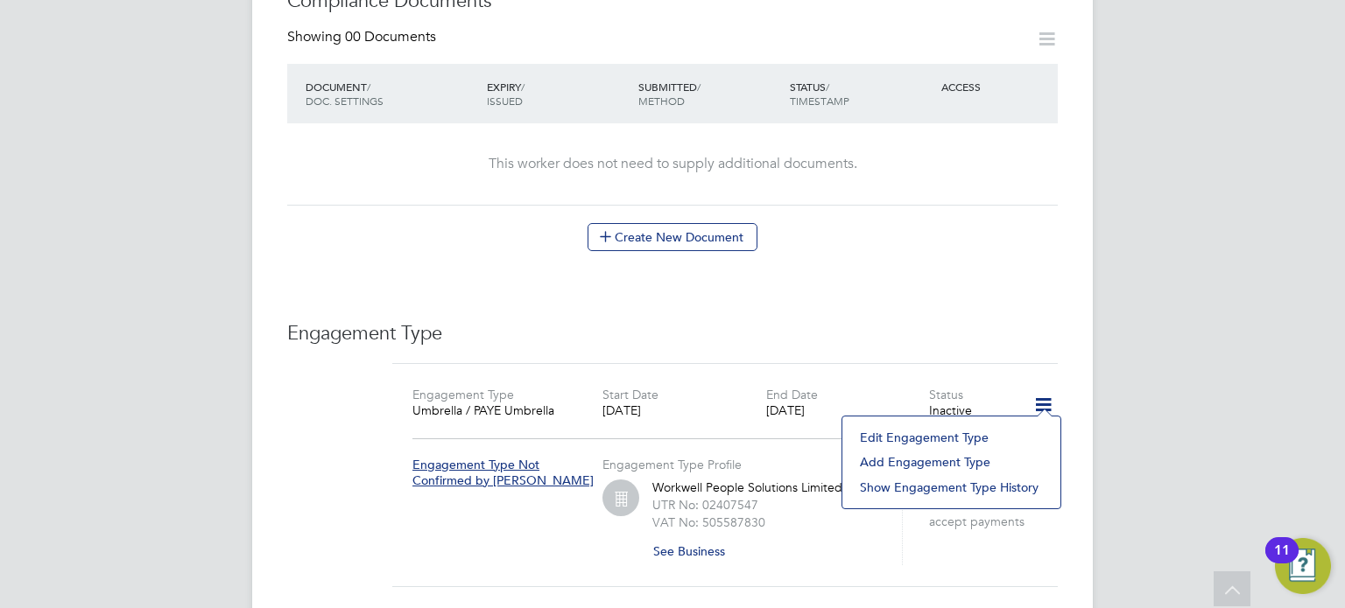
click at [924, 458] on li "Add Engagement Type" at bounding box center [951, 462] width 200 height 25
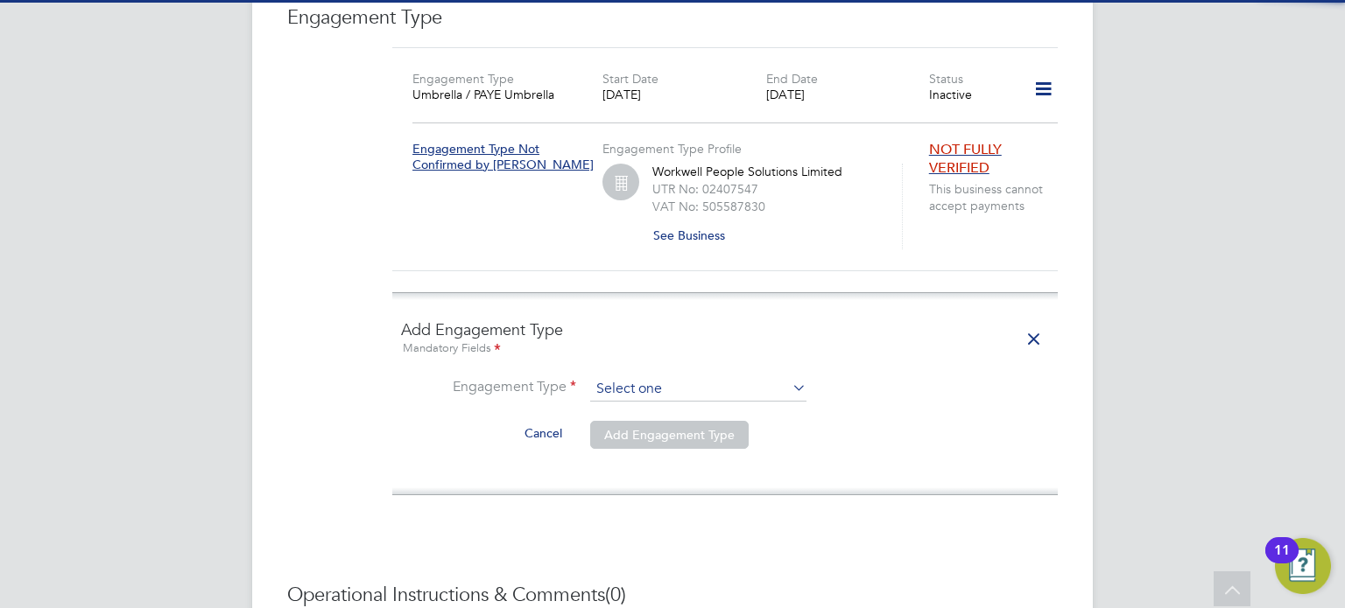
scroll to position [1229, 0]
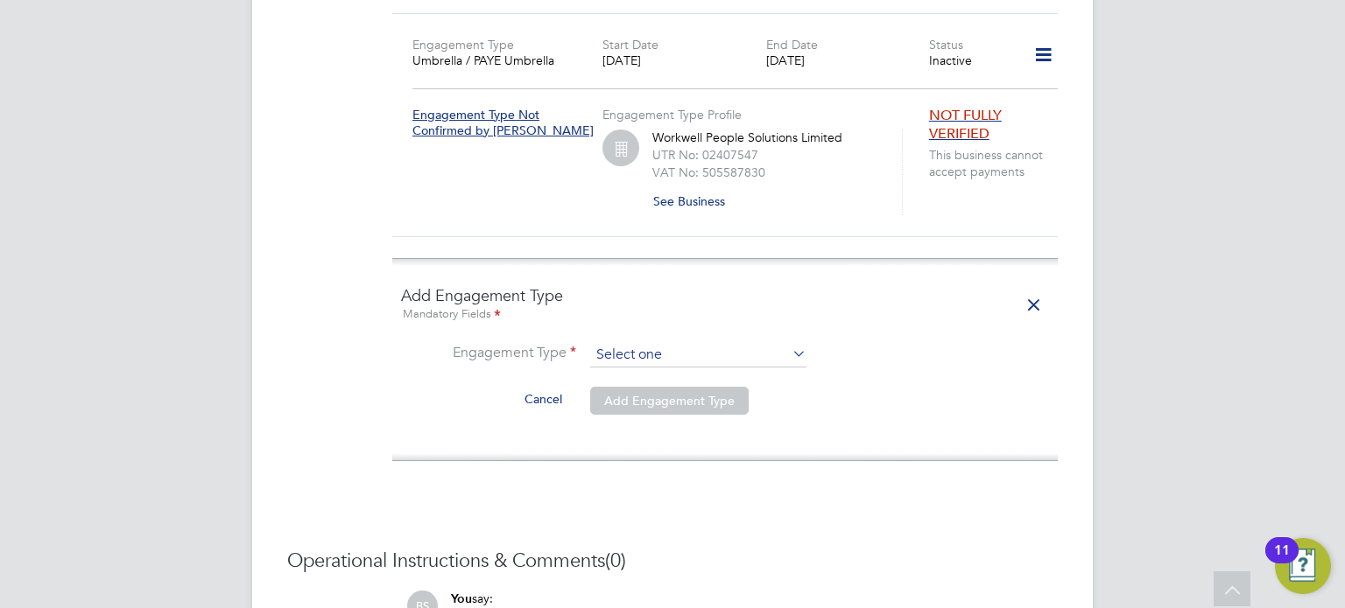
click at [671, 343] on input at bounding box center [698, 355] width 216 height 25
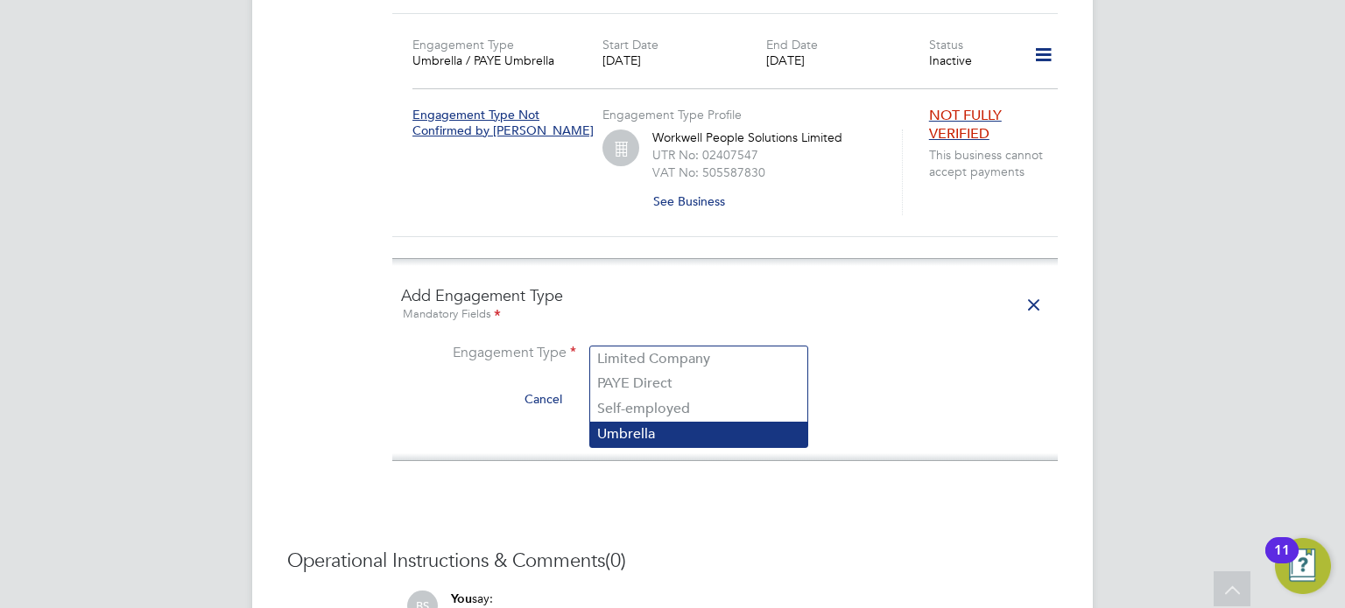
click at [687, 433] on li "Umbrella" at bounding box center [698, 434] width 217 height 25
type input "Umbrella"
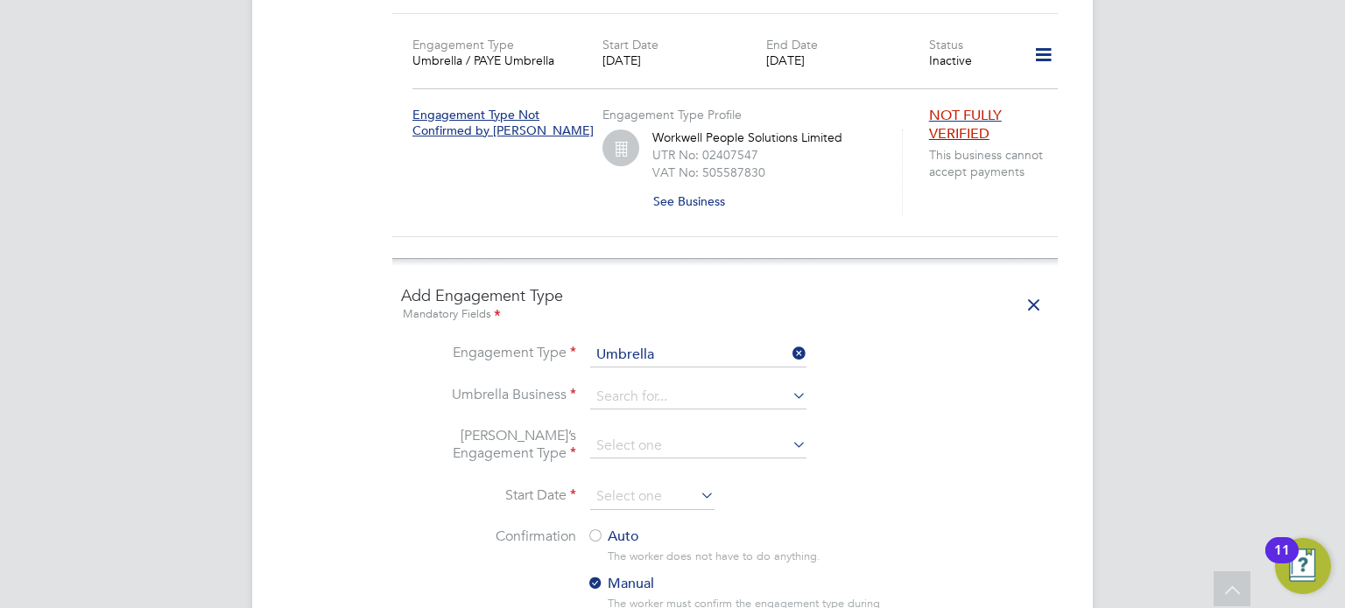
scroll to position [1317, 0]
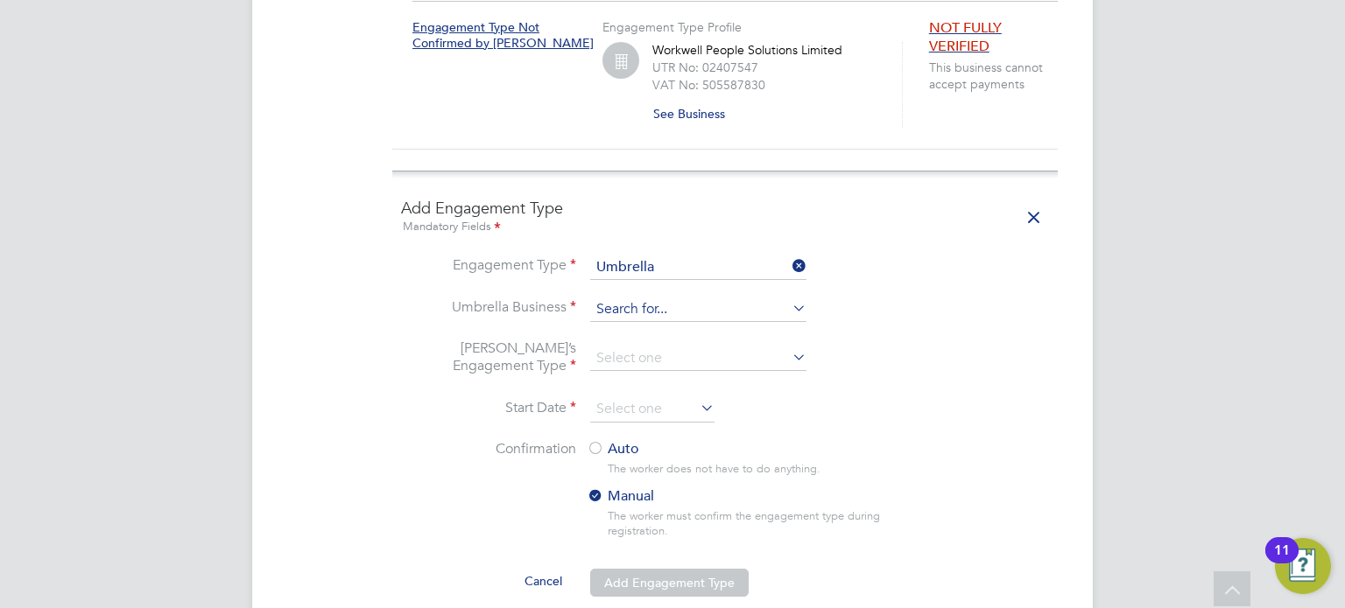
click at [648, 298] on input at bounding box center [698, 310] width 216 height 25
click at [647, 313] on li "Cres t Plus Operations Limited" at bounding box center [698, 313] width 217 height 25
type input "Crest Plus Operations Limited"
click at [651, 347] on input at bounding box center [698, 359] width 216 height 25
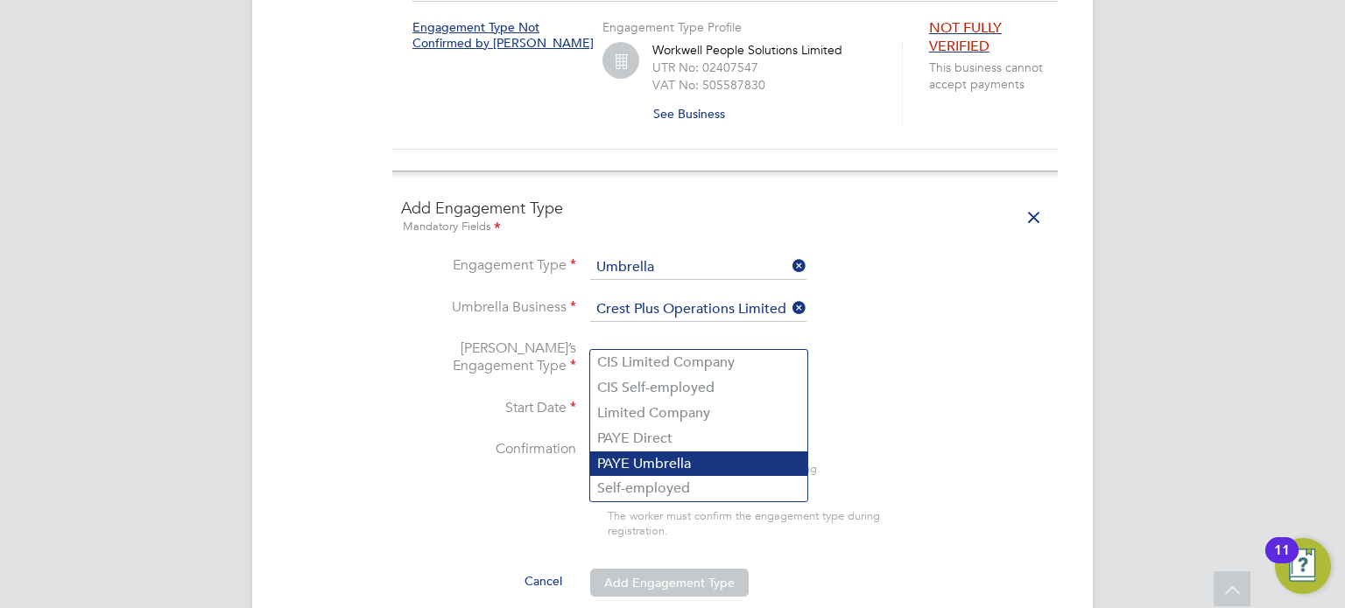
click at [653, 461] on li "PAYE Umbrella" at bounding box center [698, 464] width 217 height 25
type input "PAYE Umbrella"
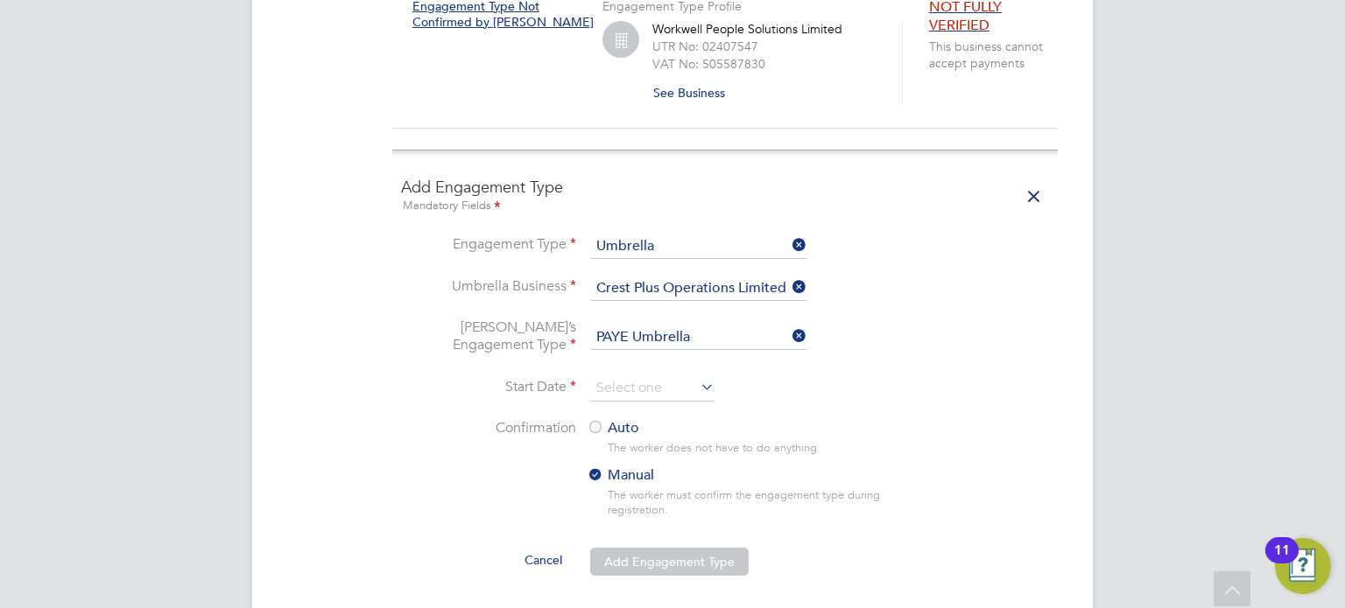
scroll to position [1404, 0]
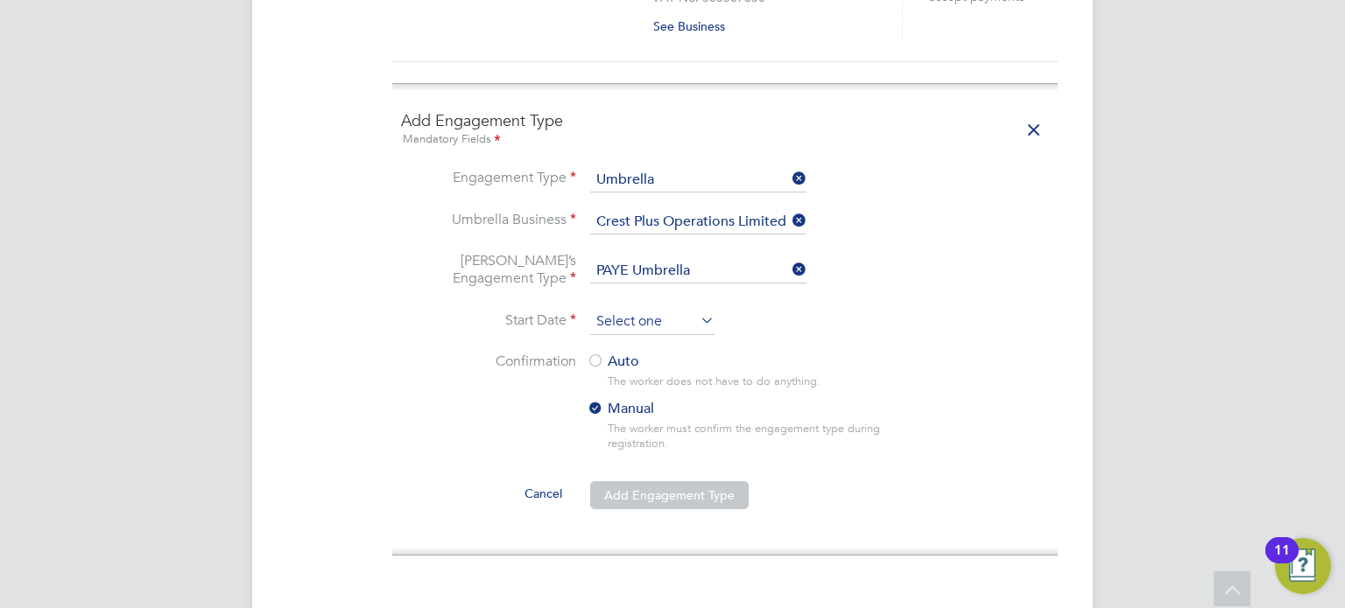
click at [660, 309] on input at bounding box center [652, 322] width 124 height 26
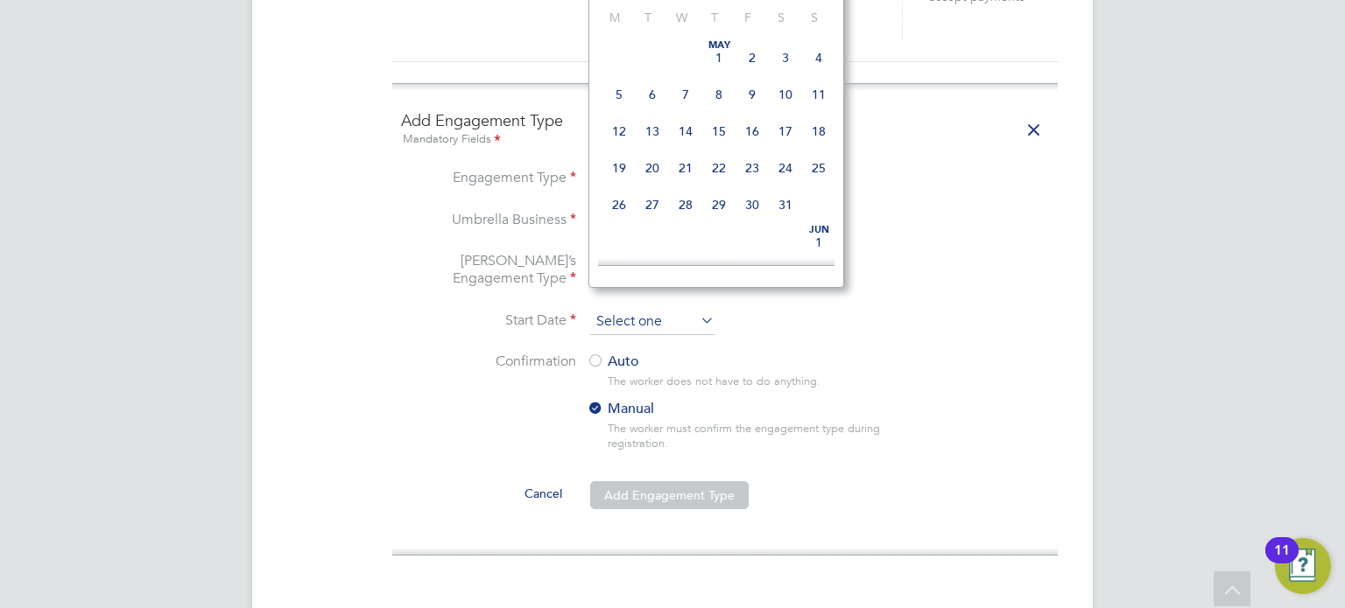
scroll to position [685, 0]
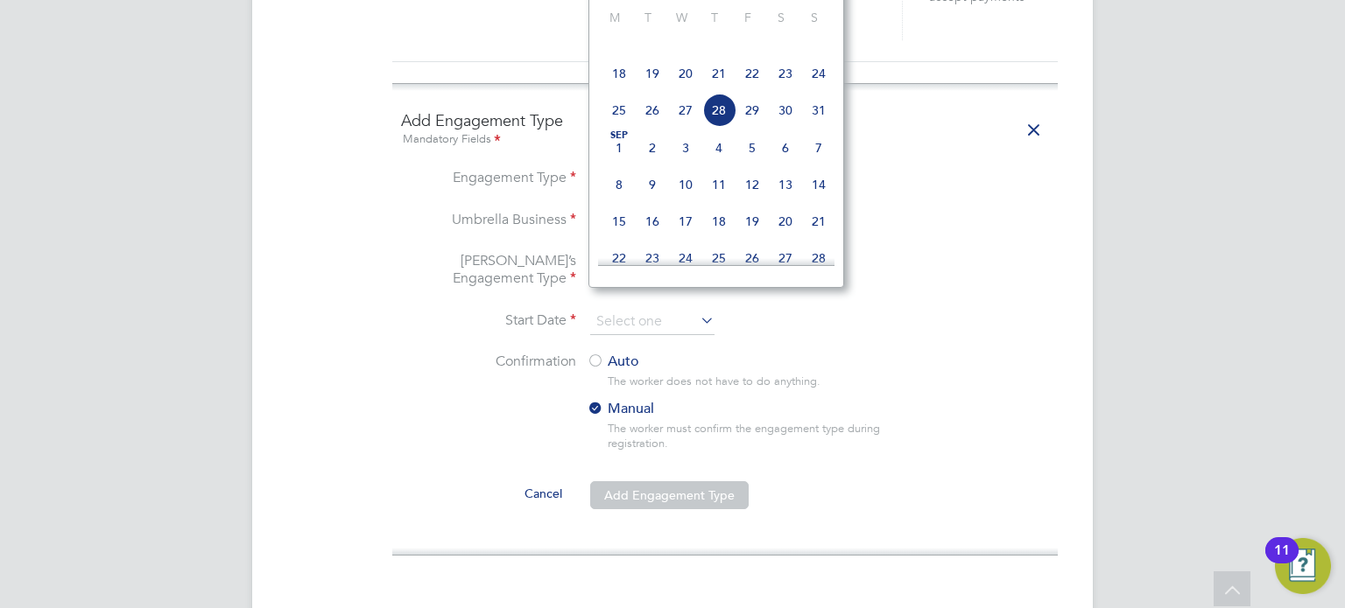
click at [619, 126] on span "25" at bounding box center [618, 110] width 33 height 33
type input "25 Aug 2025"
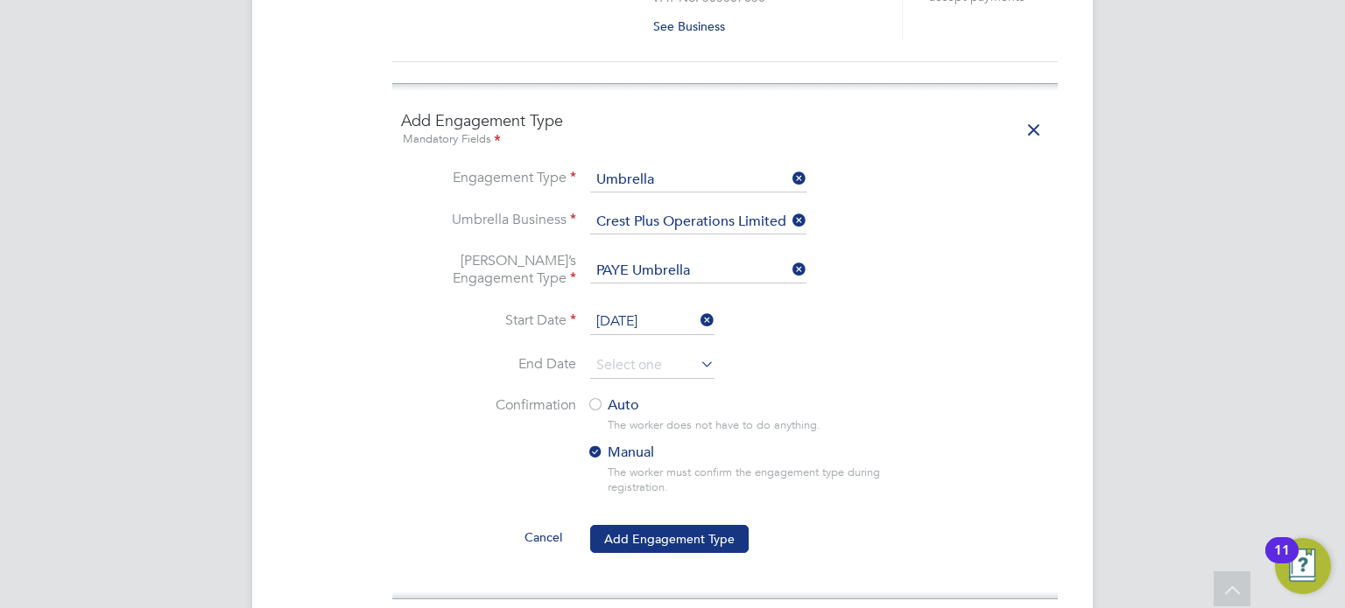
click at [612, 397] on label "Auto" at bounding box center [744, 406] width 315 height 18
click at [644, 525] on button "Add Engagement Type" at bounding box center [669, 539] width 158 height 28
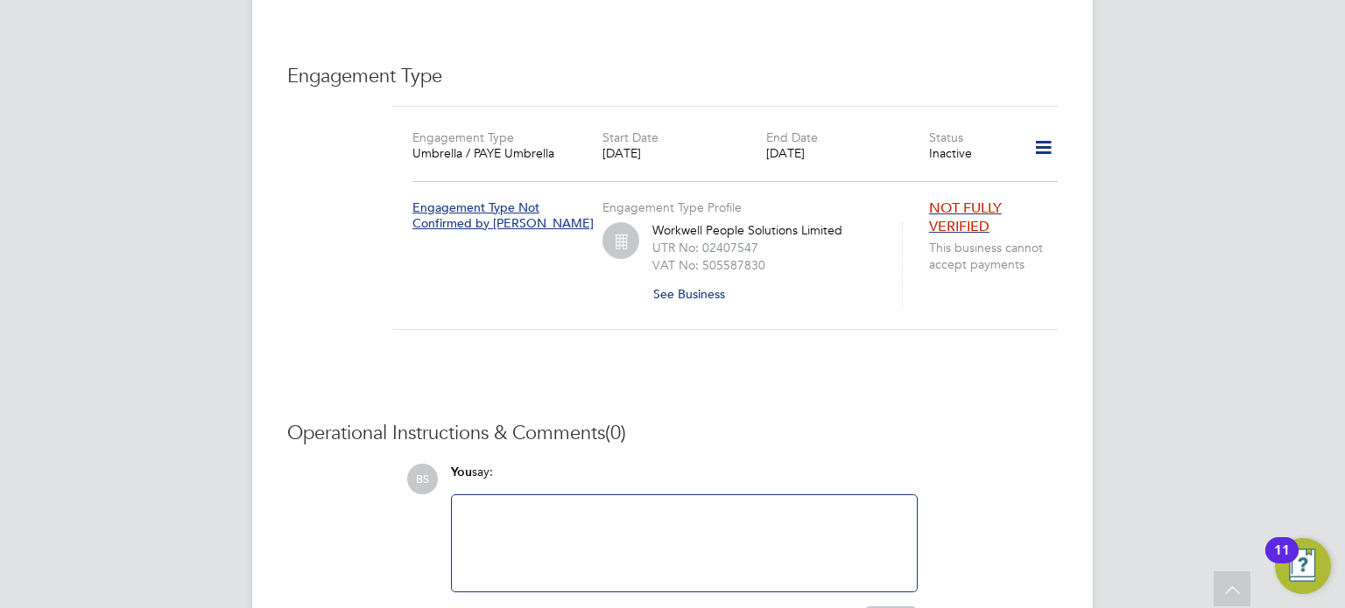
scroll to position [1054, 0]
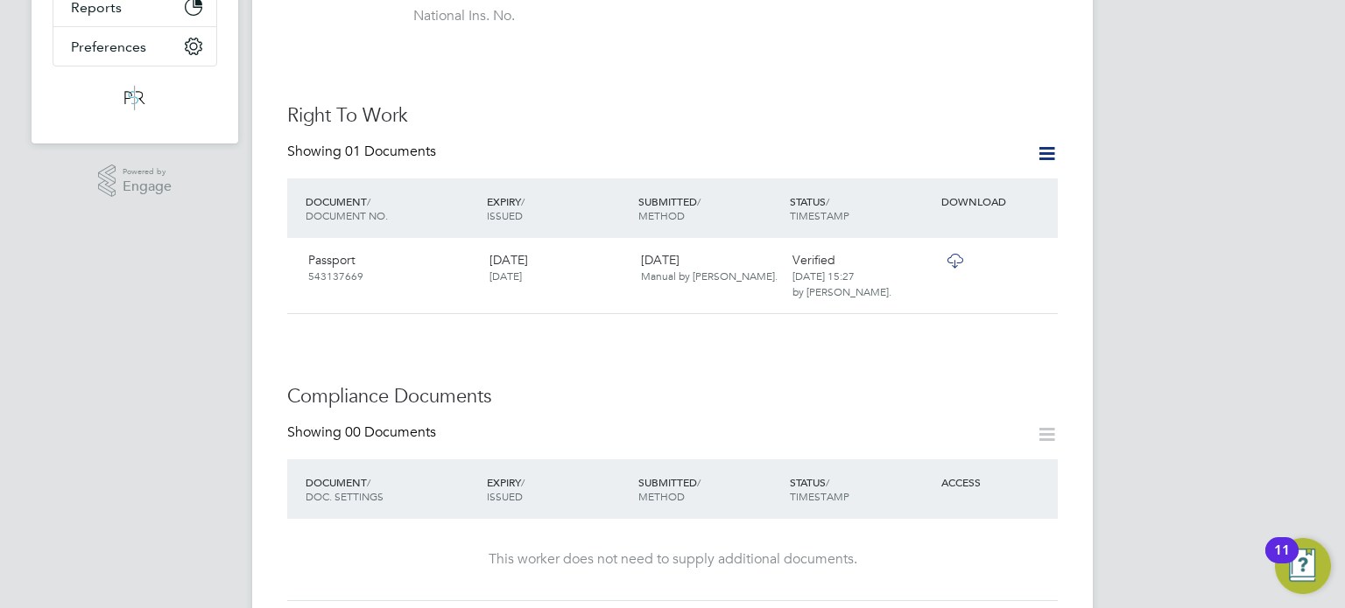
scroll to position [613, 0]
